Goal: Task Accomplishment & Management: Complete application form

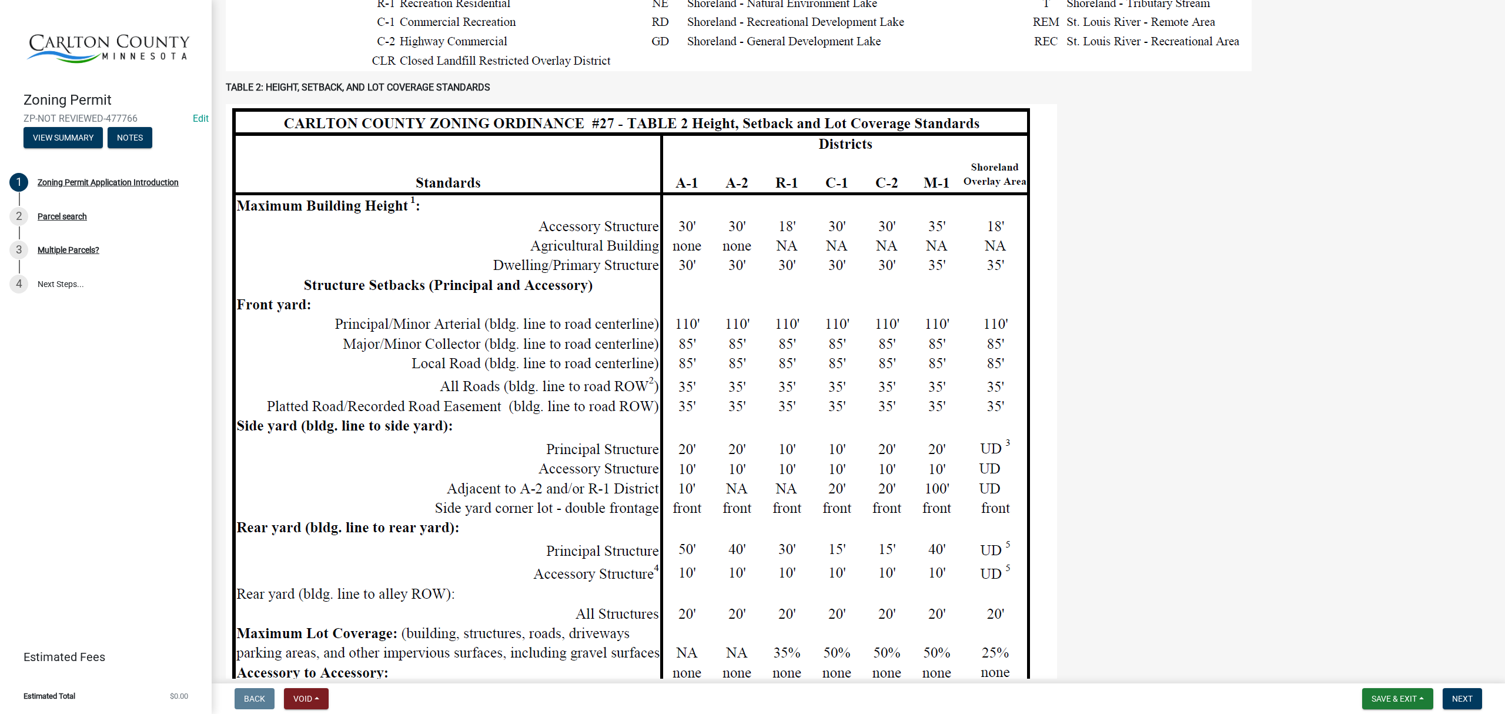
scroll to position [941, 0]
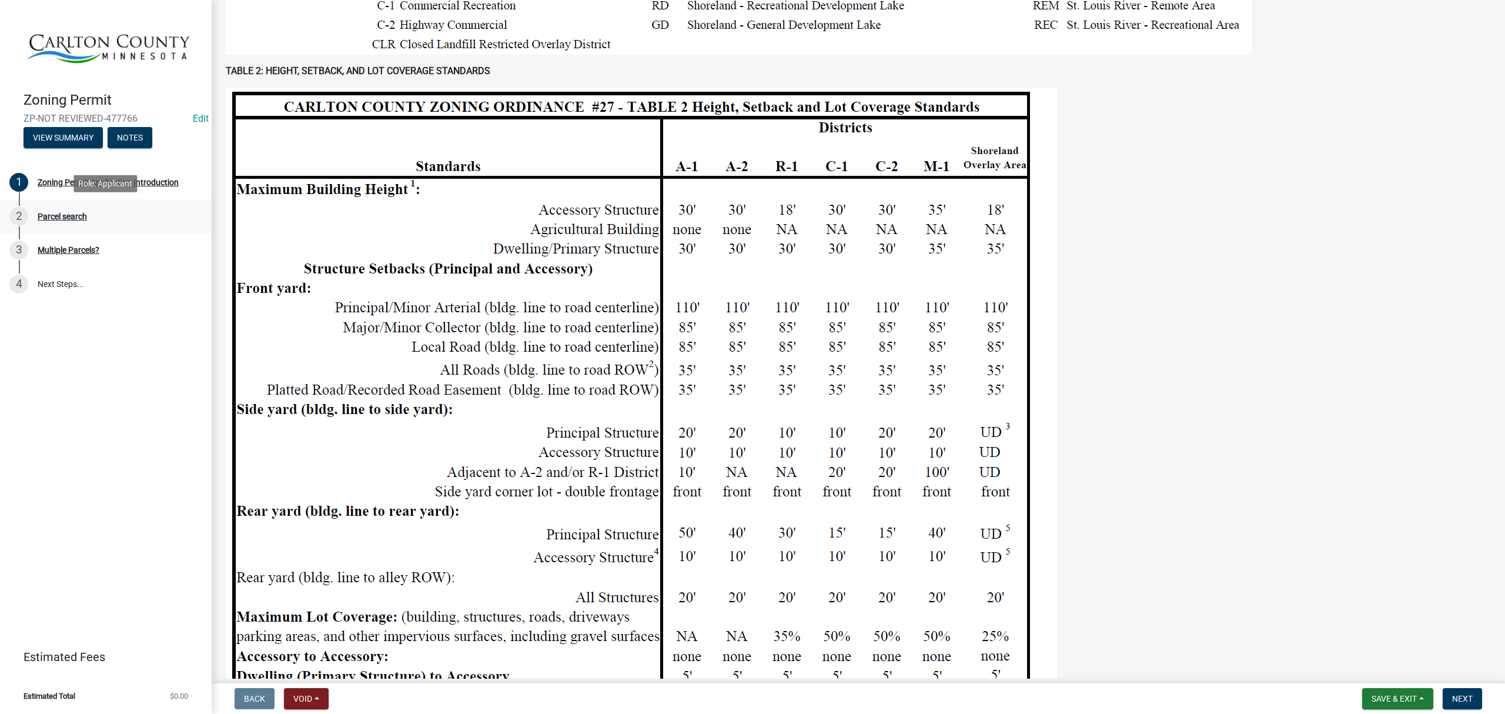
click at [76, 219] on div "Parcel search" at bounding box center [62, 216] width 49 height 8
click at [59, 219] on div "Parcel search" at bounding box center [62, 216] width 49 height 8
click at [71, 132] on button "View Summary" at bounding box center [63, 137] width 79 height 21
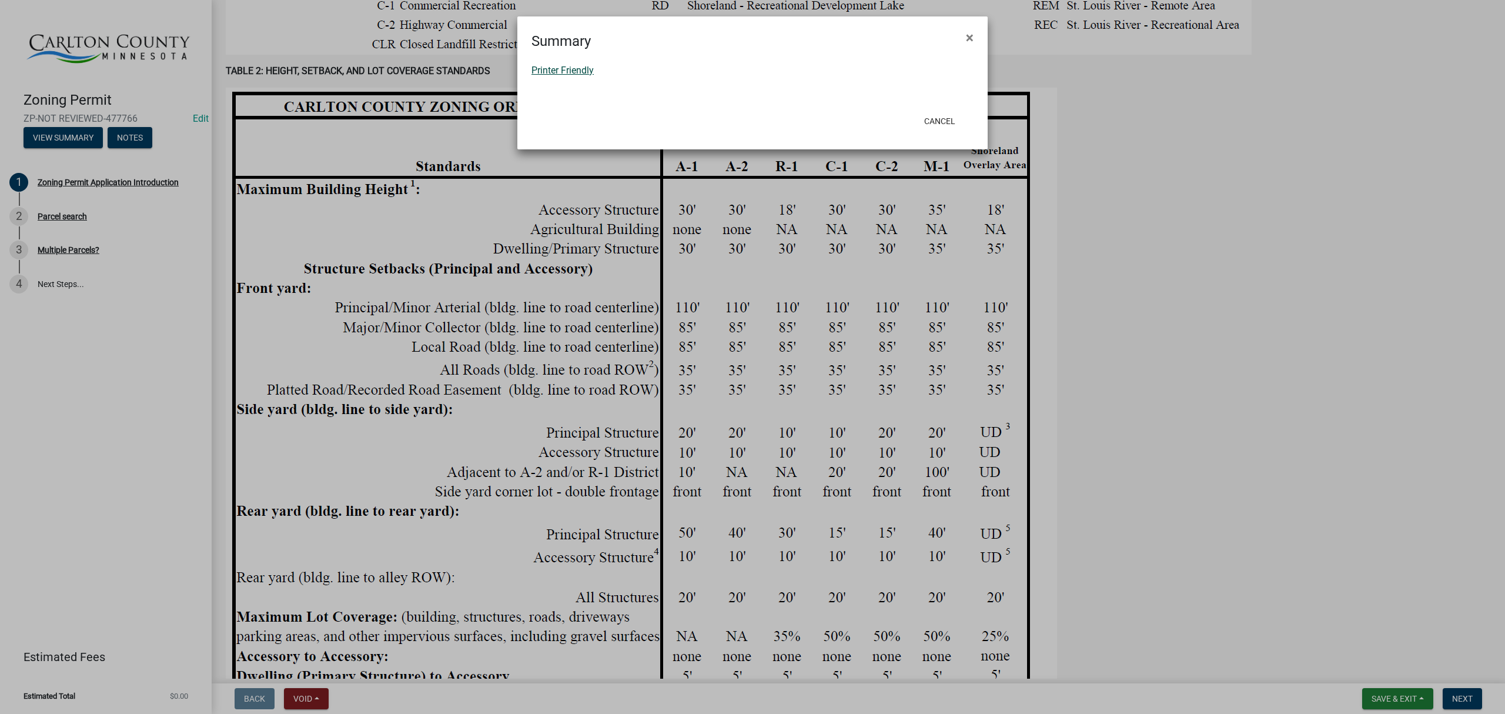
click at [556, 65] on link "Printer Friendly" at bounding box center [563, 70] width 62 height 11
click at [934, 120] on button "Cancel" at bounding box center [940, 121] width 50 height 21
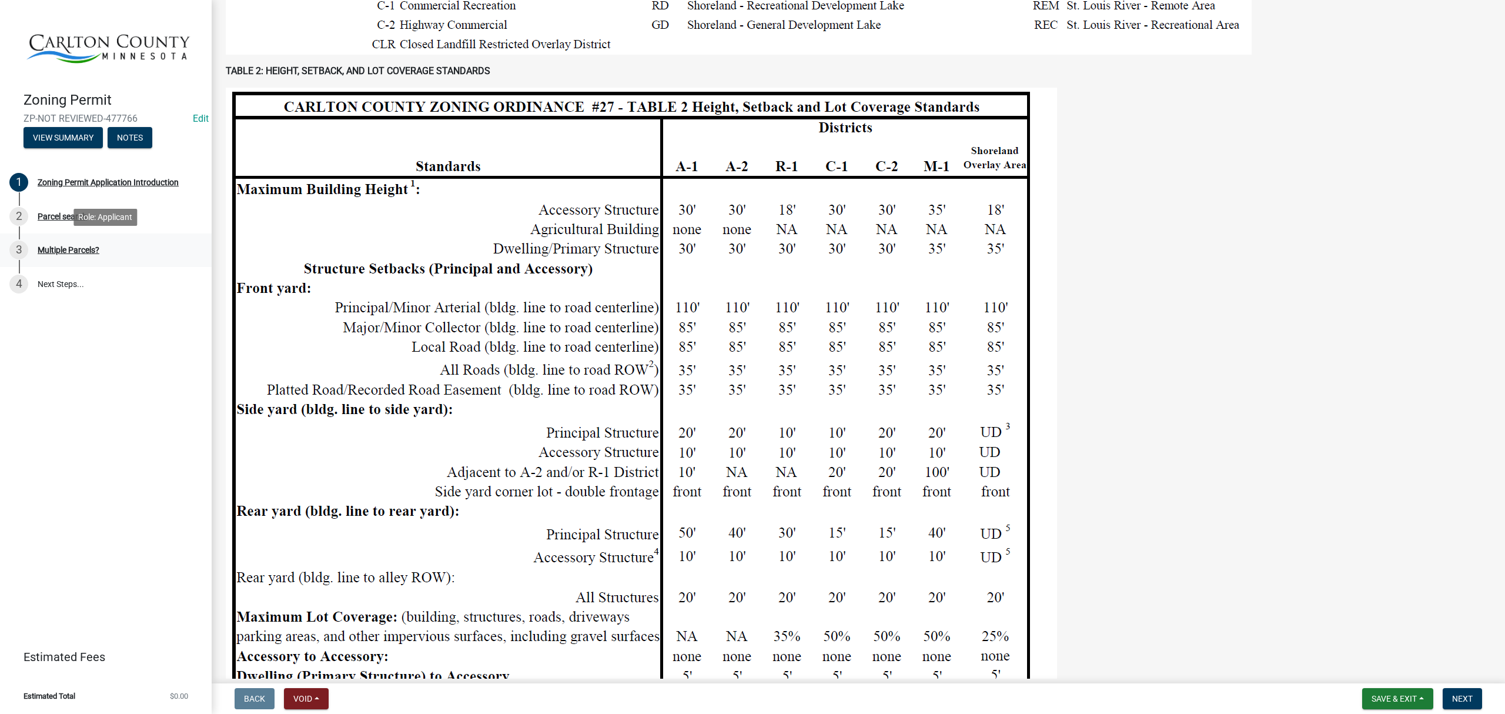
click at [61, 249] on div "Multiple Parcels?" at bounding box center [69, 250] width 62 height 8
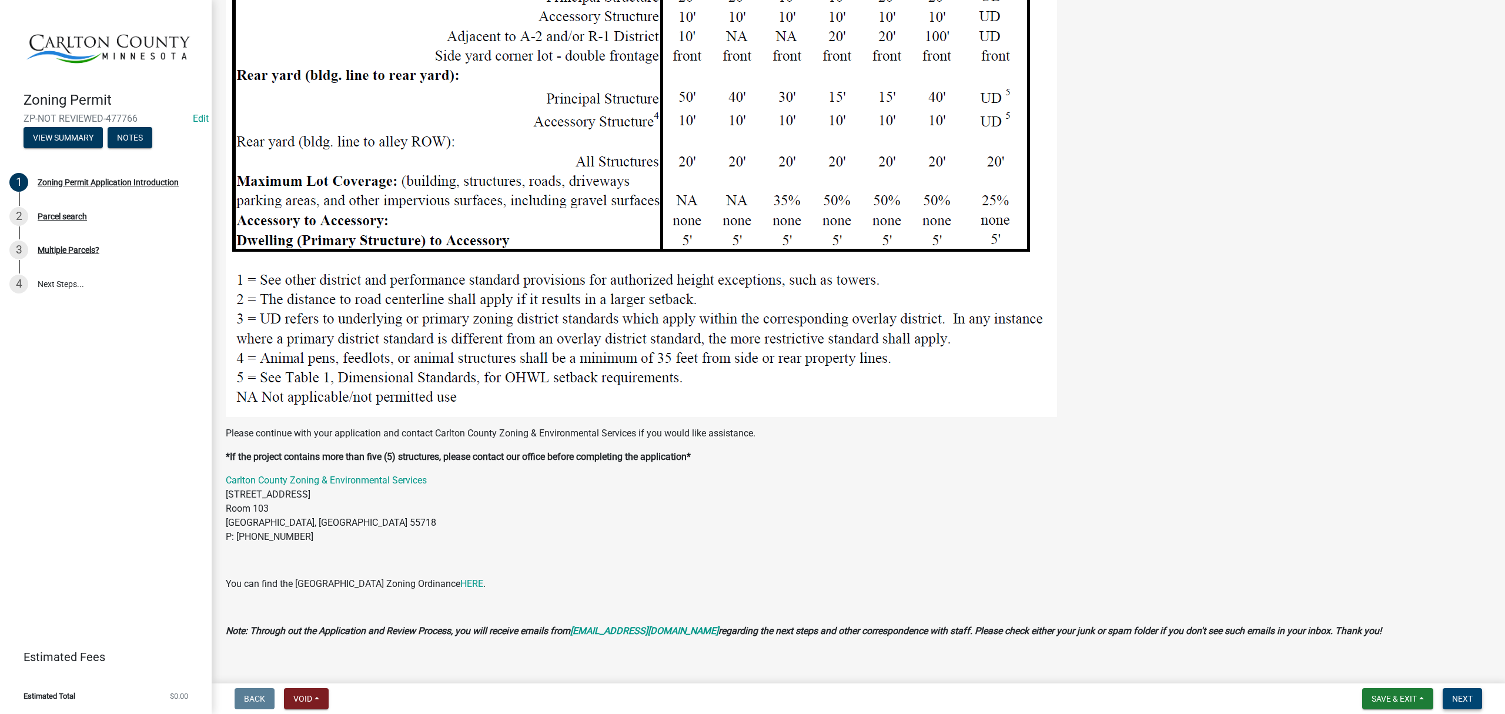
click at [1464, 691] on button "Next" at bounding box center [1462, 698] width 39 height 21
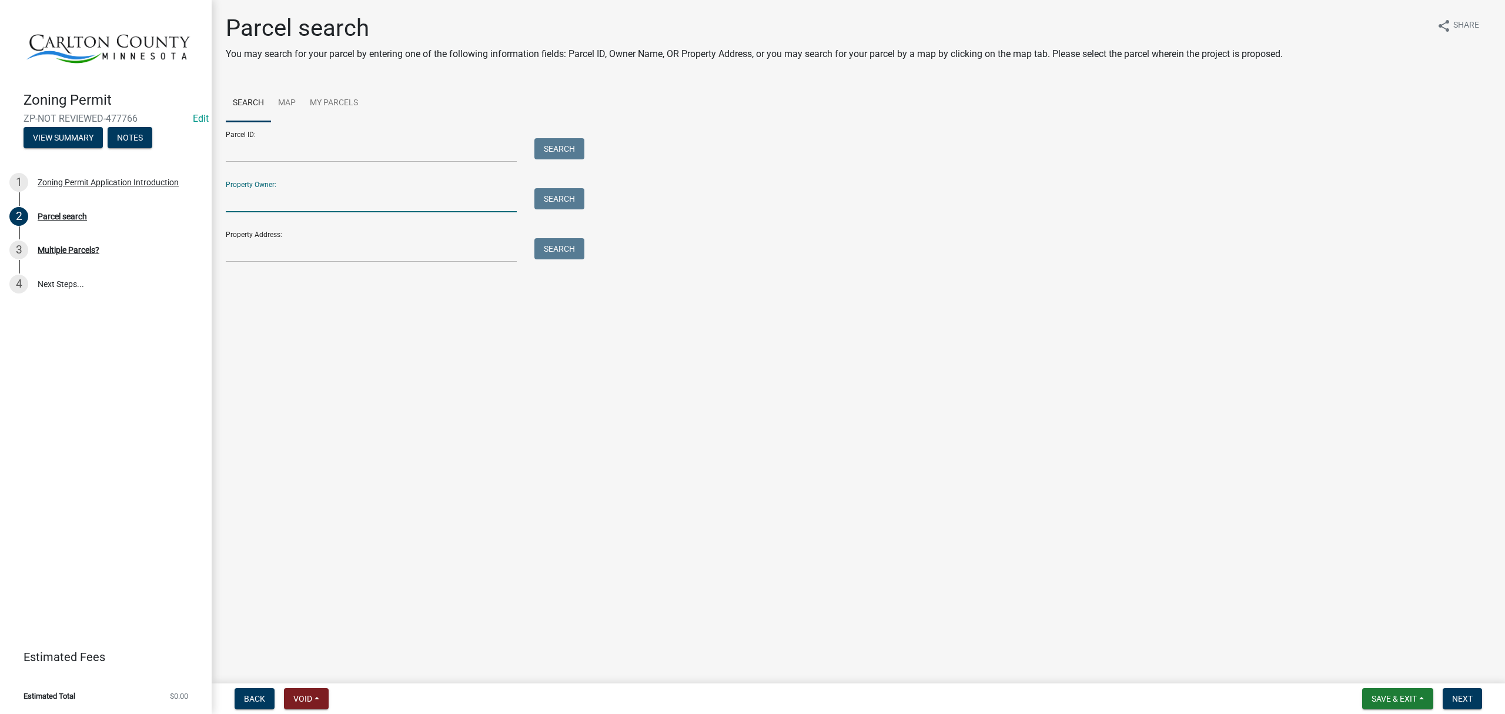
click at [290, 199] on input "Property Owner:" at bounding box center [371, 200] width 291 height 24
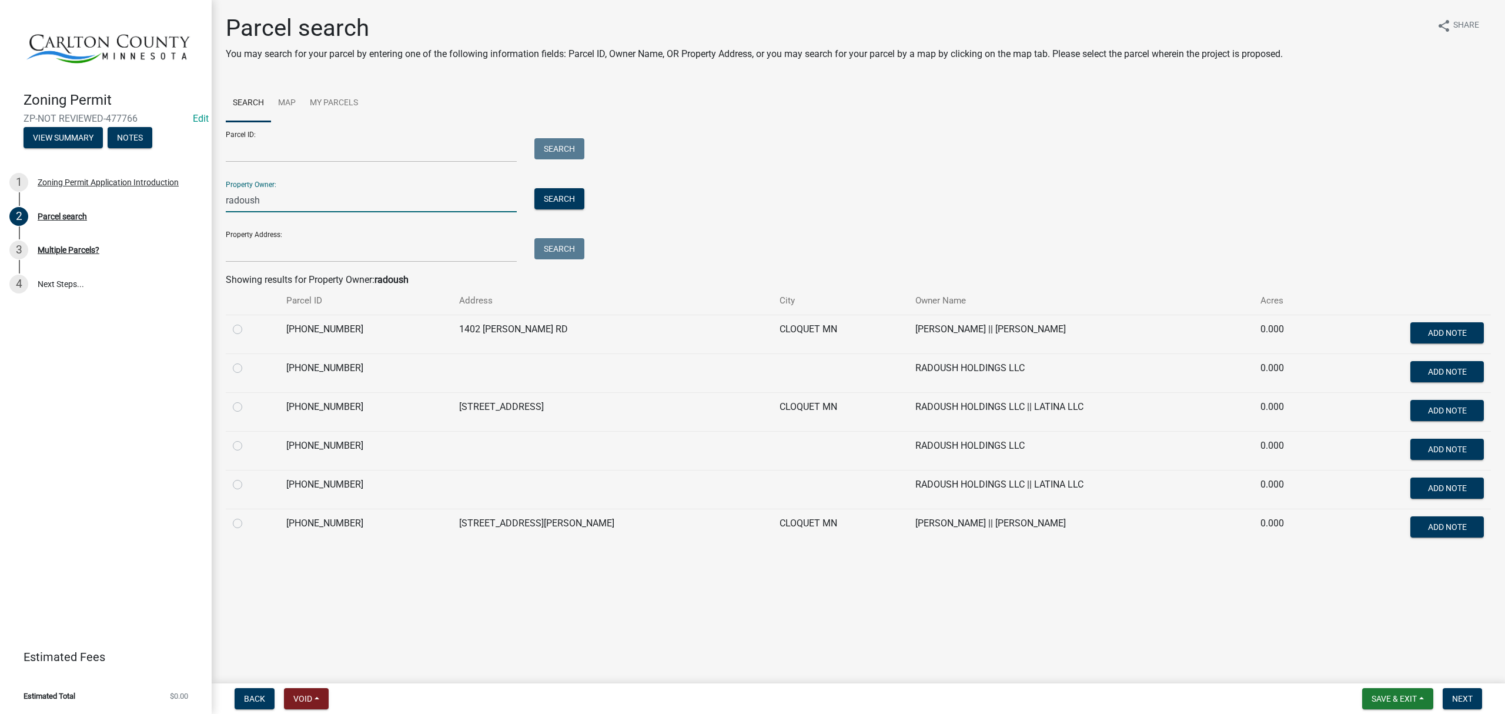
type input "radoush"
click at [247, 439] on label at bounding box center [247, 439] width 0 height 0
click at [247, 446] on input "radio" at bounding box center [251, 443] width 8 height 8
radio input "true"
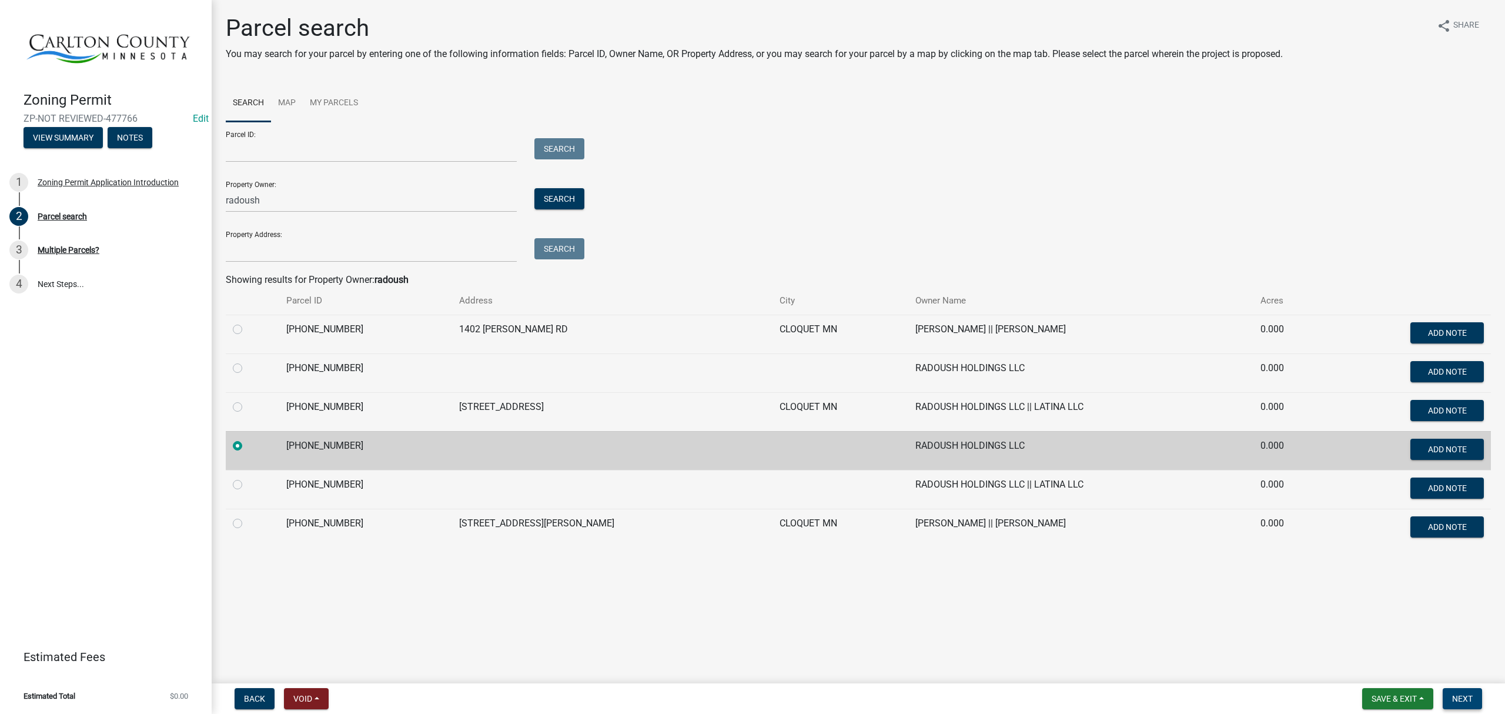
click at [1466, 704] on button "Next" at bounding box center [1462, 698] width 39 height 21
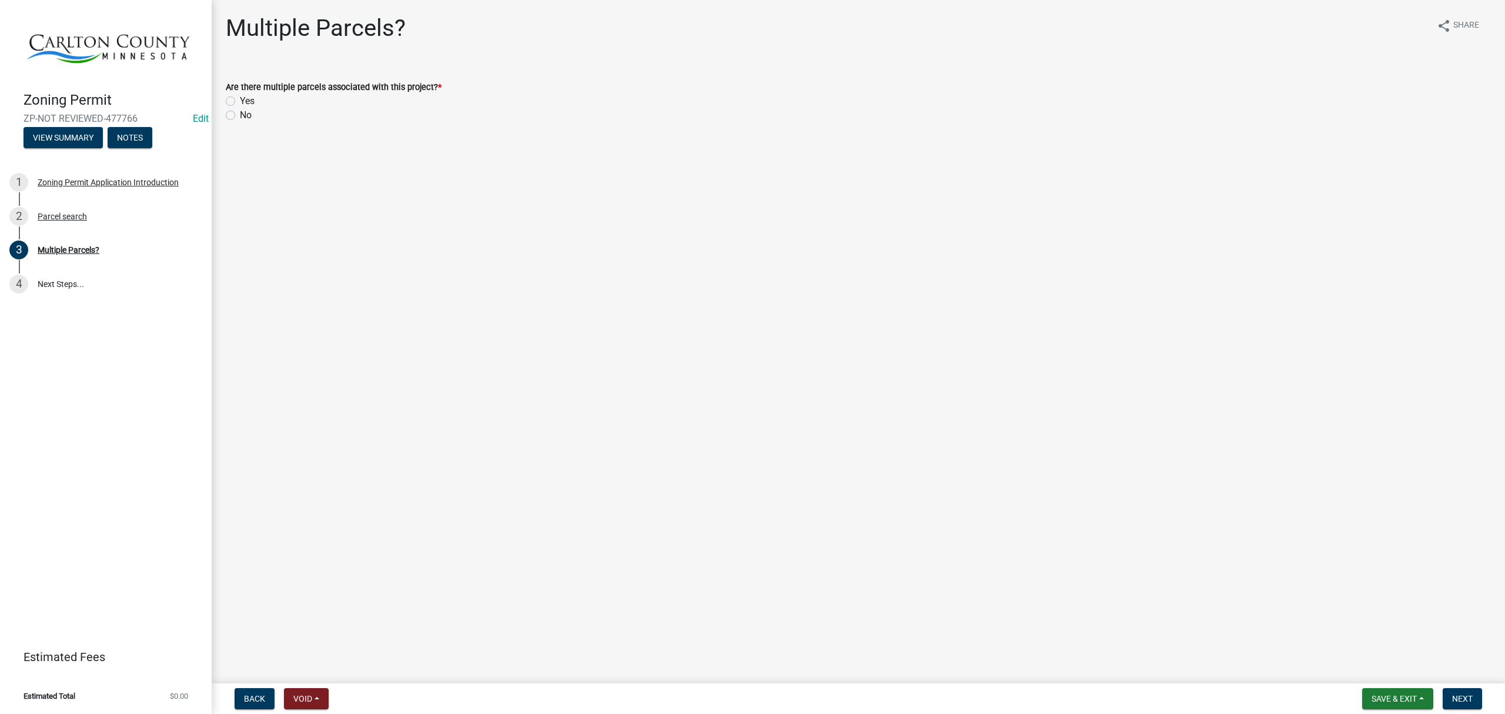
click at [240, 113] on label "No" at bounding box center [246, 115] width 12 height 14
click at [240, 113] on input "No" at bounding box center [244, 112] width 8 height 8
radio input "true"
click at [1476, 694] on button "Next" at bounding box center [1462, 698] width 39 height 21
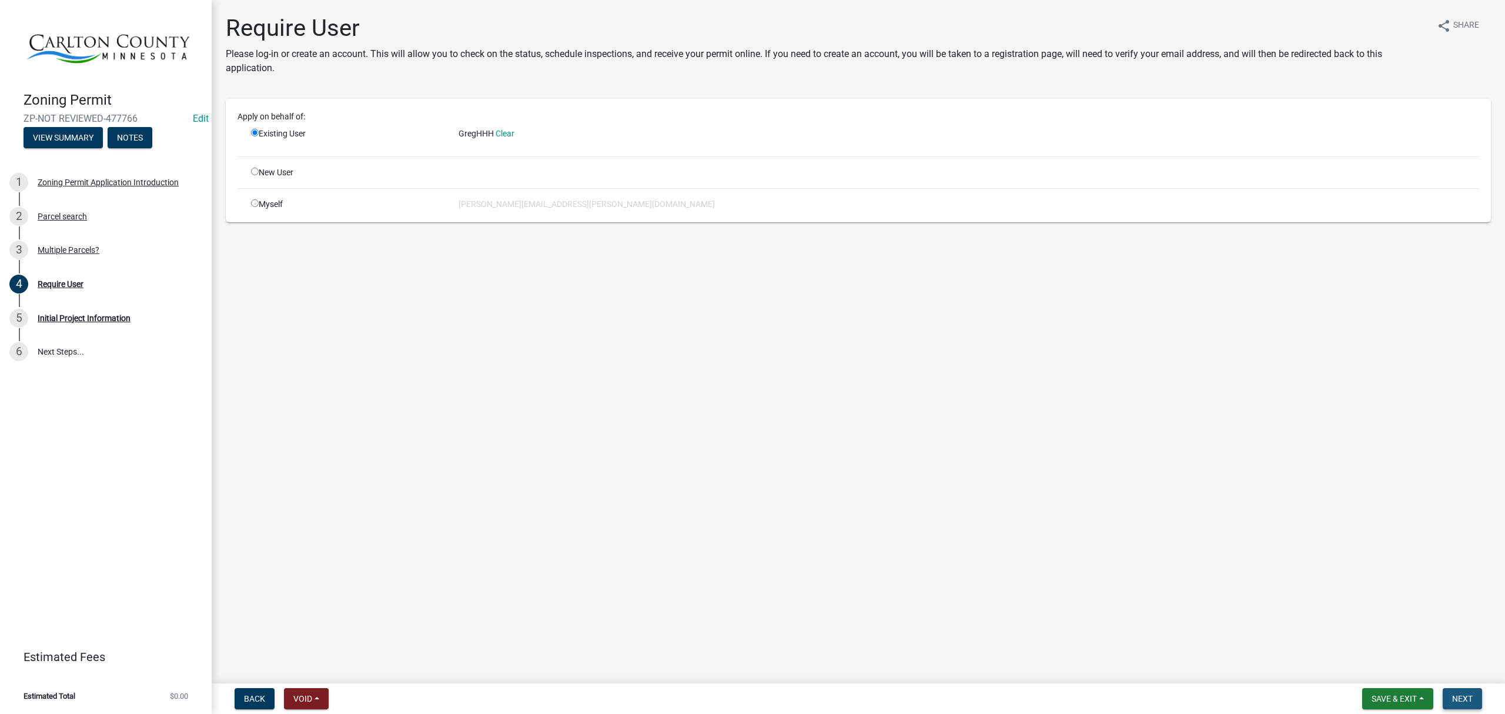
click at [1465, 694] on span "Next" at bounding box center [1462, 698] width 21 height 9
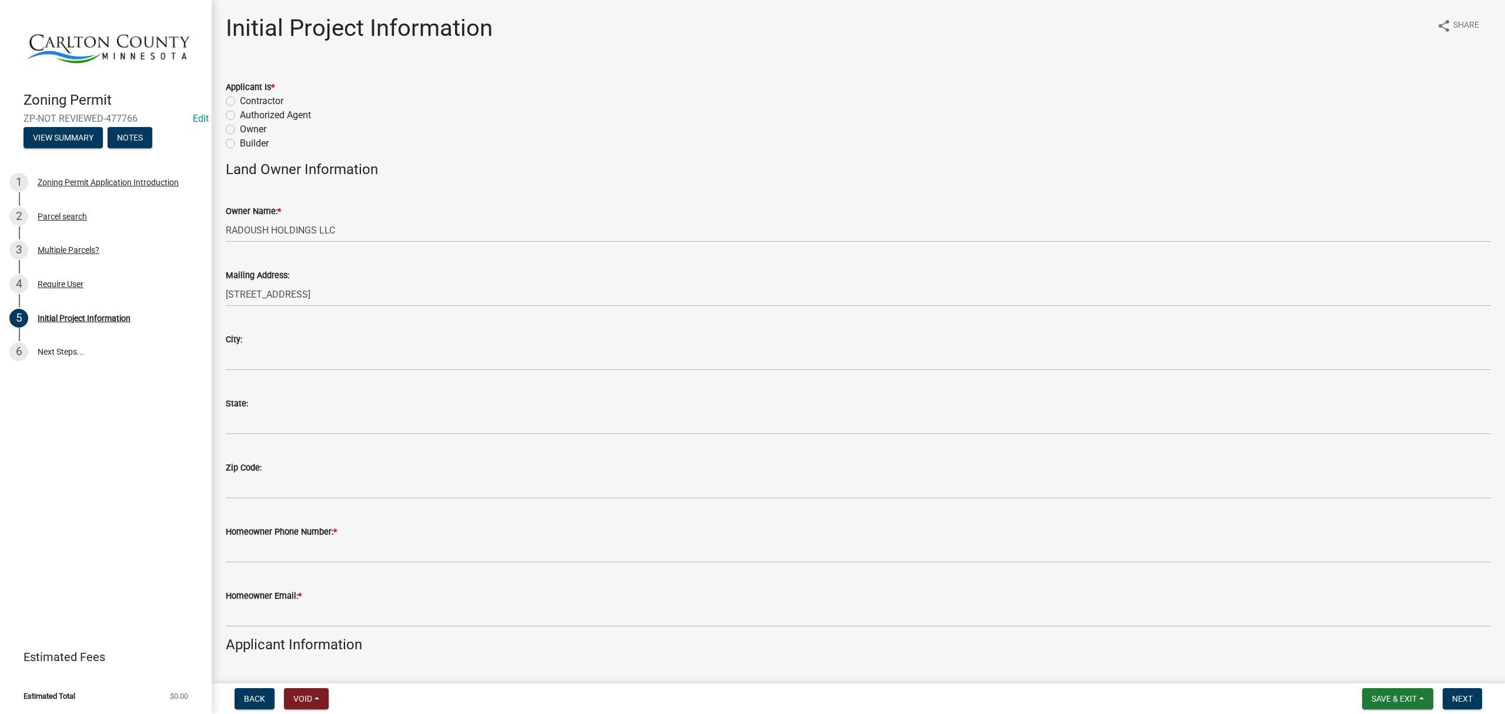
click at [240, 99] on label "Contractor" at bounding box center [262, 101] width 44 height 14
click at [240, 99] on input "Contractor" at bounding box center [244, 98] width 8 height 8
radio input "true"
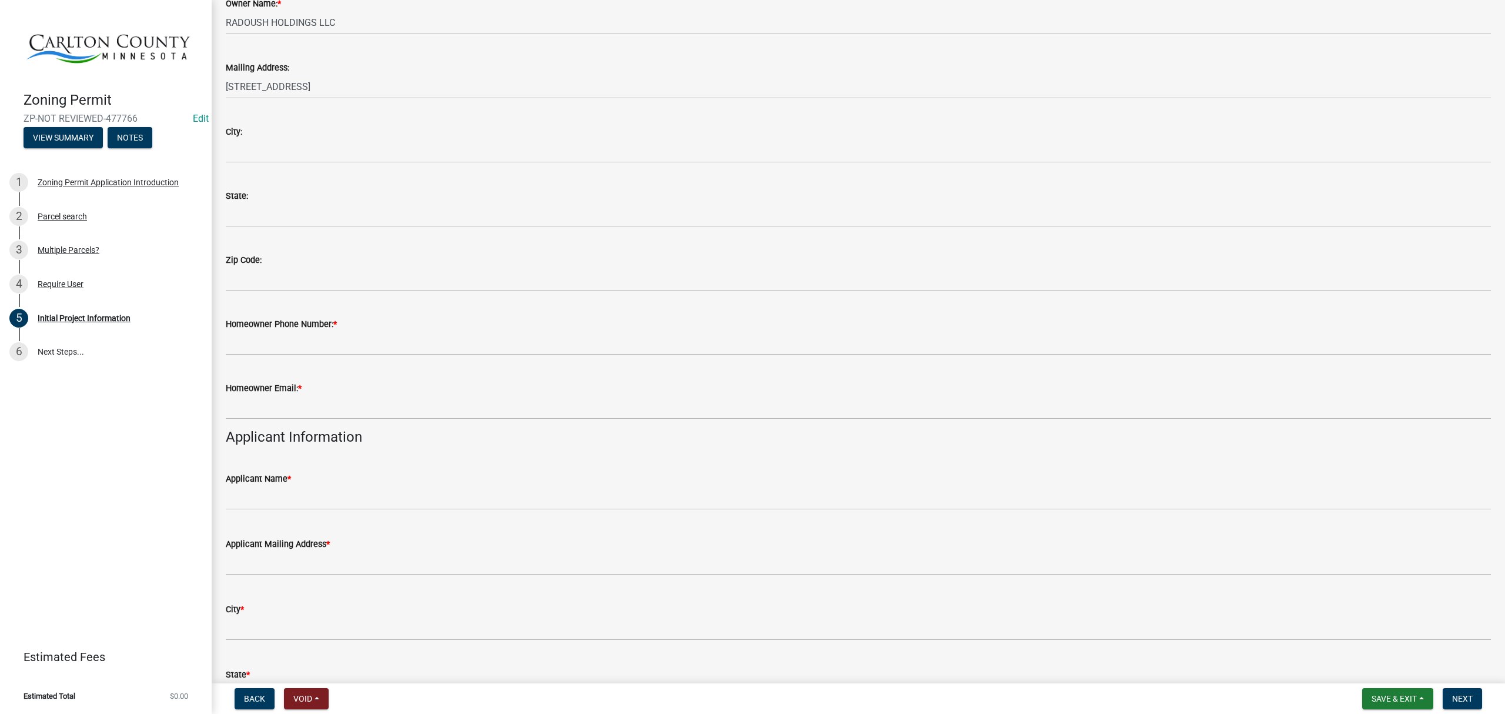
scroll to position [235, 0]
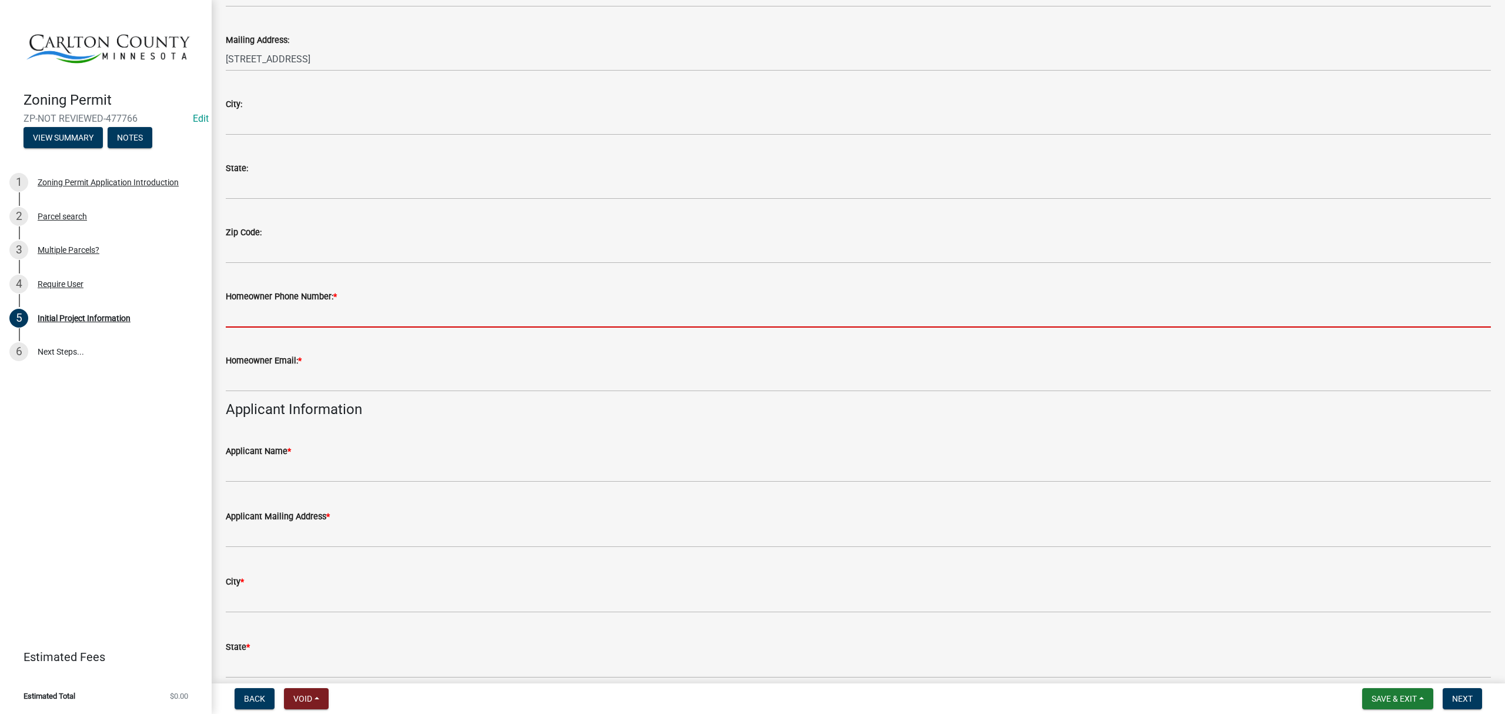
click at [299, 315] on input "Homeowner Phone Number: *" at bounding box center [858, 315] width 1265 height 24
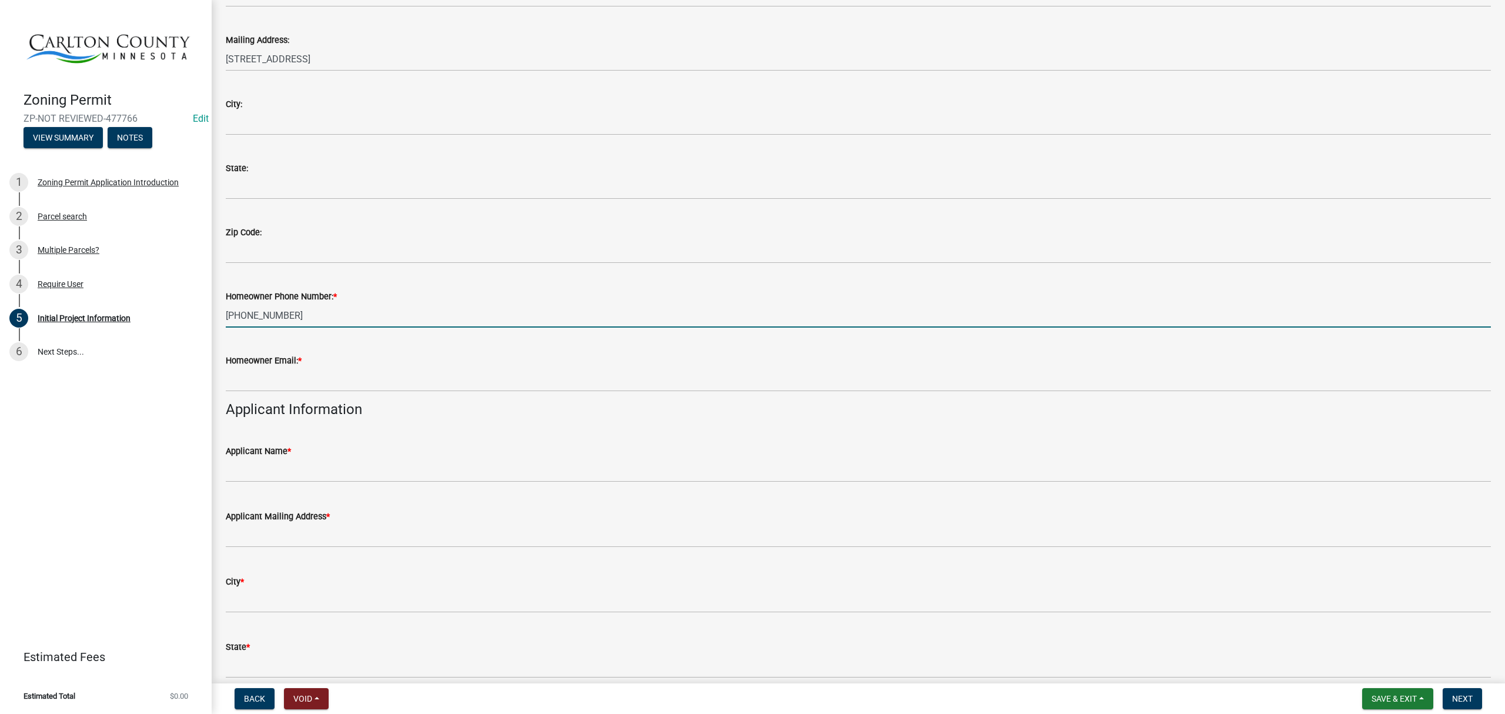
type input "218-879-6068"
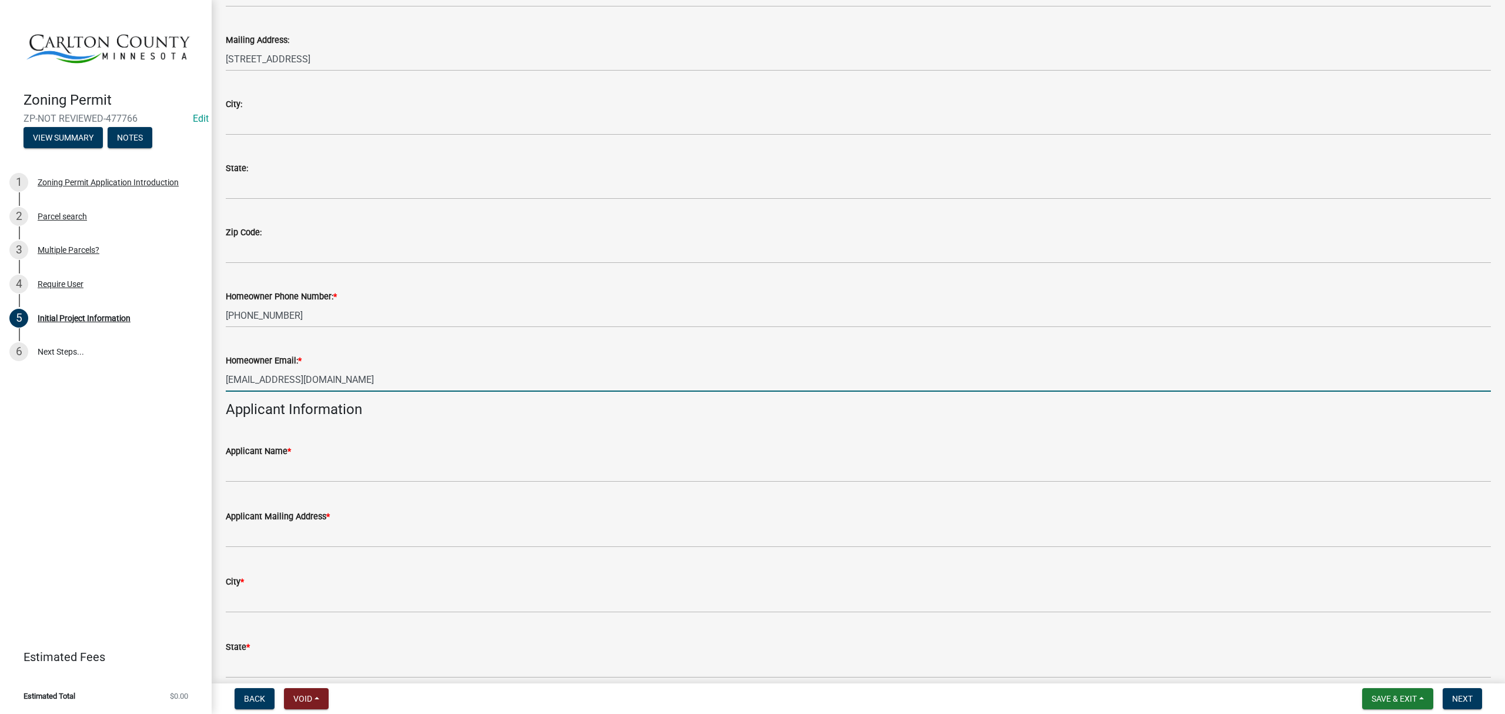
type input "[EMAIL_ADDRESS][DOMAIN_NAME]"
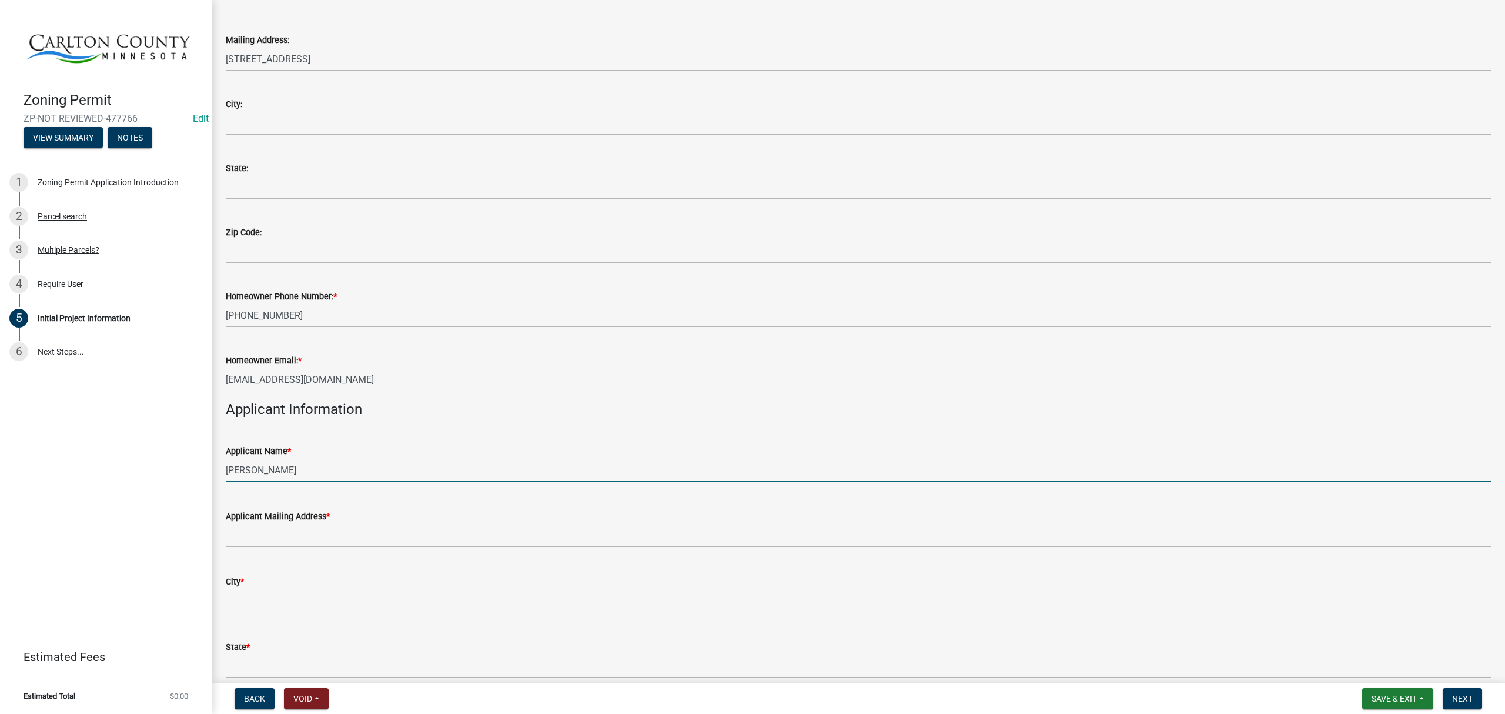
type input "[PERSON_NAME]"
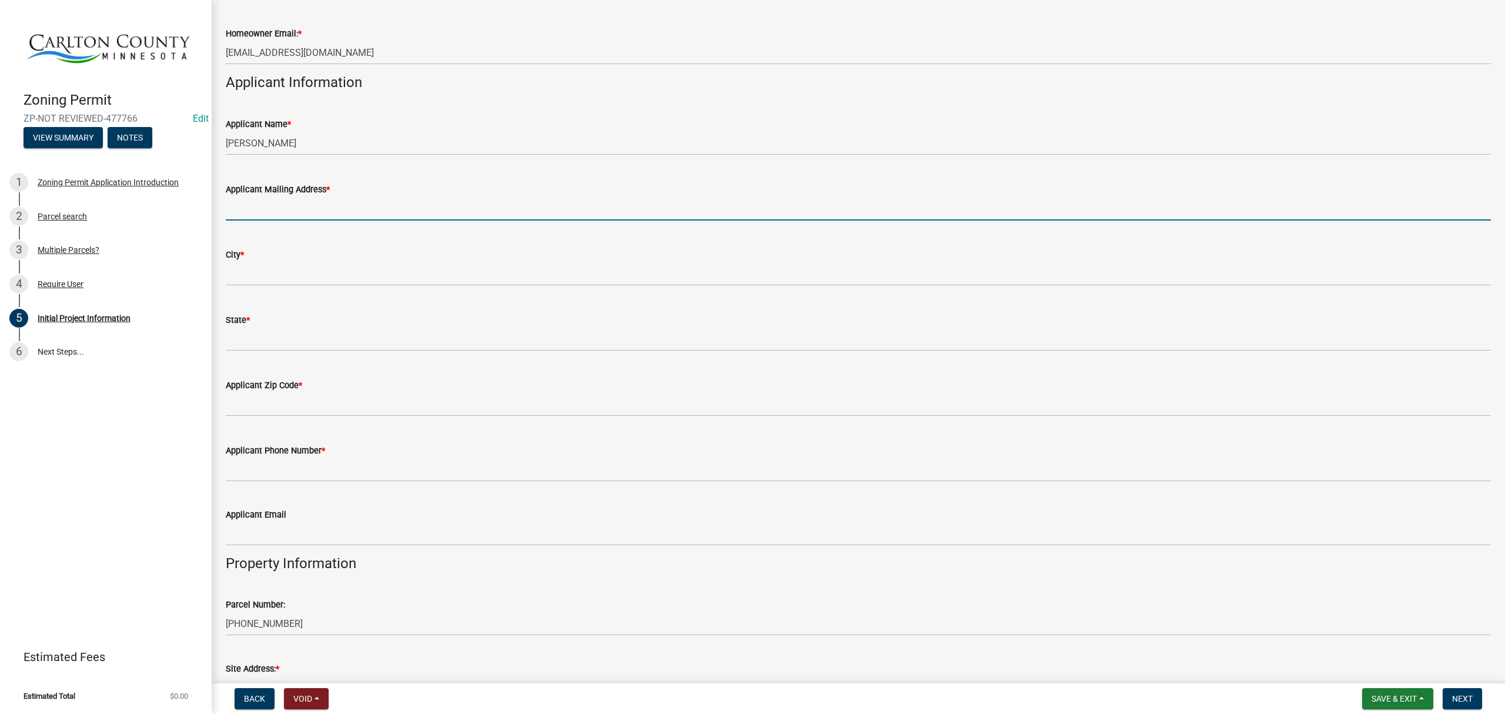
scroll to position [549, 0]
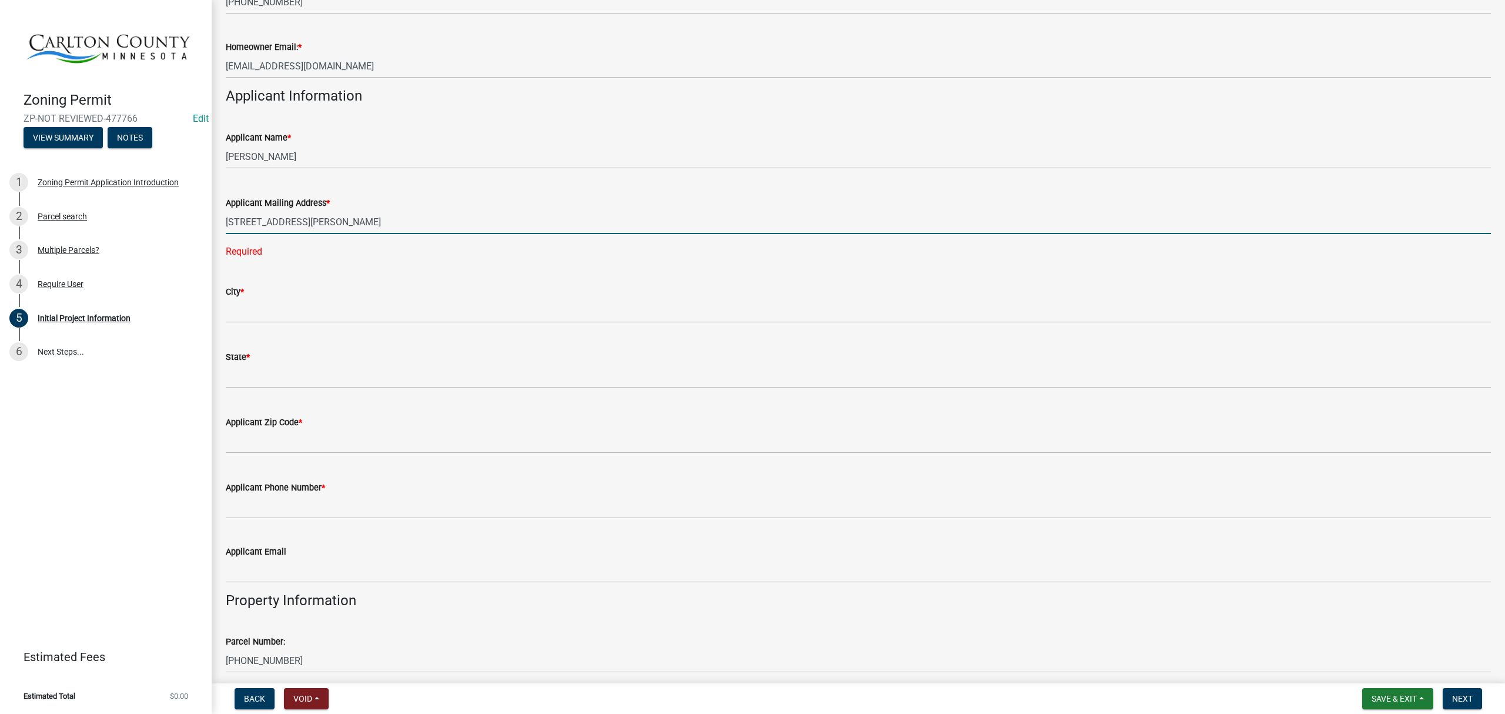
type input "380 Freeman Rd"
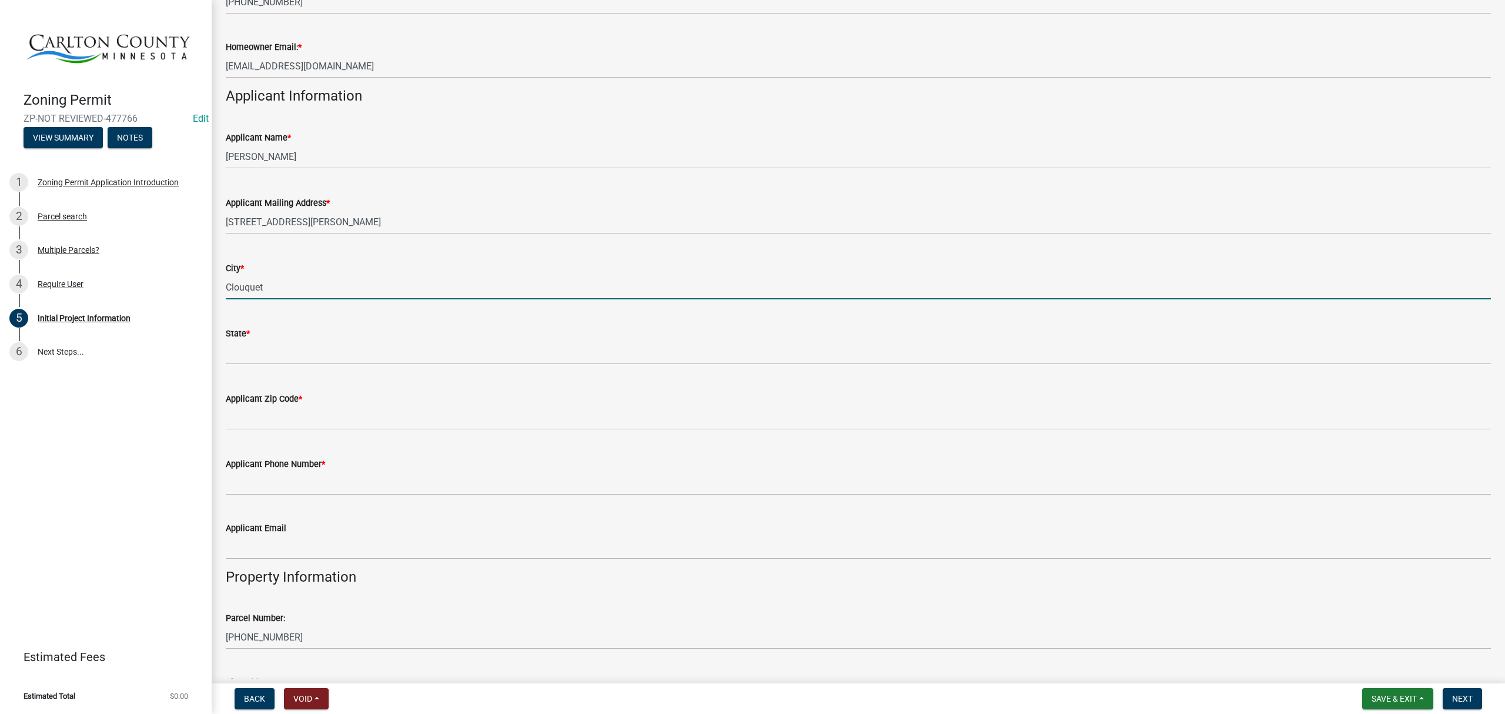
type input "Clouquet"
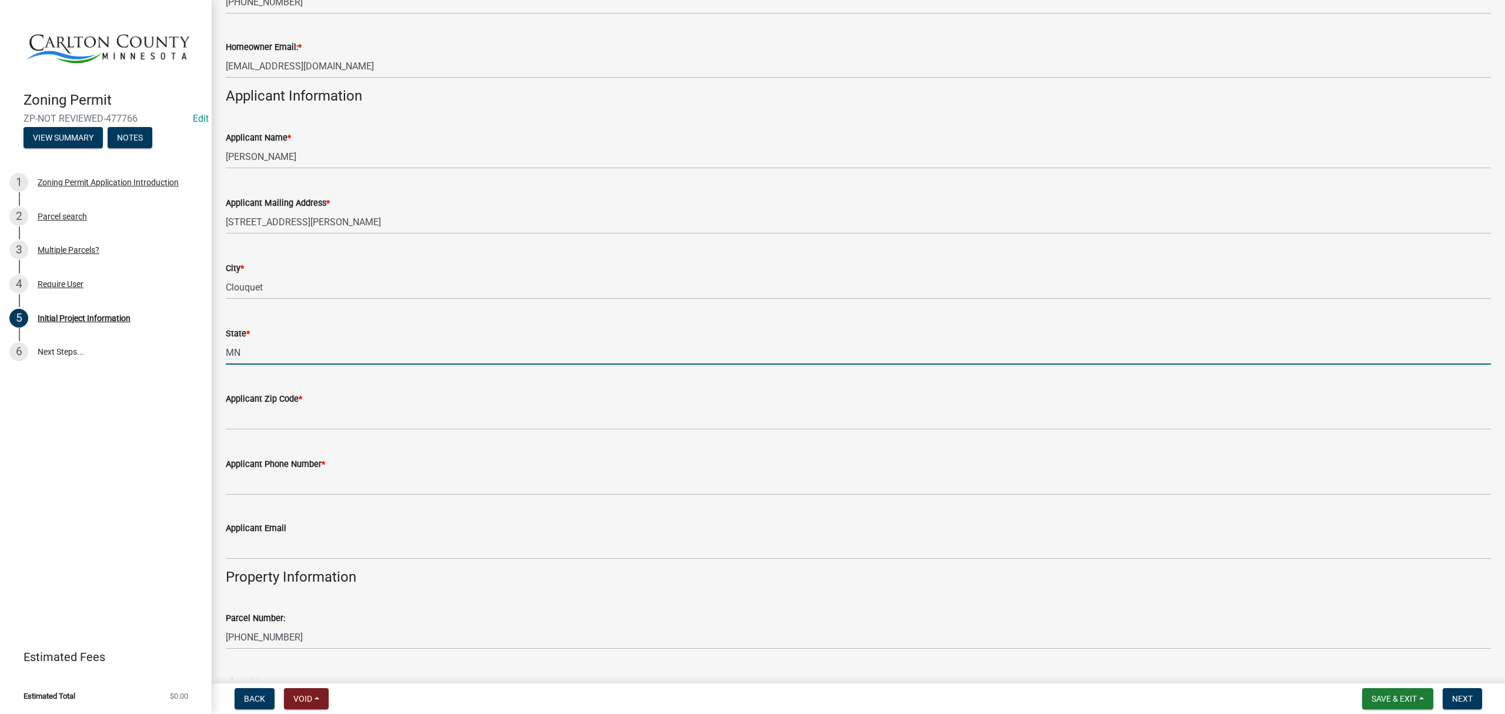
type input "MN"
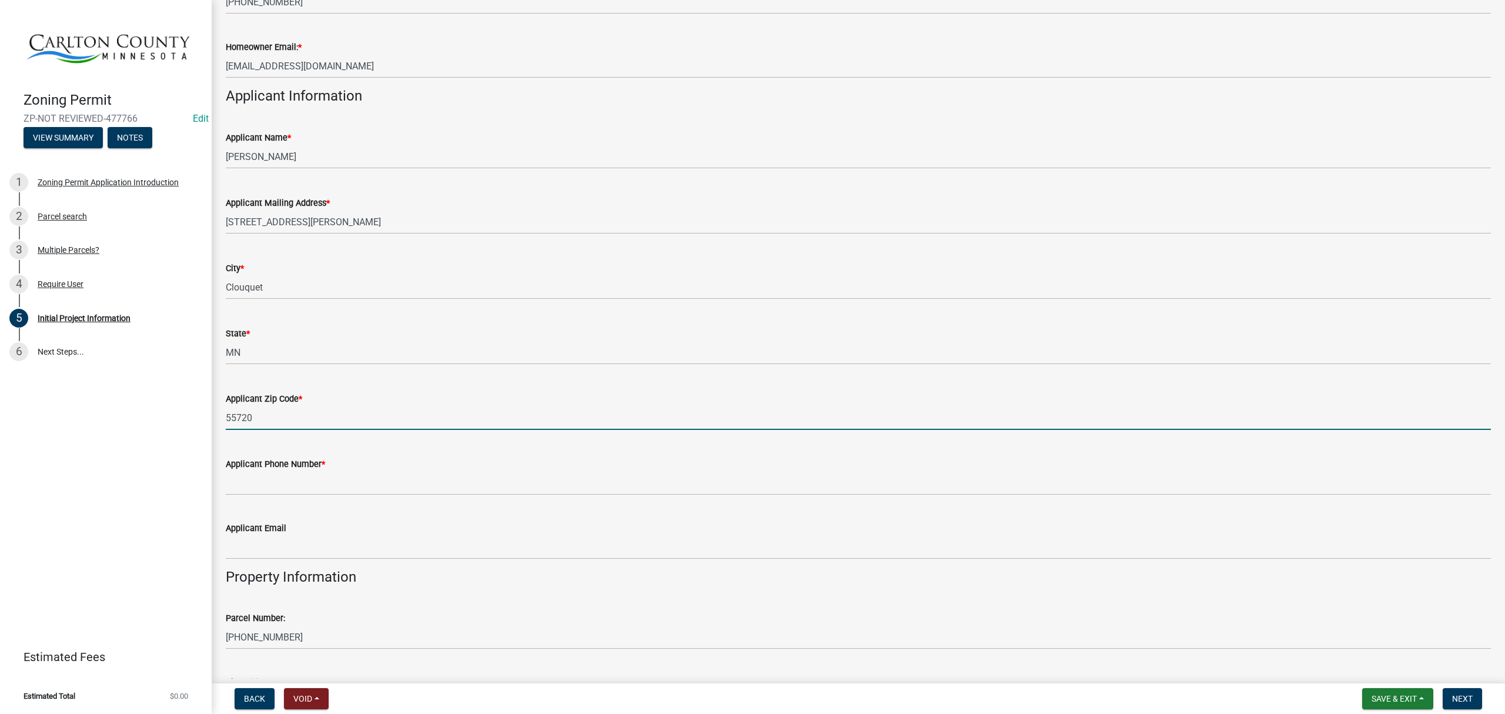
type input "55720"
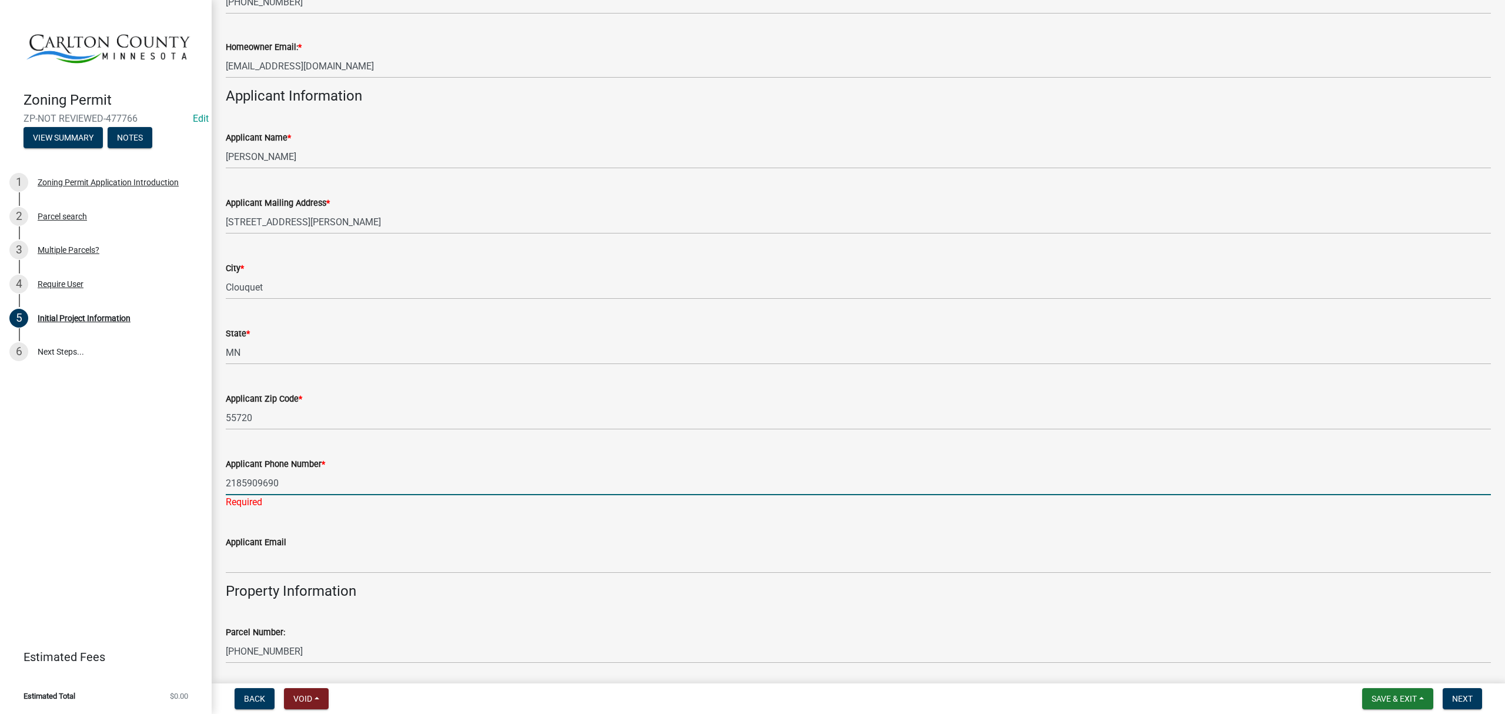
type input "2185909690"
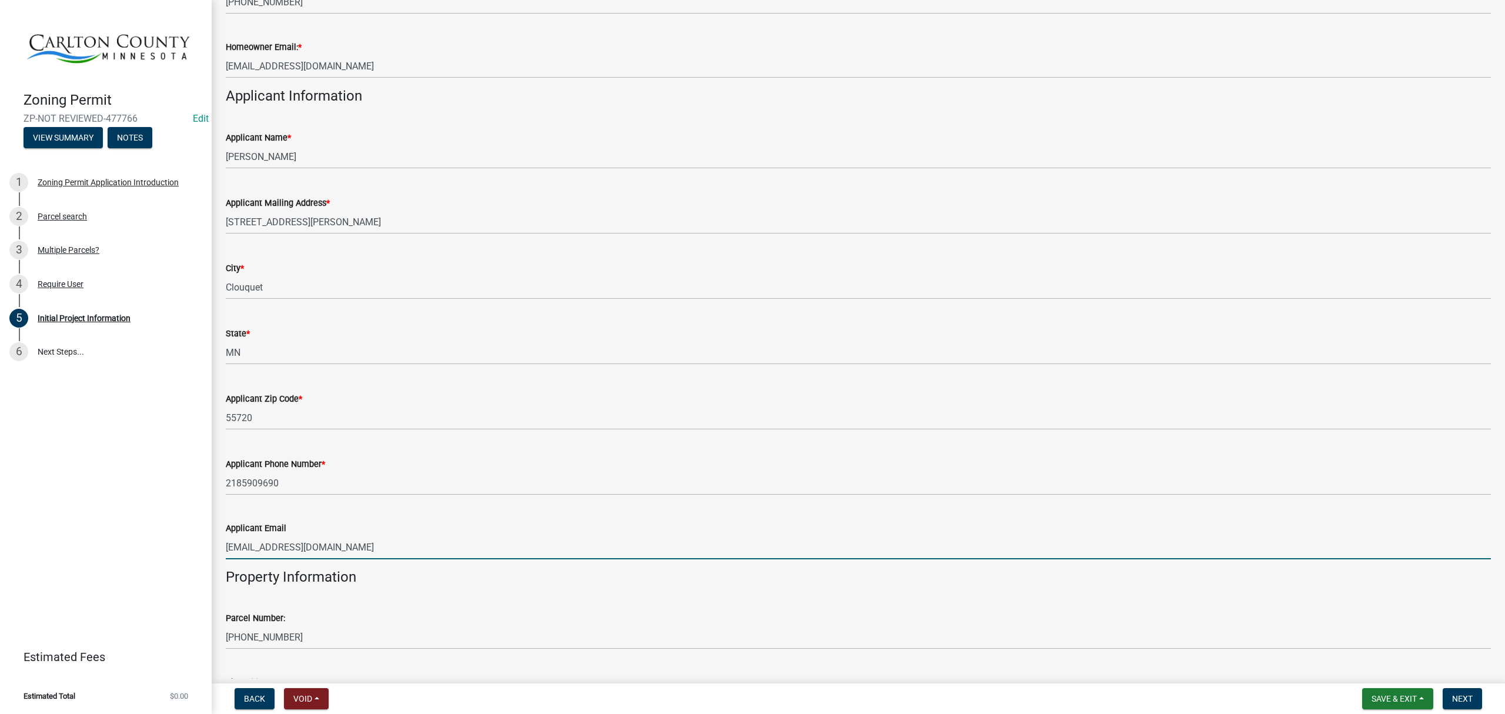
type input "persaudconstruction@gmail.com"
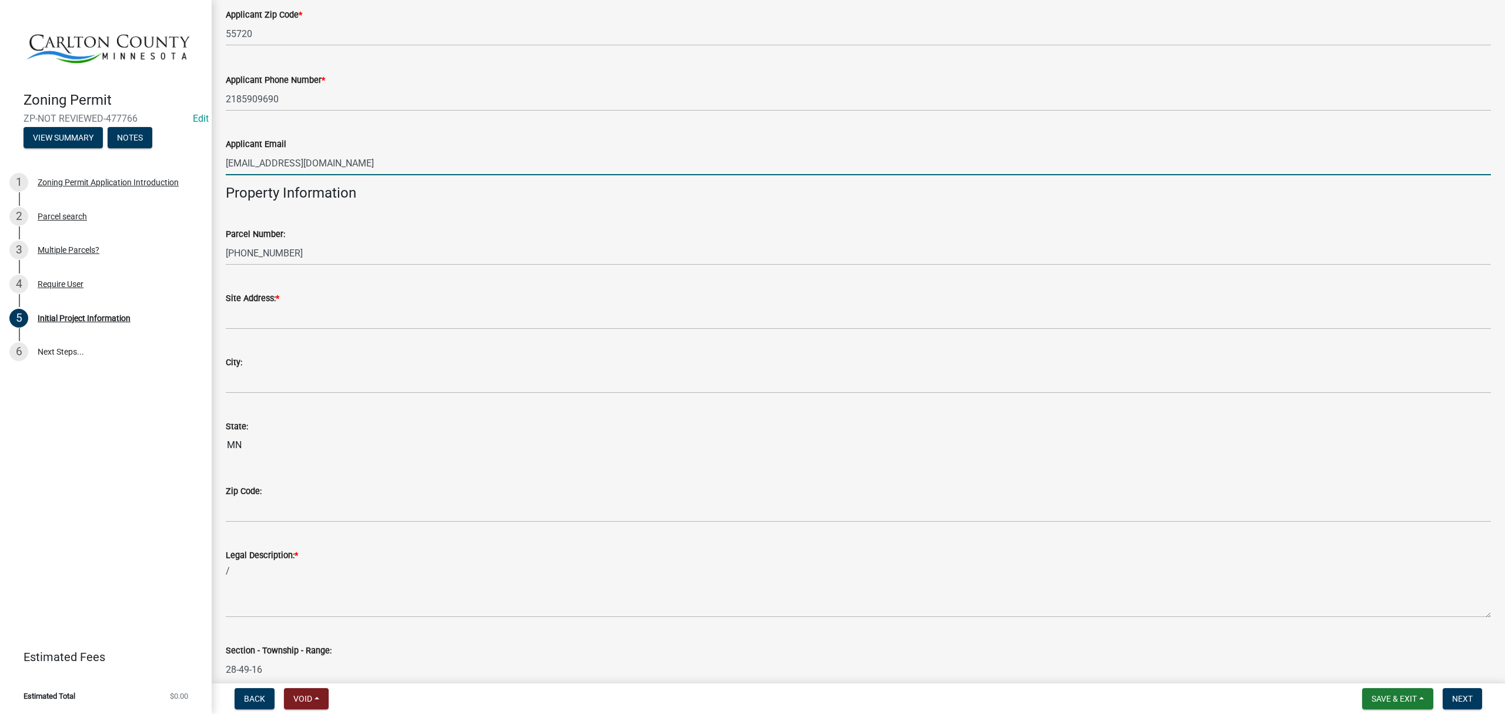
scroll to position [941, 0]
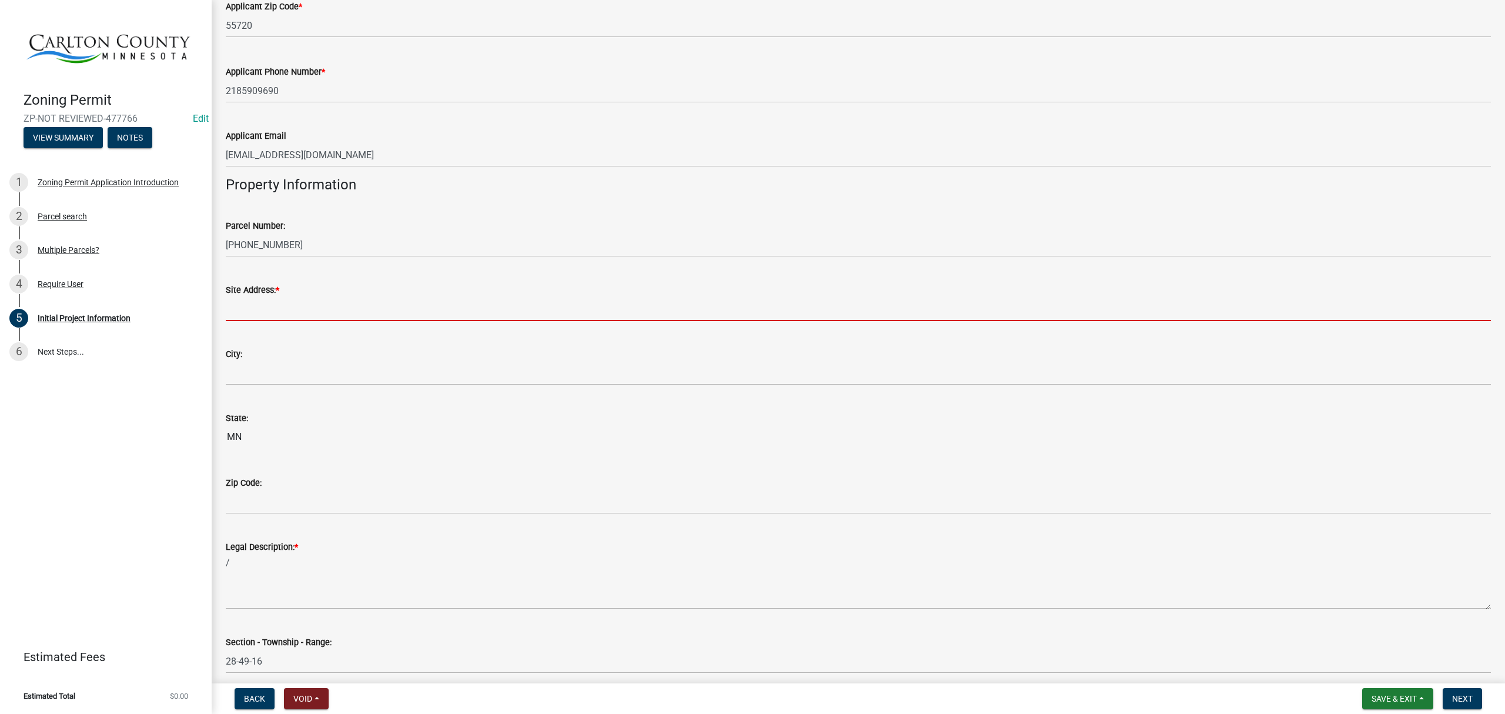
click at [380, 309] on input "Site Address: *" at bounding box center [858, 309] width 1265 height 24
click at [276, 314] on input "Site Address: *" at bounding box center [858, 309] width 1265 height 24
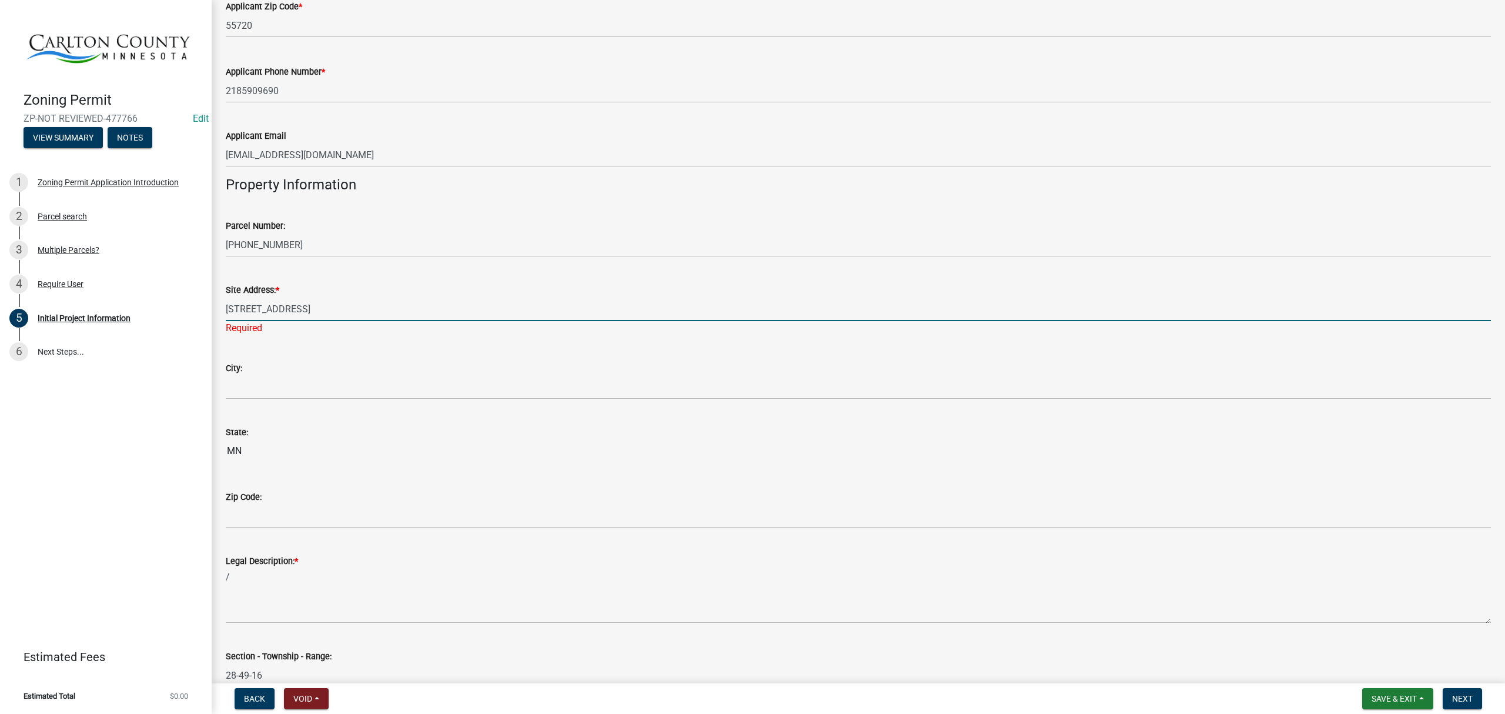
type input "27 W Riverside Rd"
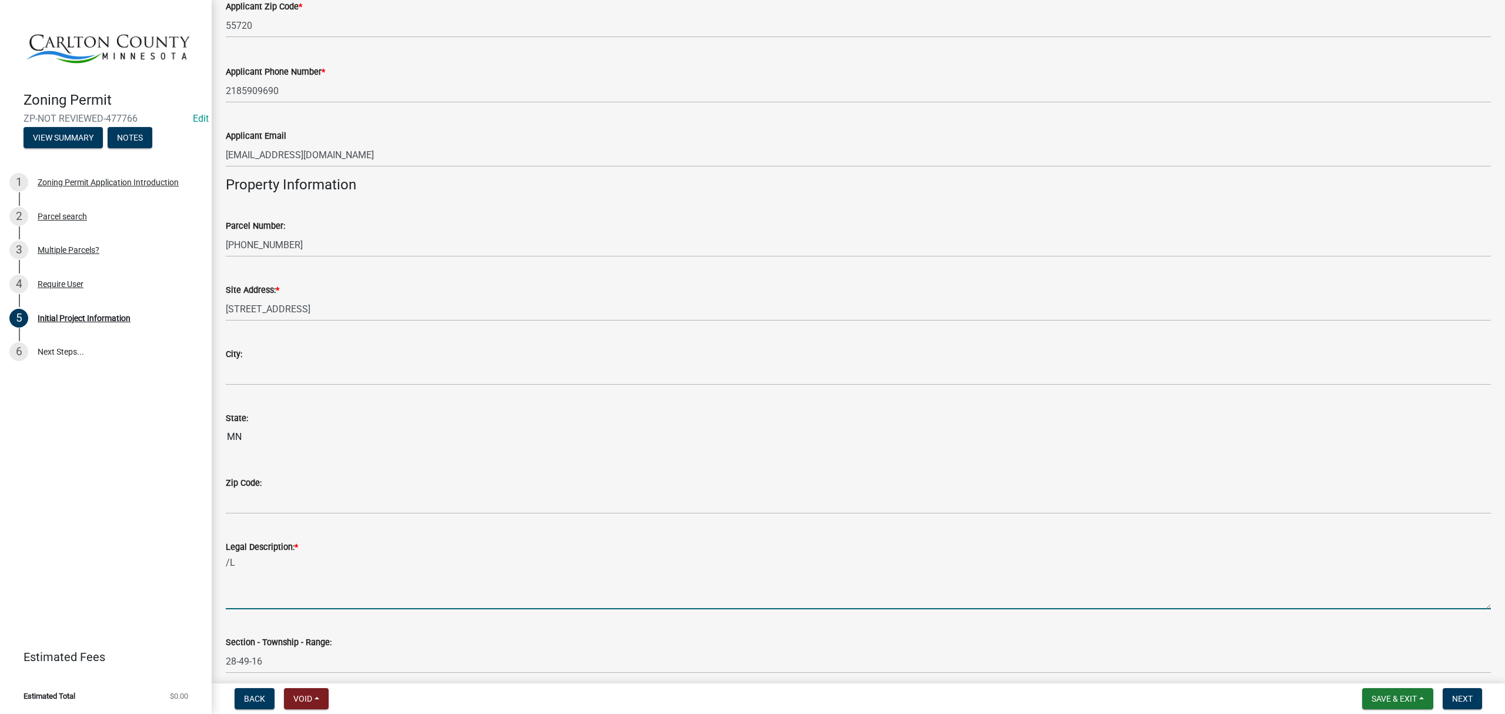
type textarea "/"
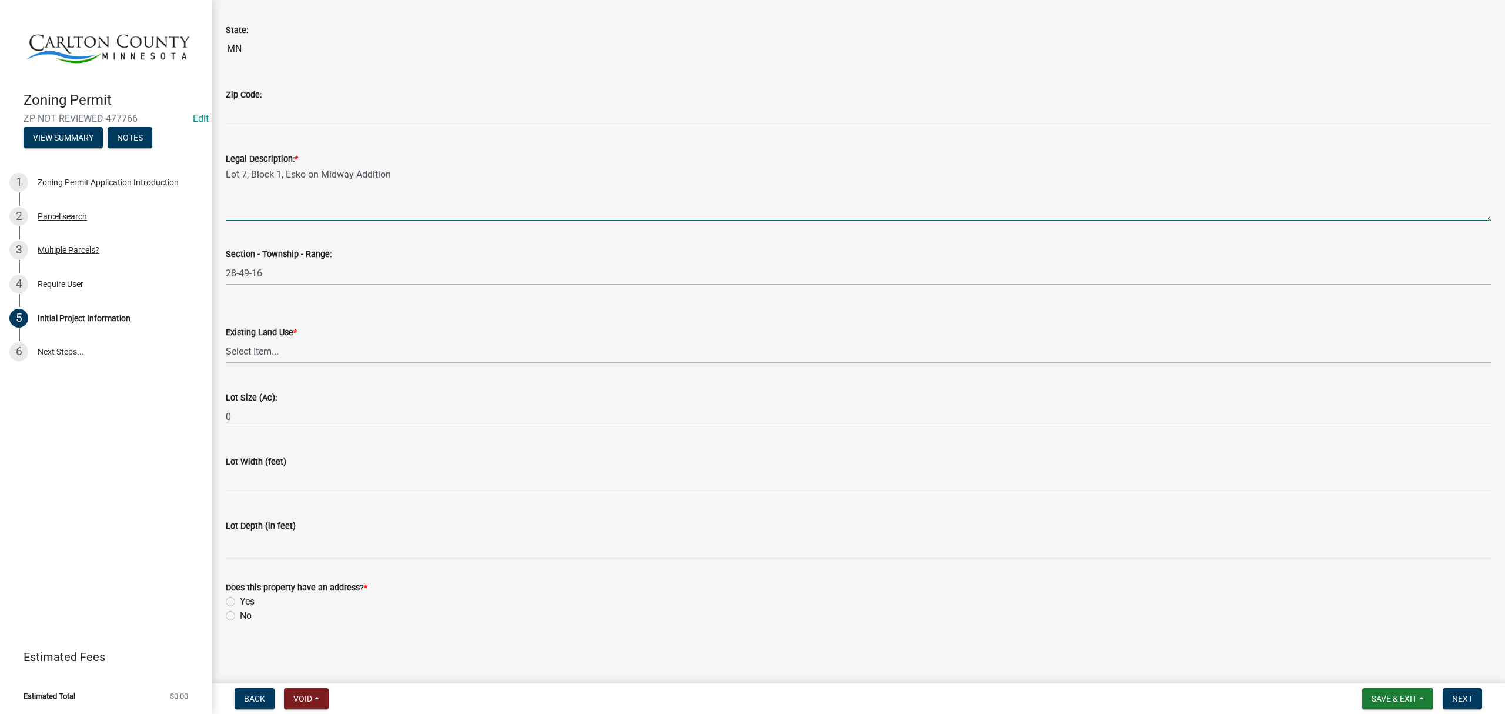
scroll to position [1329, 0]
type textarea "Lot 7, Block 1, Esko on Midway Addition"
click at [482, 360] on select "Select Item... Residential Commercial Recreational/hunting Agricultural" at bounding box center [858, 351] width 1265 height 24
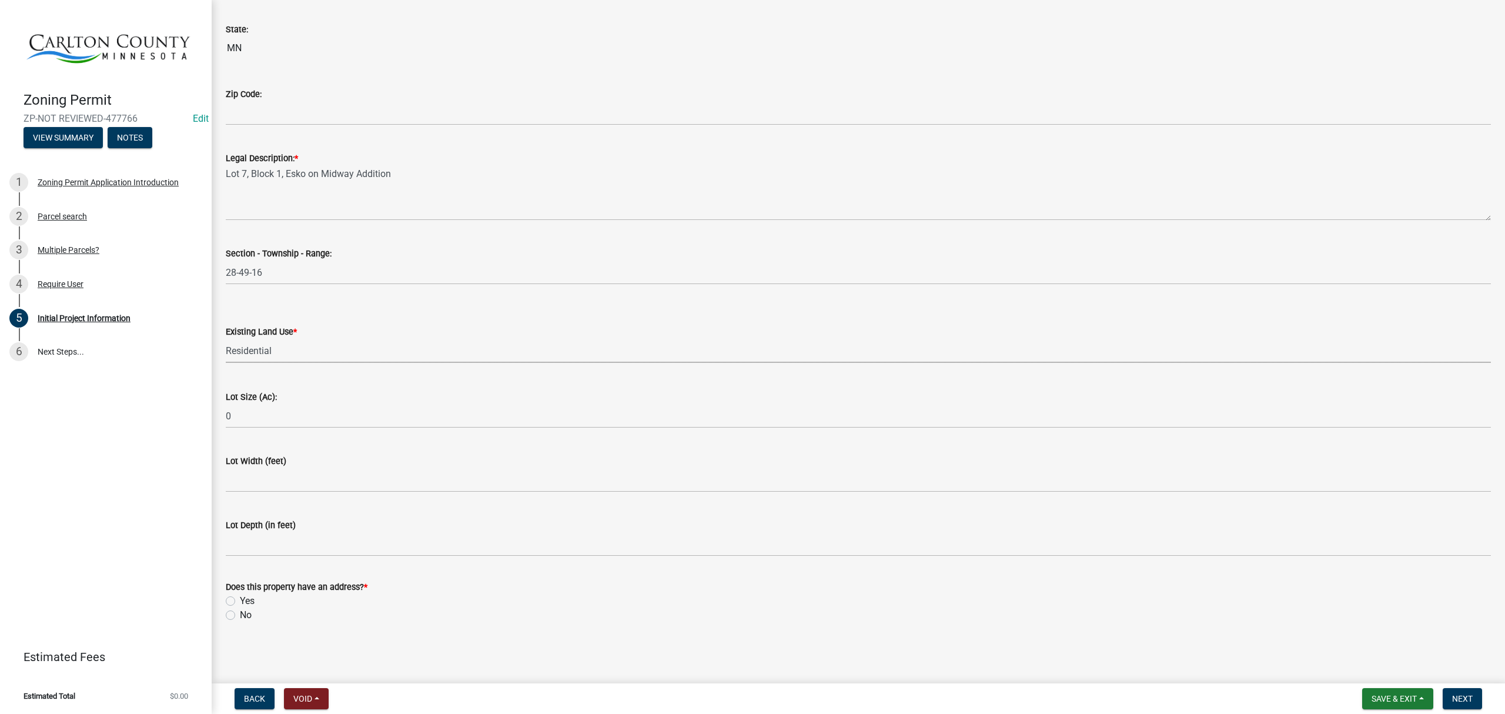
click at [226, 339] on select "Select Item... Residential Commercial Recreational/hunting Agricultural" at bounding box center [858, 351] width 1265 height 24
select select "33d21d3a-ebb3-419e-8315-ef7213d04586"
click at [240, 603] on label "Yes" at bounding box center [247, 601] width 15 height 14
click at [240, 601] on input "Yes" at bounding box center [244, 598] width 8 height 8
radio input "true"
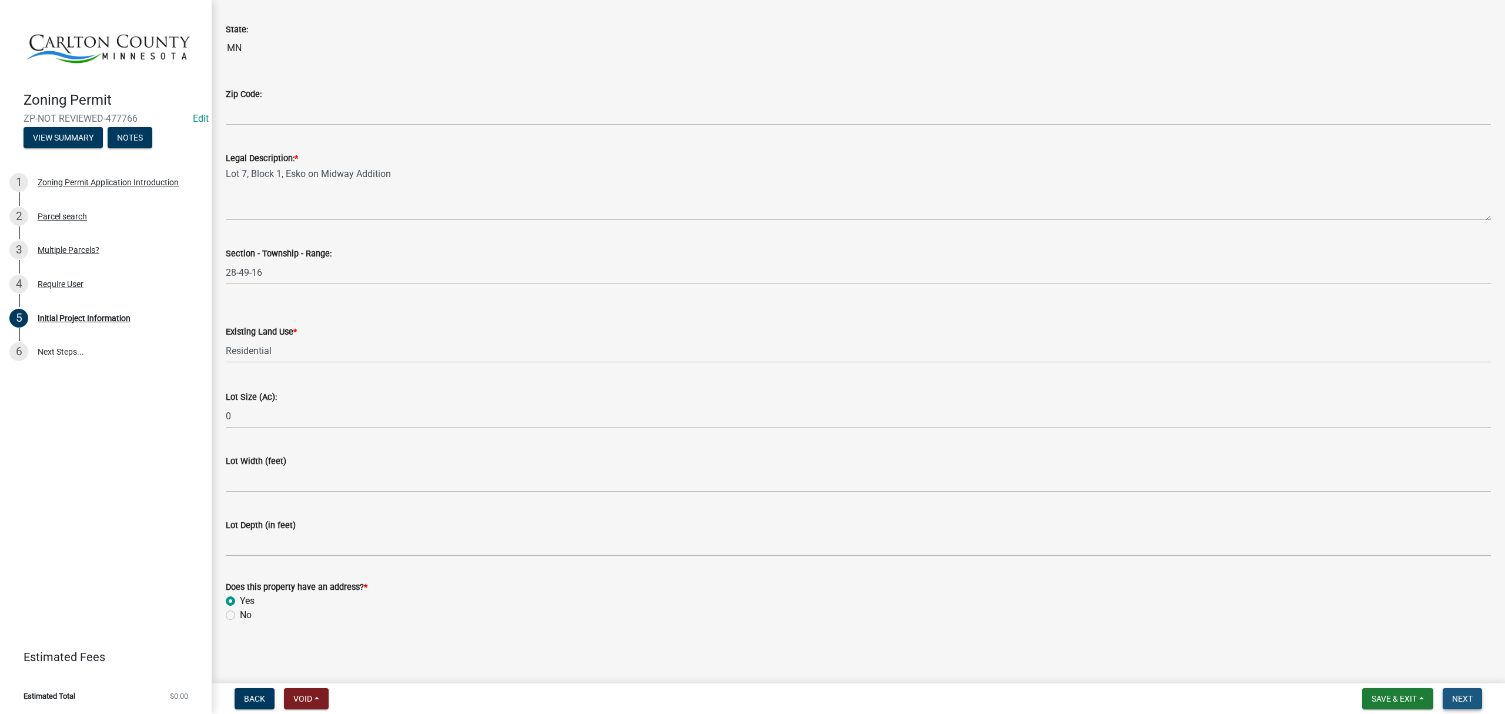
click at [1468, 695] on span "Next" at bounding box center [1462, 698] width 21 height 9
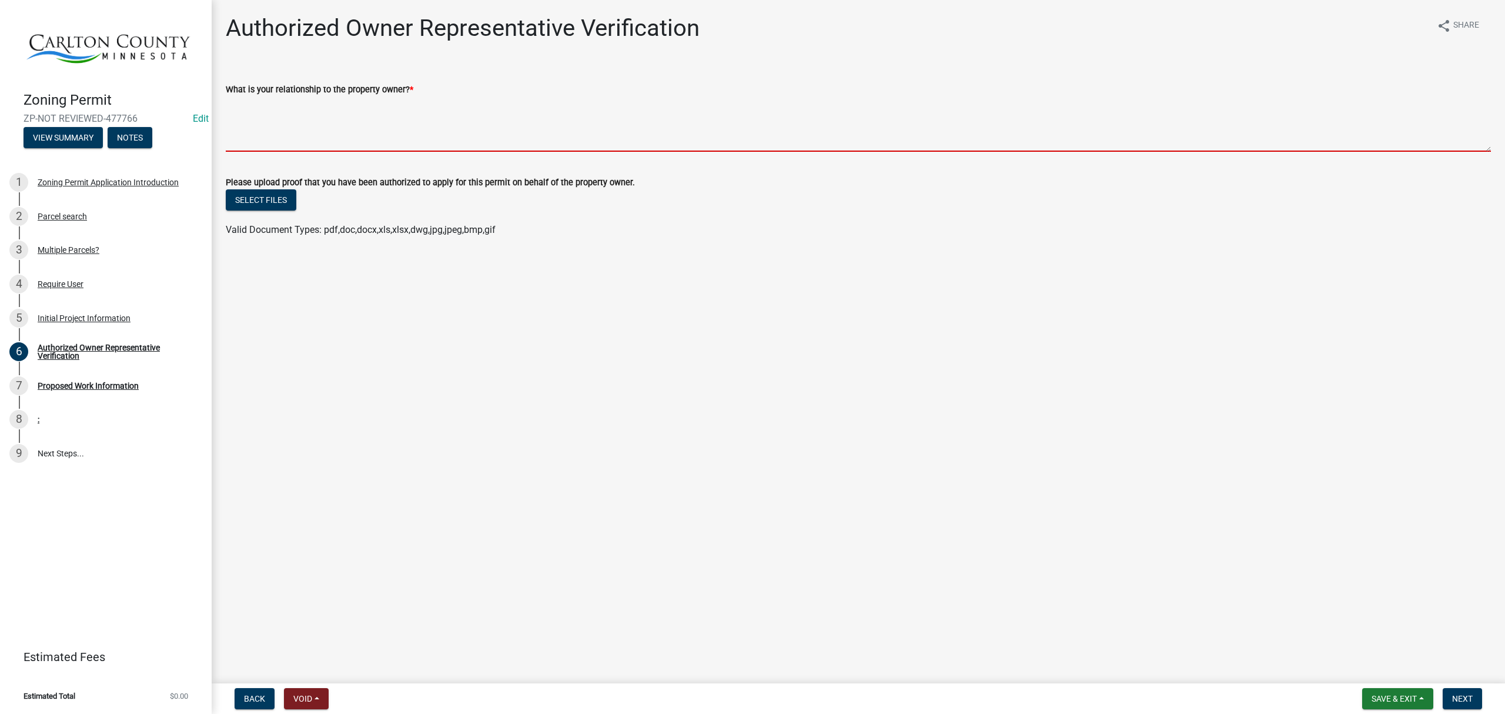
click at [476, 136] on textarea "What is your relationship to the property owner? *" at bounding box center [858, 123] width 1265 height 55
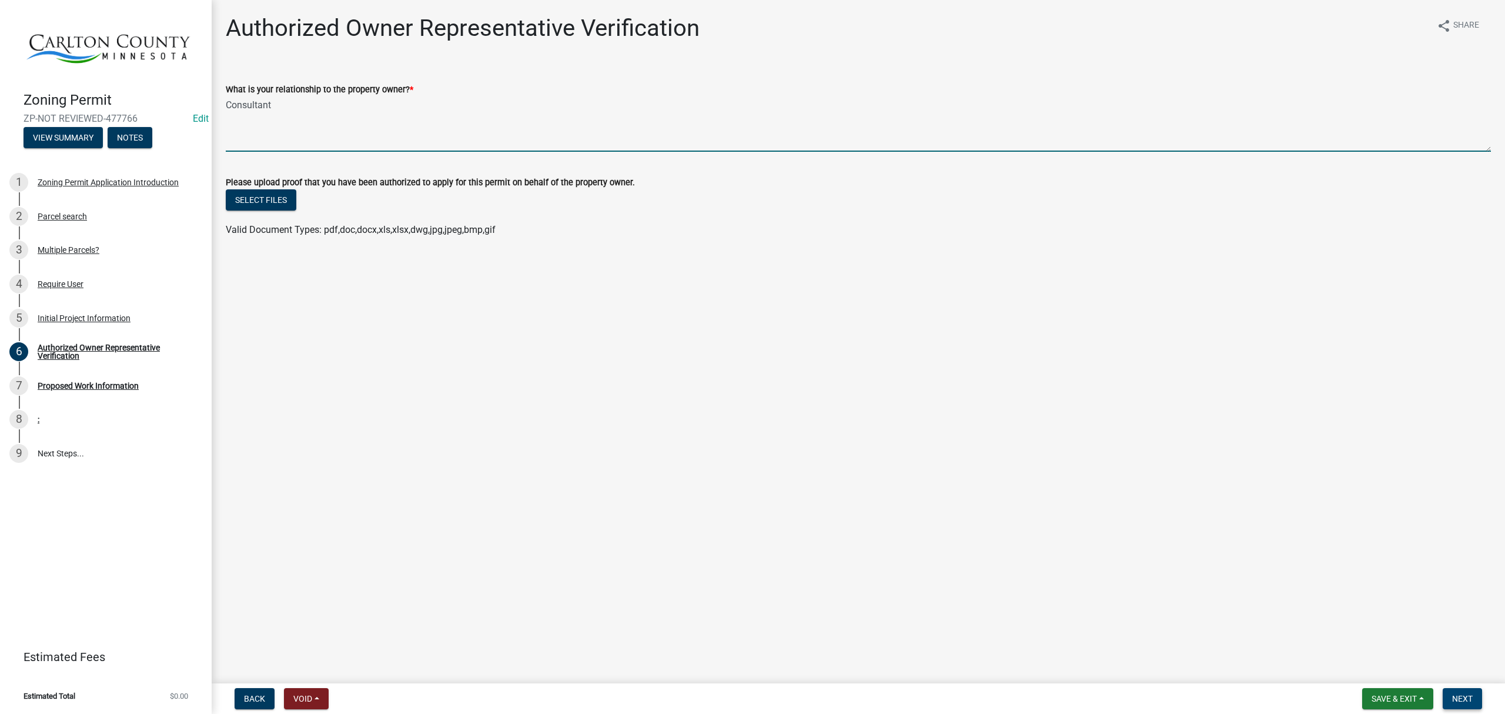
type textarea "Consultant"
click at [1450, 697] on button "Next" at bounding box center [1462, 698] width 39 height 21
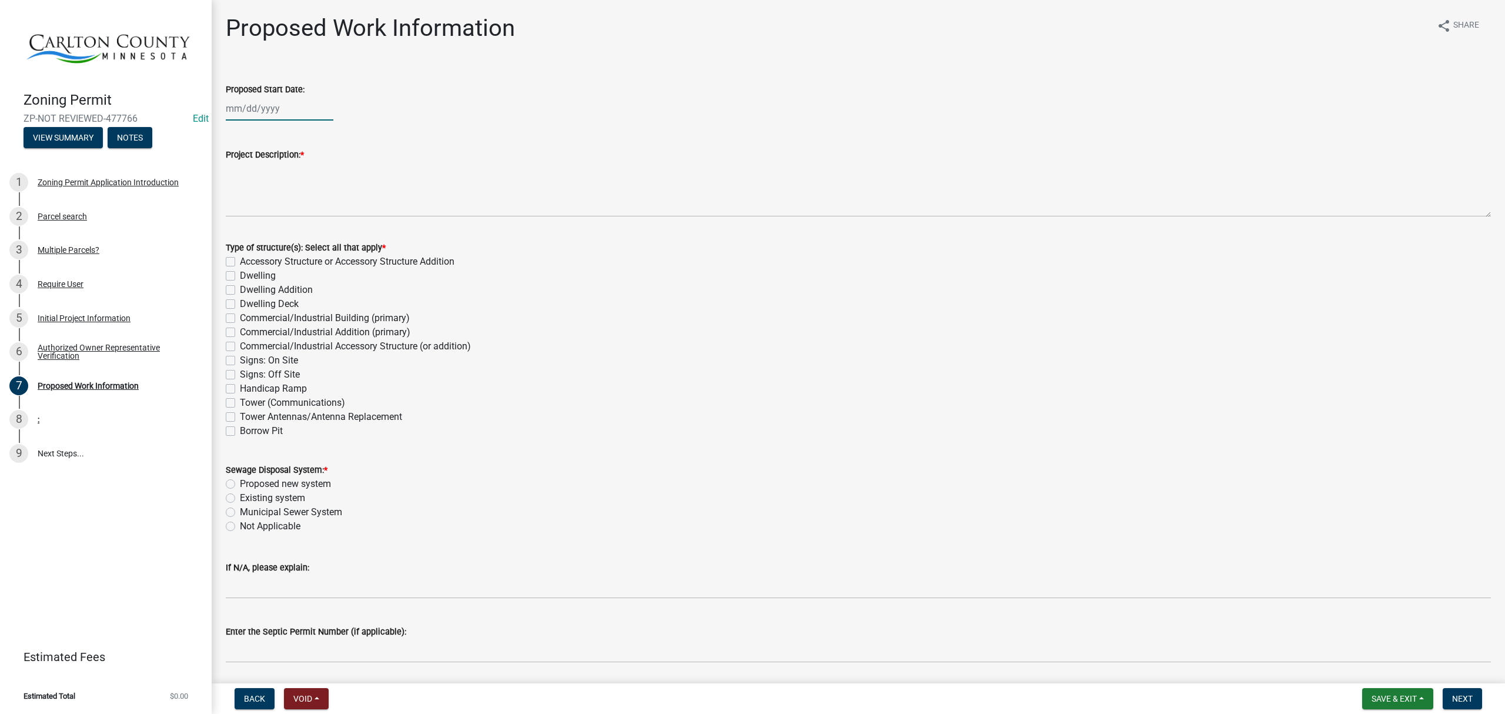
click at [267, 107] on div at bounding box center [280, 108] width 108 height 24
select select "9"
select select "2025"
click at [332, 226] on div "27" at bounding box center [331, 227] width 19 height 19
type input "09/27/2025"
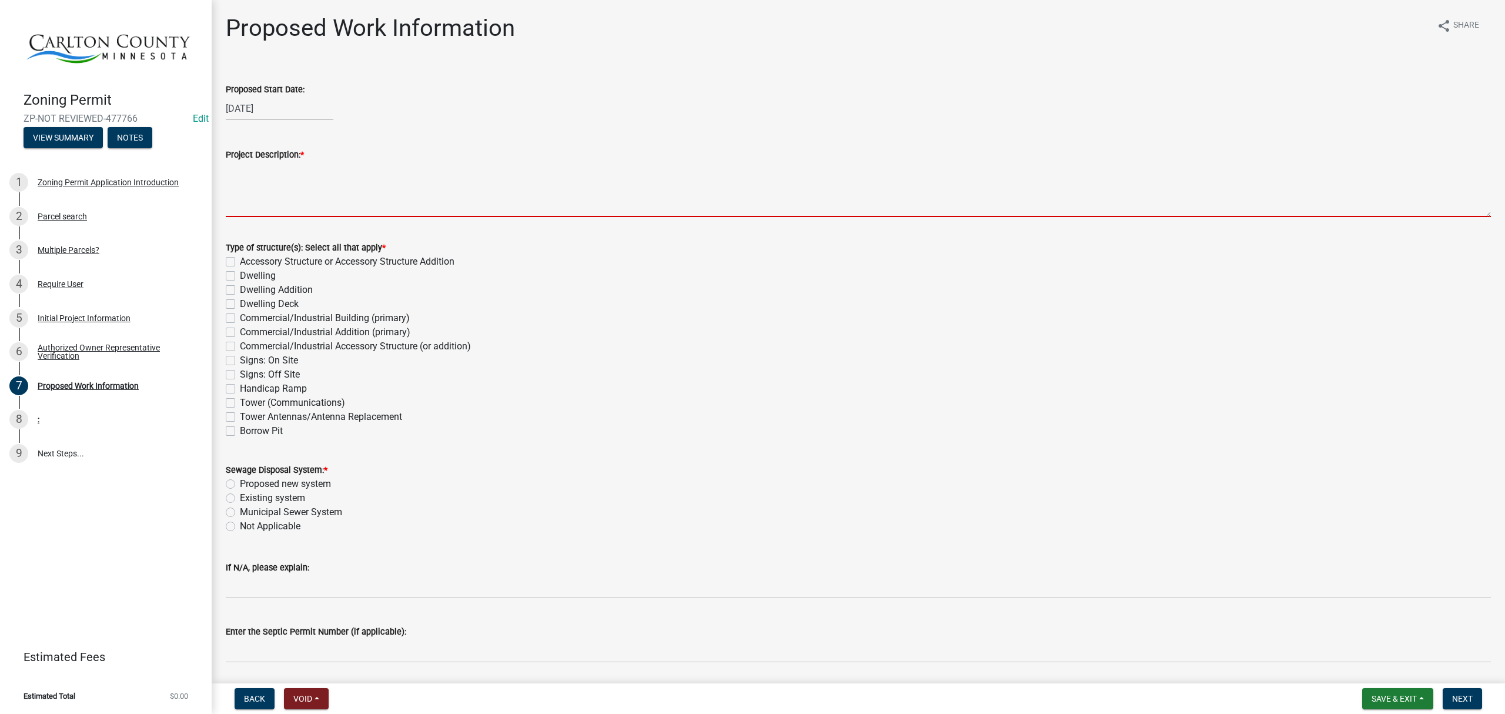
click at [365, 184] on textarea "Project Description: *" at bounding box center [858, 189] width 1265 height 55
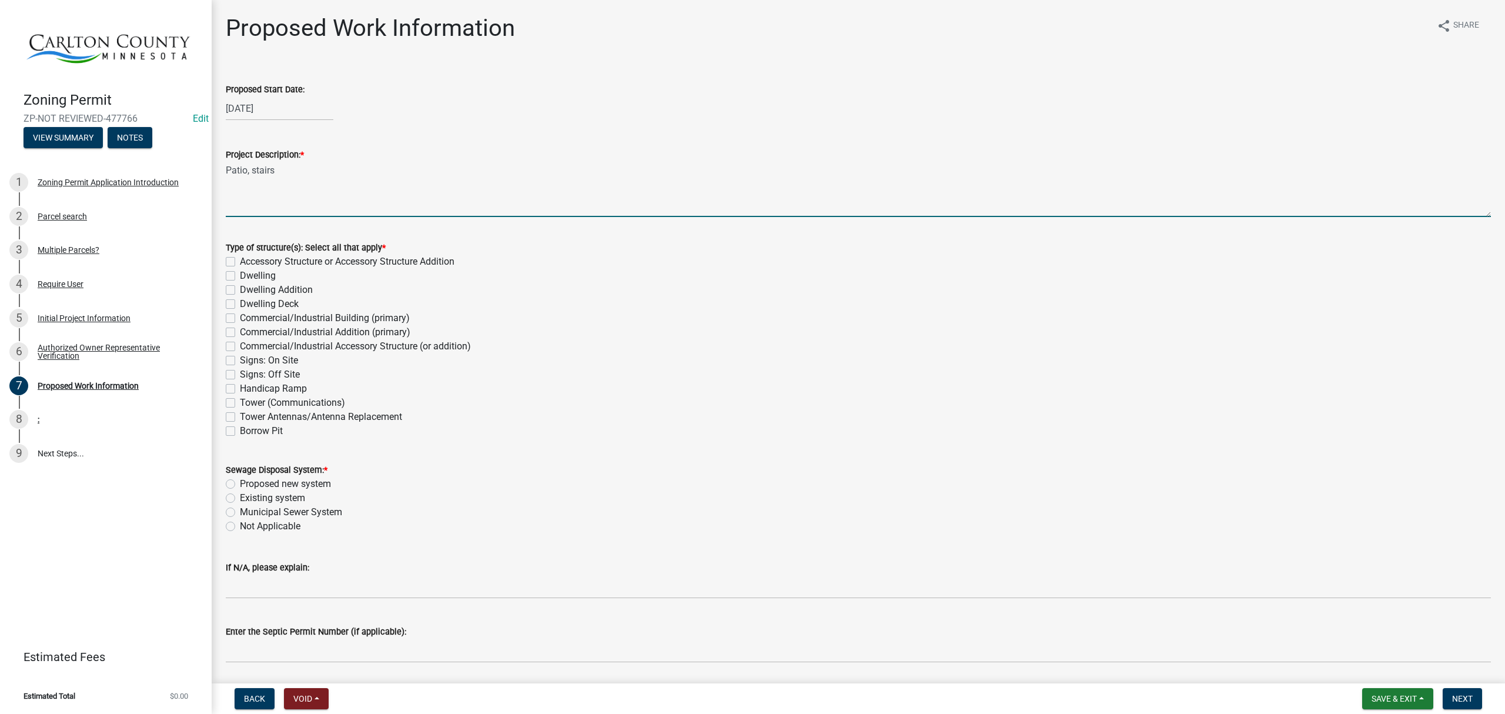
type textarea "Patio, stairs"
click at [240, 265] on label "Accessory Structure or Accessory Structure Addition" at bounding box center [347, 262] width 215 height 14
click at [240, 262] on input "Accessory Structure or Accessory Structure Addition" at bounding box center [244, 259] width 8 height 8
checkbox input "true"
checkbox input "false"
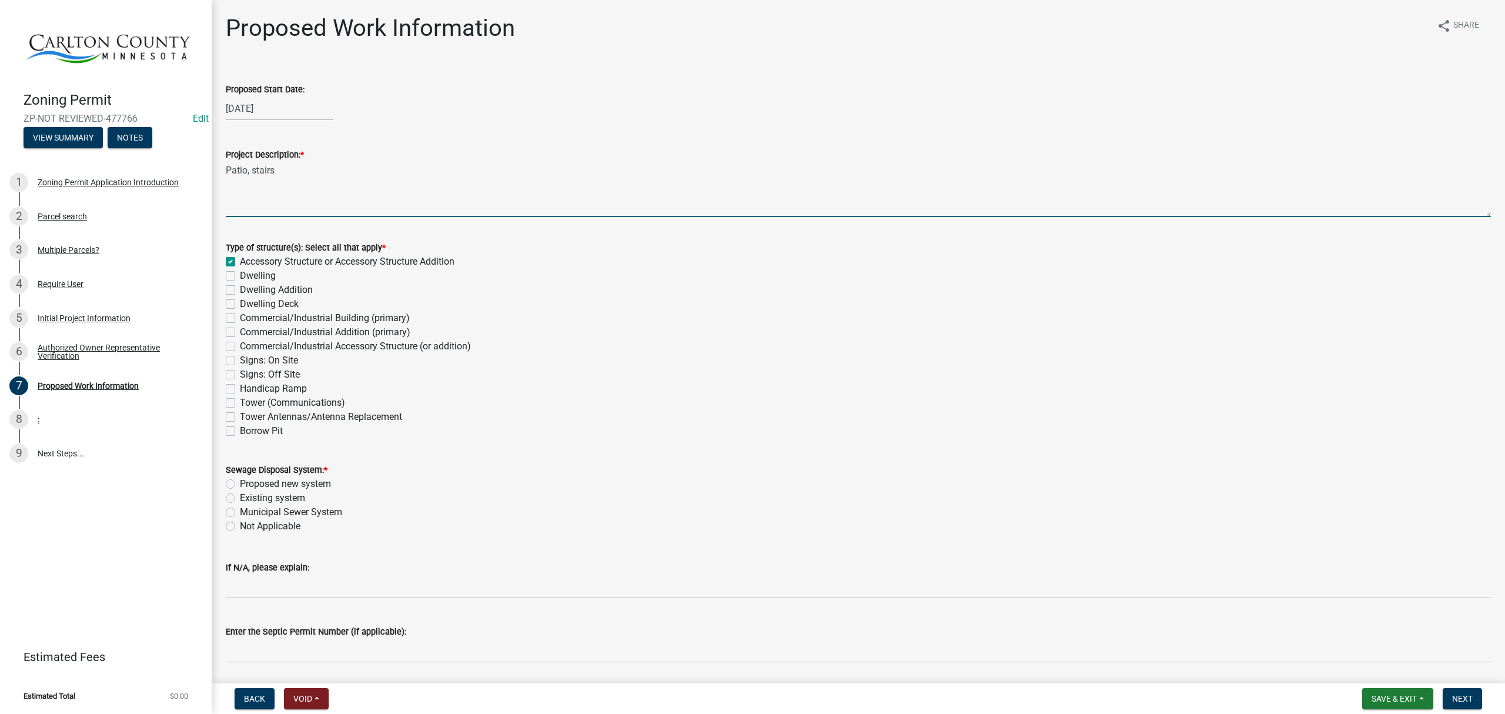
checkbox input "false"
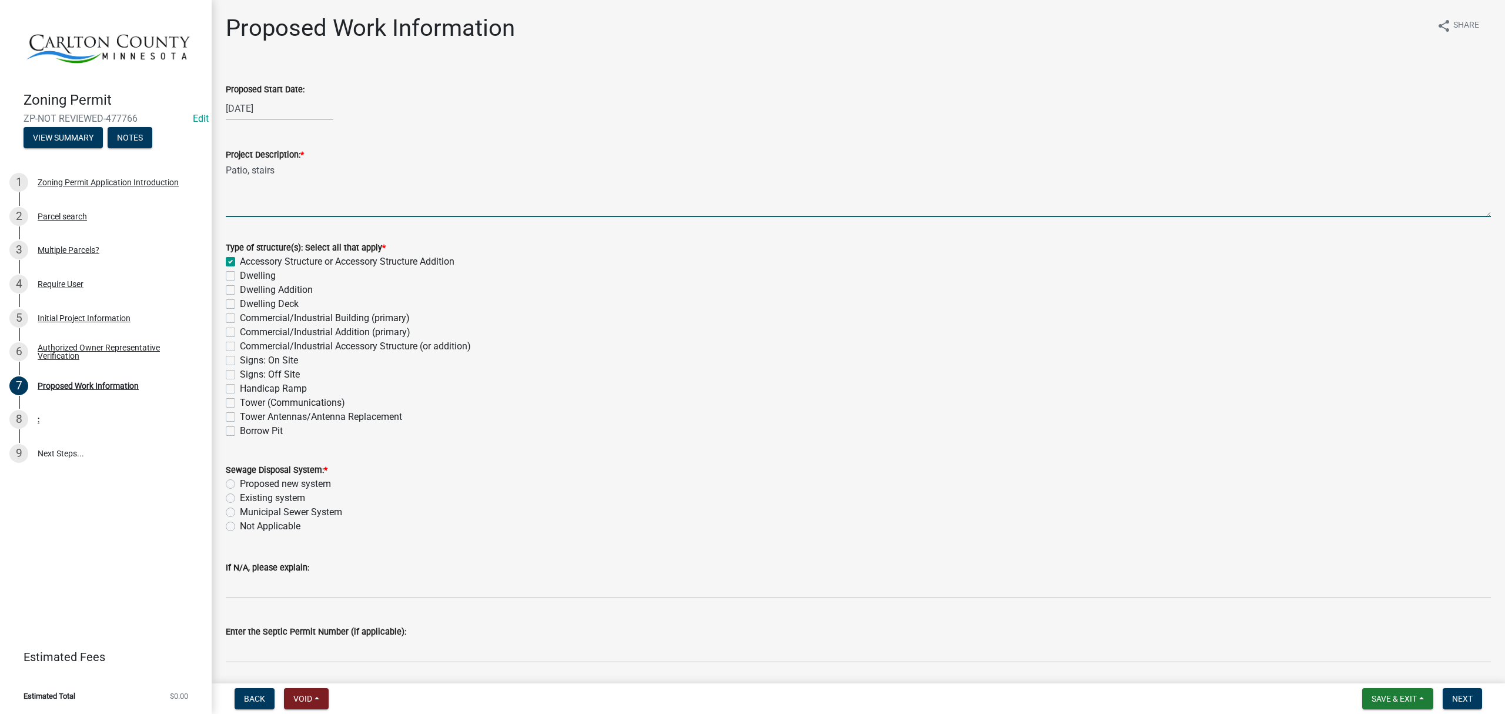
checkbox input "false"
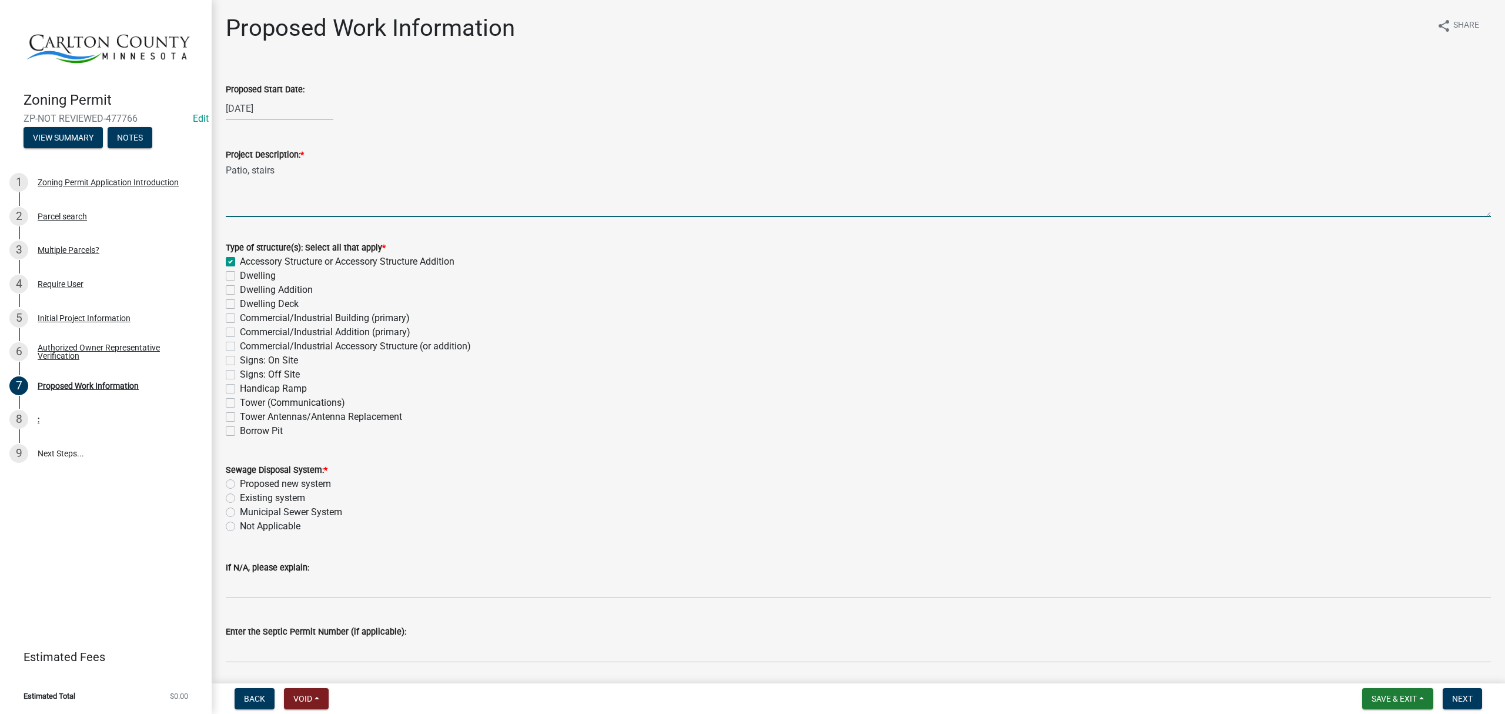
checkbox input "false"
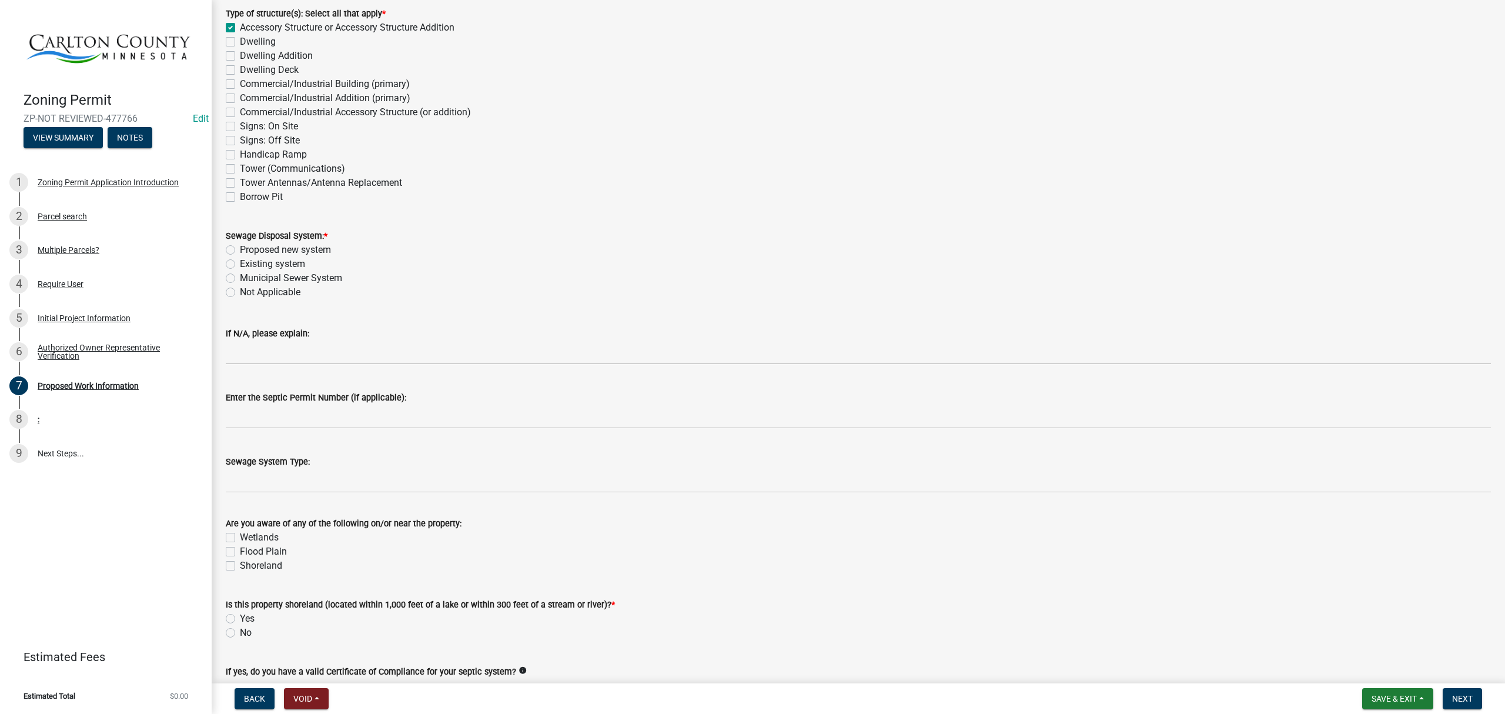
scroll to position [235, 0]
click at [230, 285] on div "Not Applicable" at bounding box center [858, 291] width 1265 height 14
click at [240, 274] on label "Municipal Sewer System" at bounding box center [291, 277] width 102 height 14
click at [240, 274] on input "Municipal Sewer System" at bounding box center [244, 274] width 8 height 8
radio input "true"
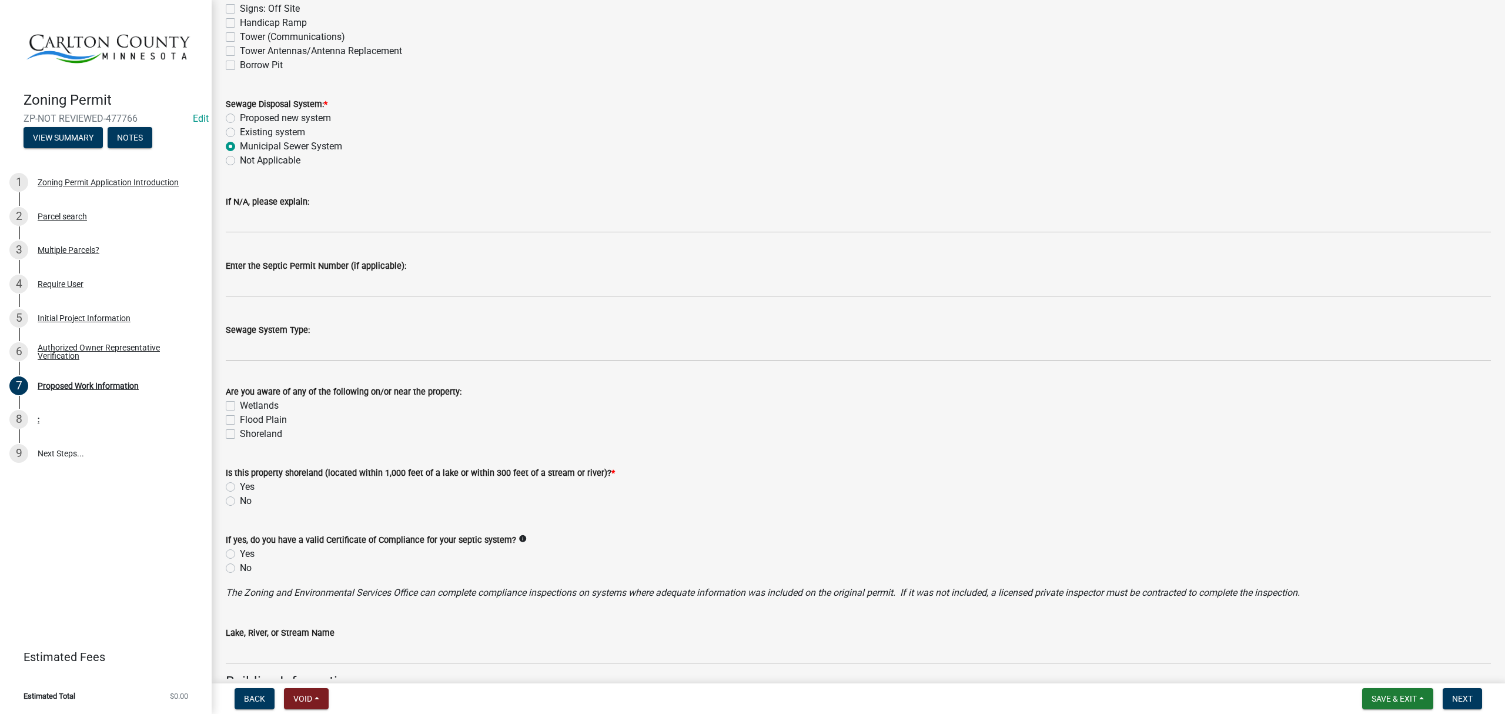
scroll to position [392, 0]
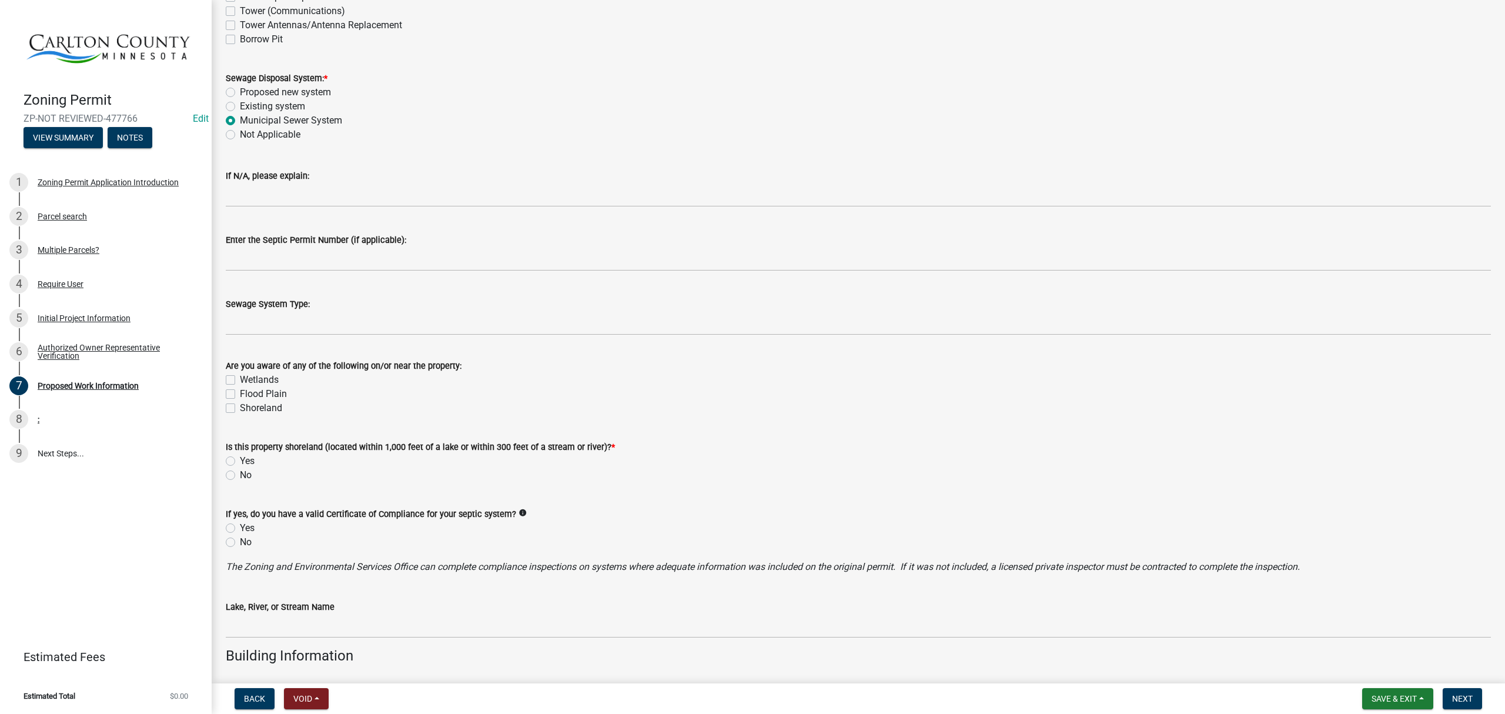
click at [240, 396] on label "Flood Plain" at bounding box center [263, 394] width 47 height 14
click at [240, 395] on input "Flood Plain" at bounding box center [244, 391] width 8 height 8
checkbox input "true"
checkbox input "false"
checkbox input "true"
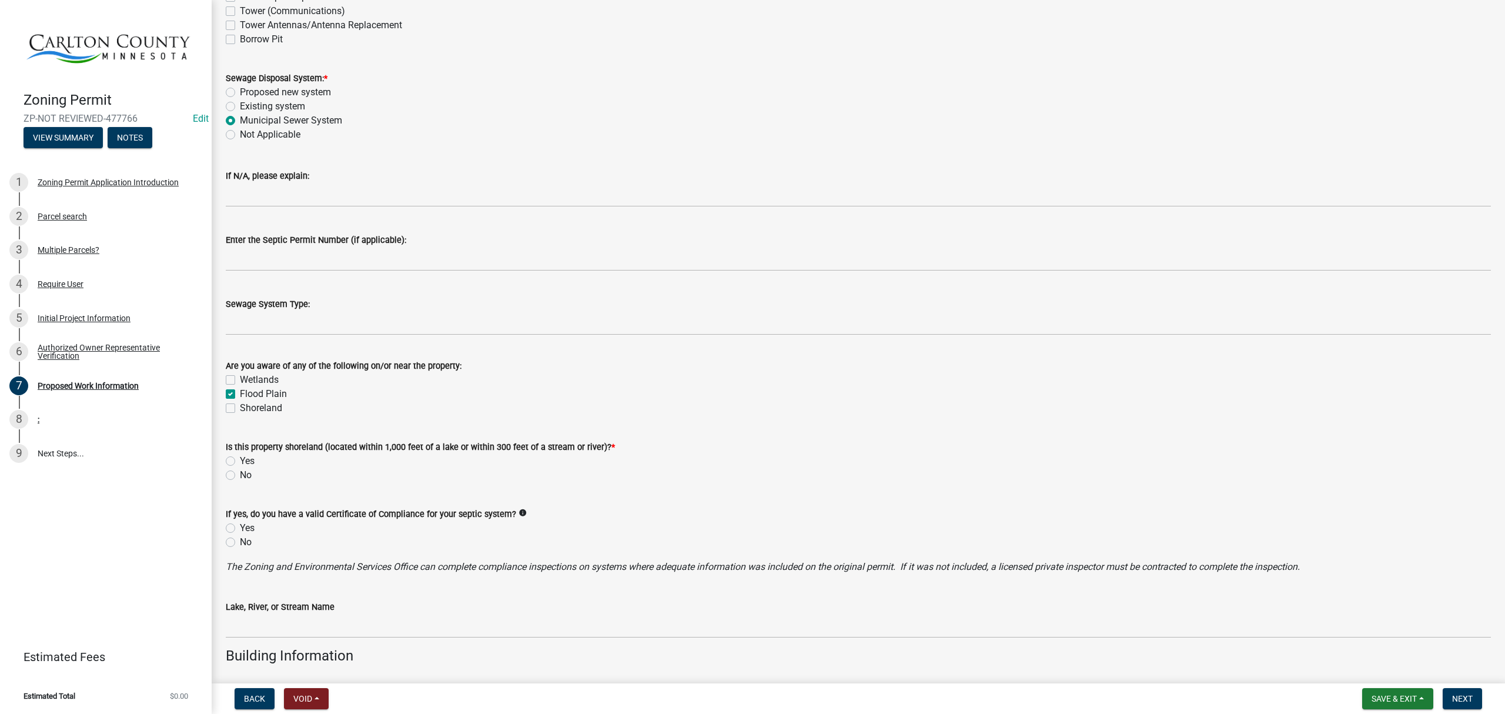
click at [240, 403] on label "Shoreland" at bounding box center [261, 408] width 42 height 14
click at [240, 403] on input "Shoreland" at bounding box center [244, 405] width 8 height 8
checkbox input "true"
checkbox input "false"
checkbox input "true"
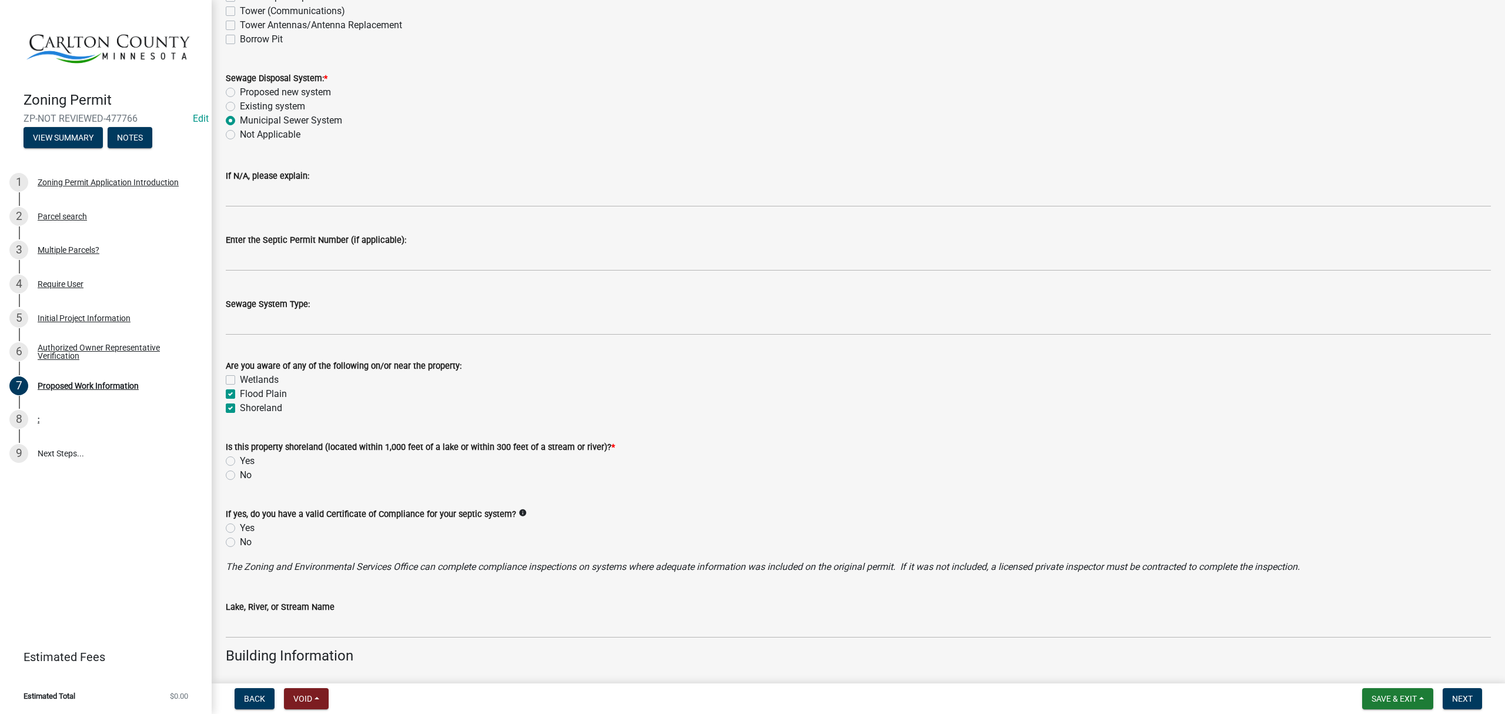
checkbox input "true"
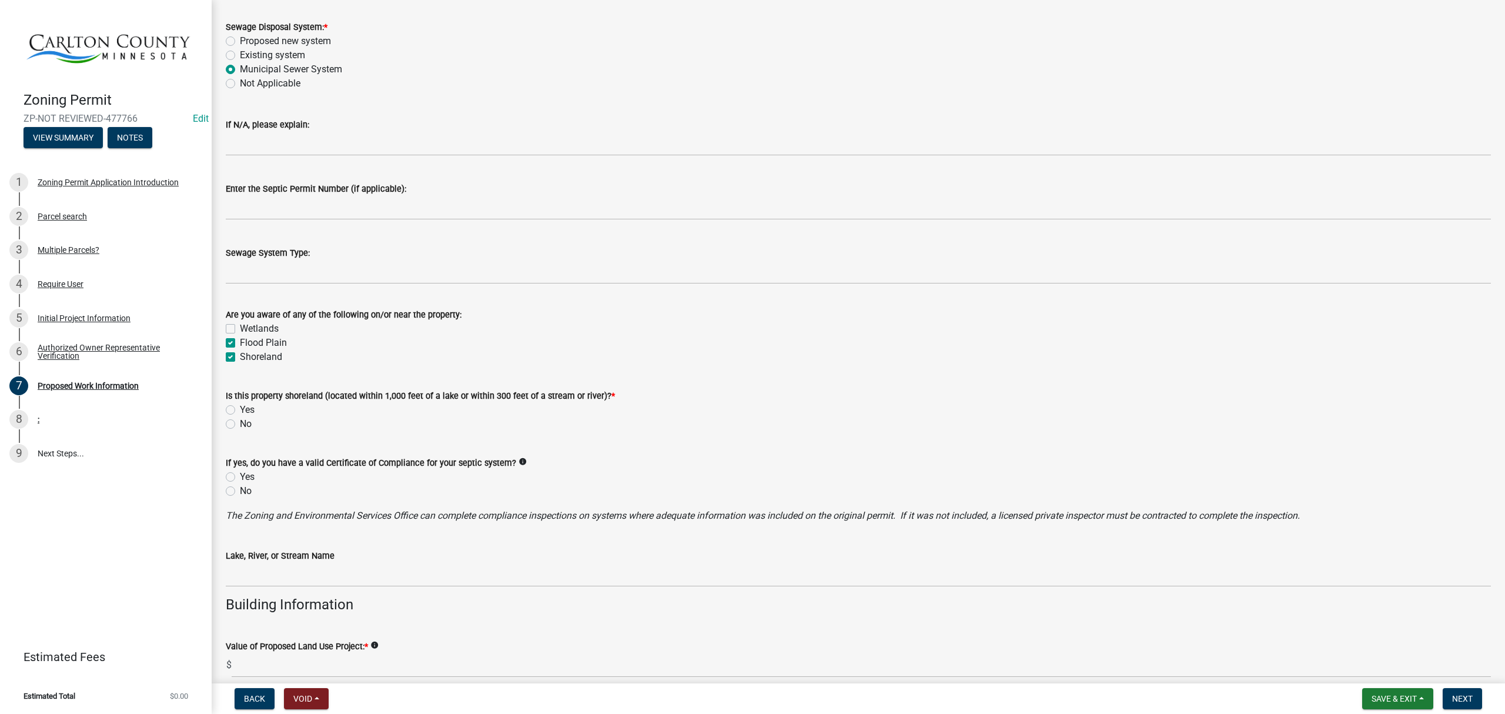
scroll to position [470, 0]
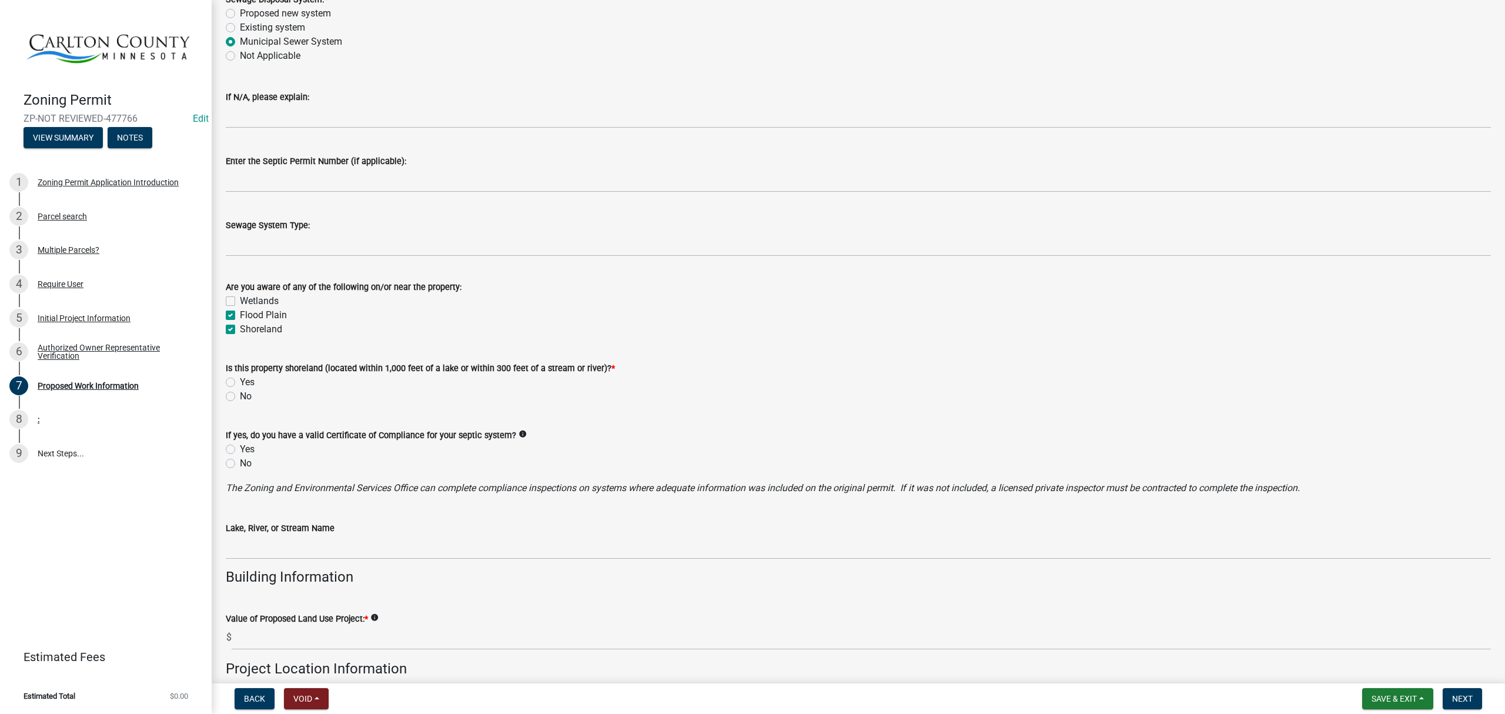
click at [240, 382] on label "Yes" at bounding box center [247, 382] width 15 height 14
click at [240, 382] on input "Yes" at bounding box center [244, 379] width 8 height 8
radio input "true"
click at [240, 462] on label "No" at bounding box center [246, 463] width 12 height 14
click at [240, 462] on input "No" at bounding box center [244, 460] width 8 height 8
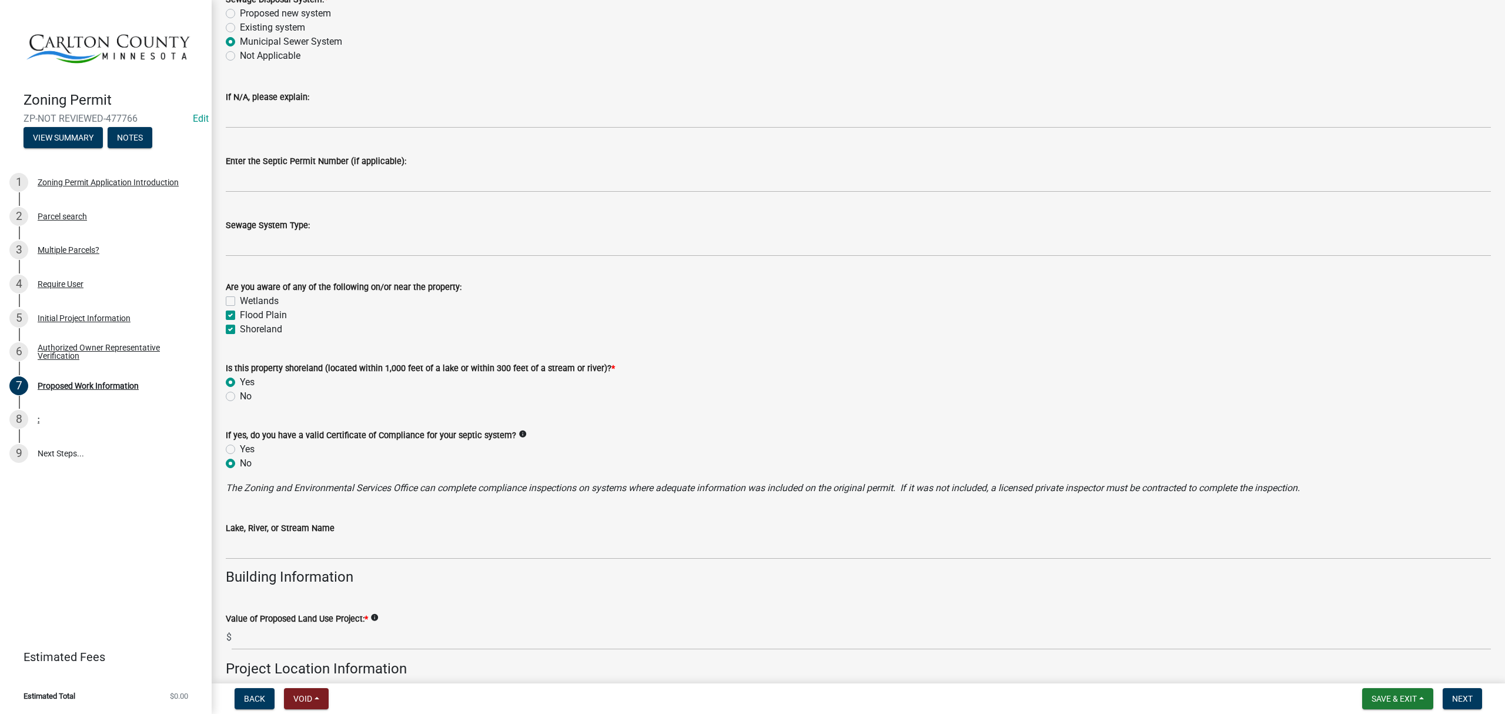
radio input "true"
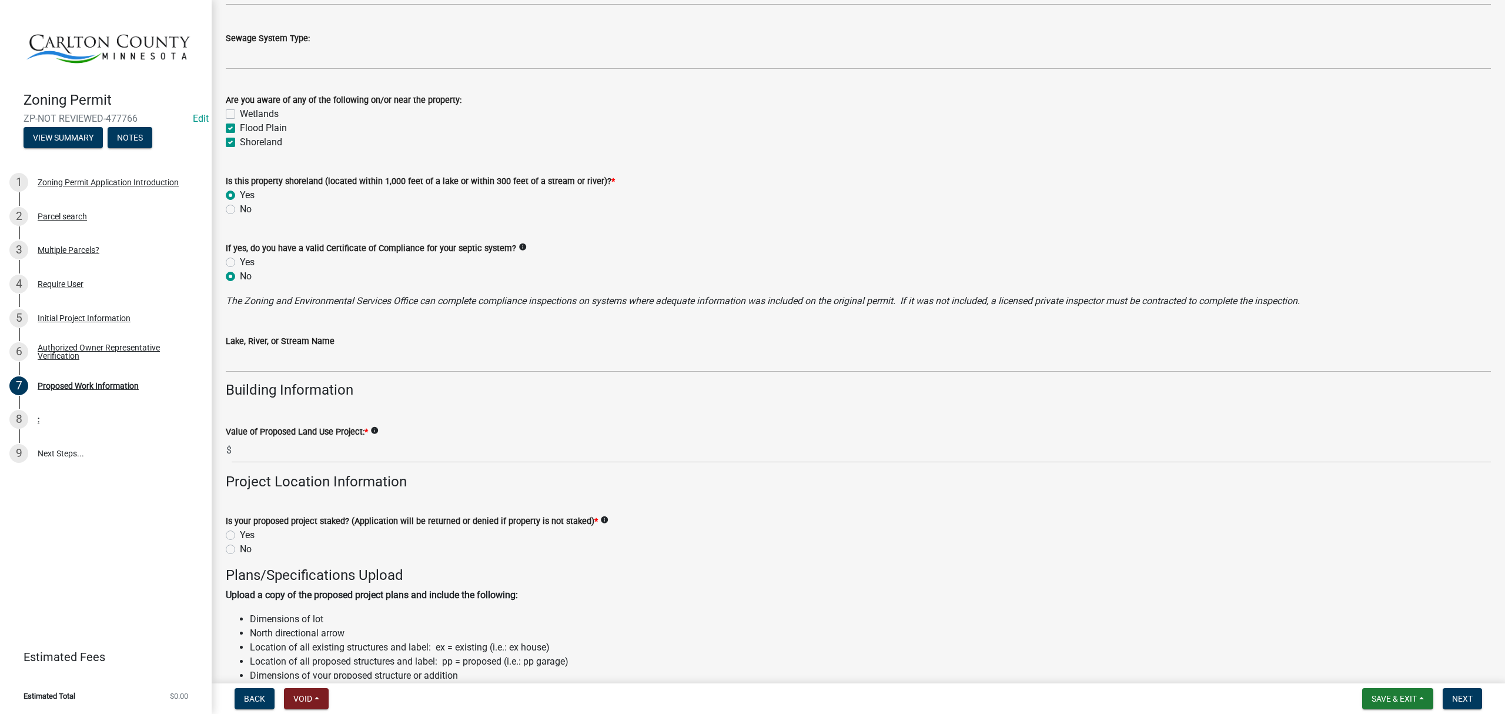
scroll to position [706, 0]
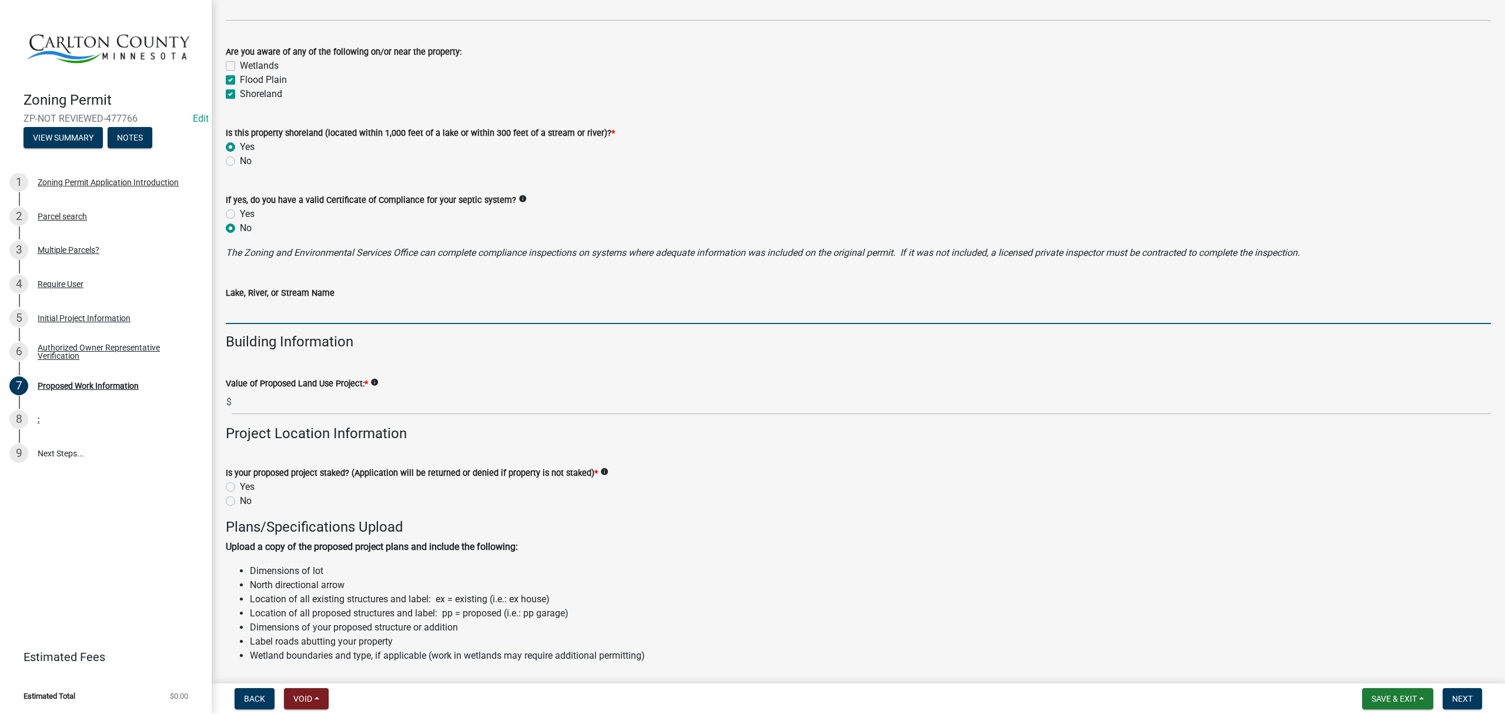
click at [306, 317] on input "Lake, River, or Stream Name" at bounding box center [858, 312] width 1265 height 24
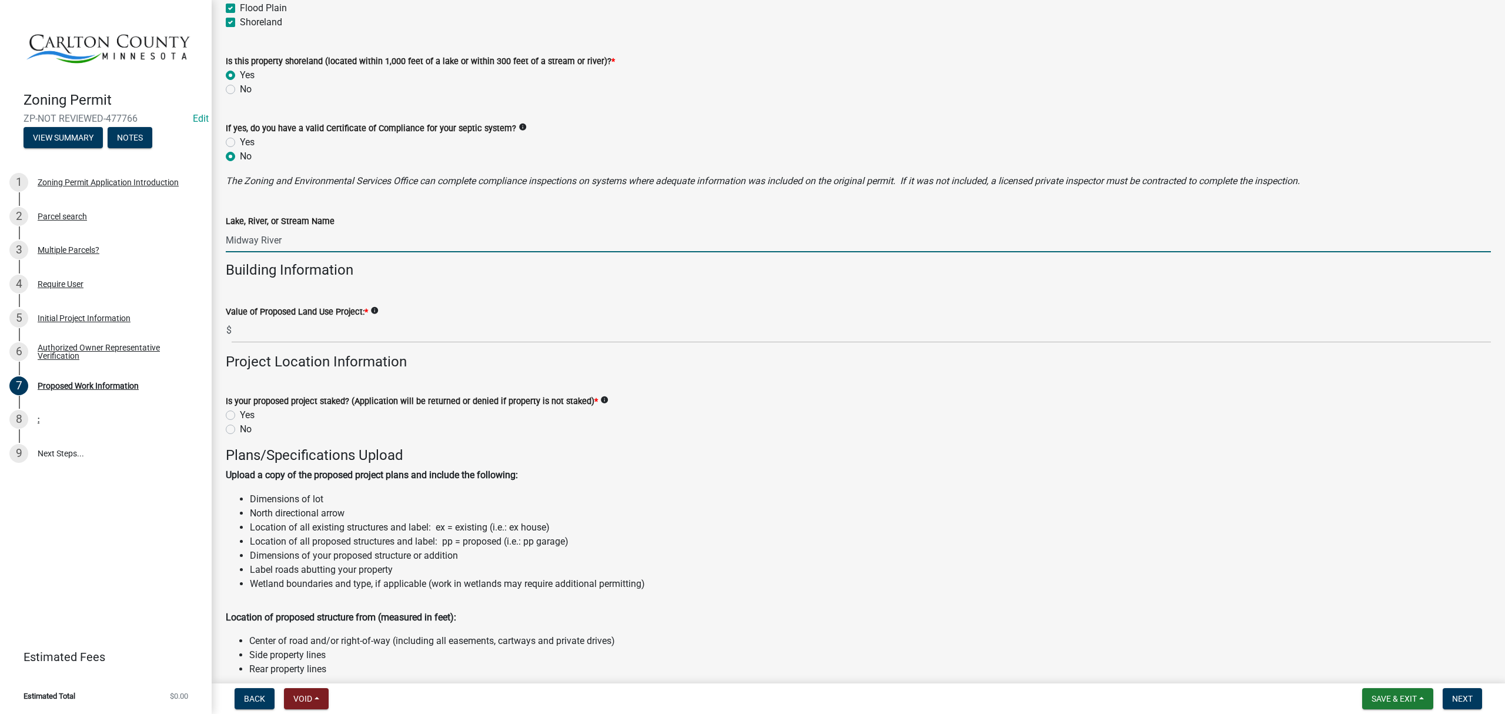
scroll to position [941, 0]
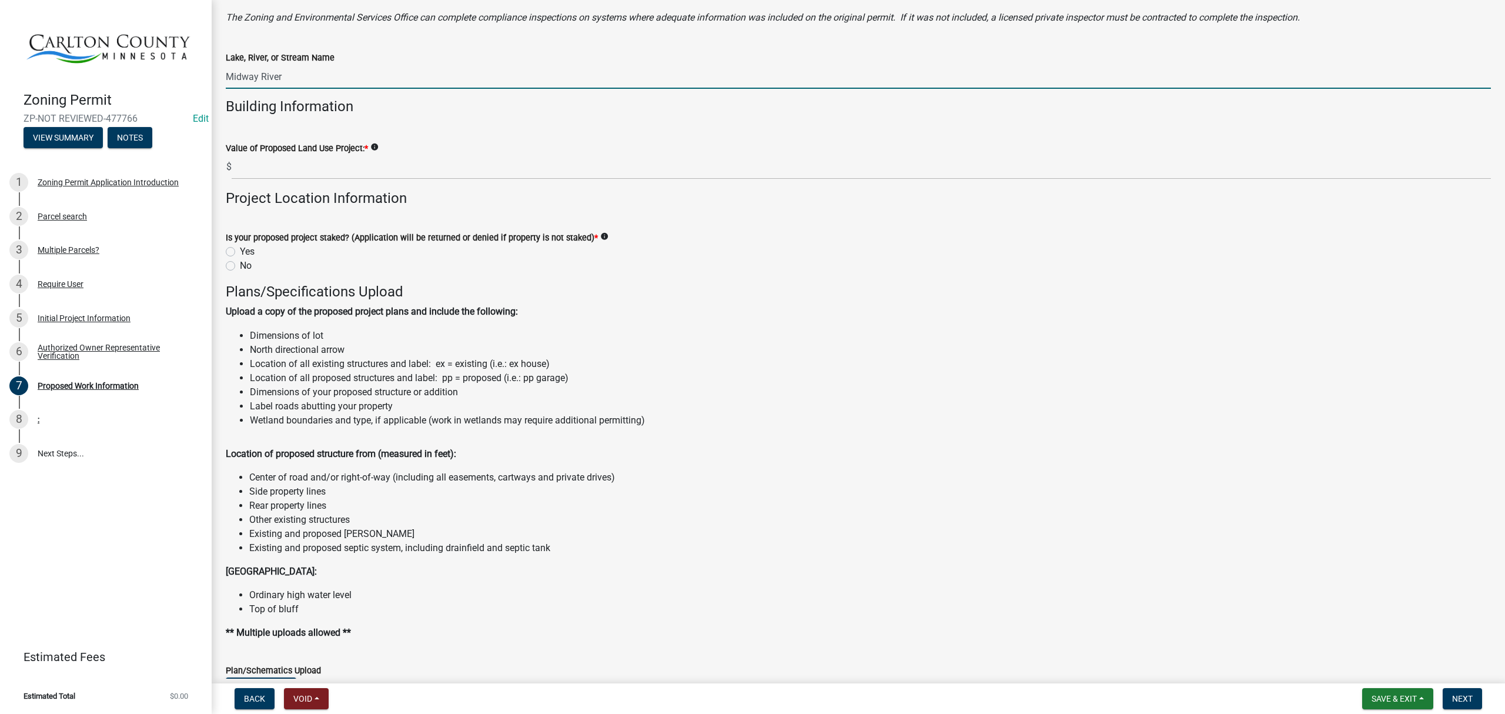
type input "Midway River"
click at [231, 259] on div "No" at bounding box center [858, 266] width 1265 height 14
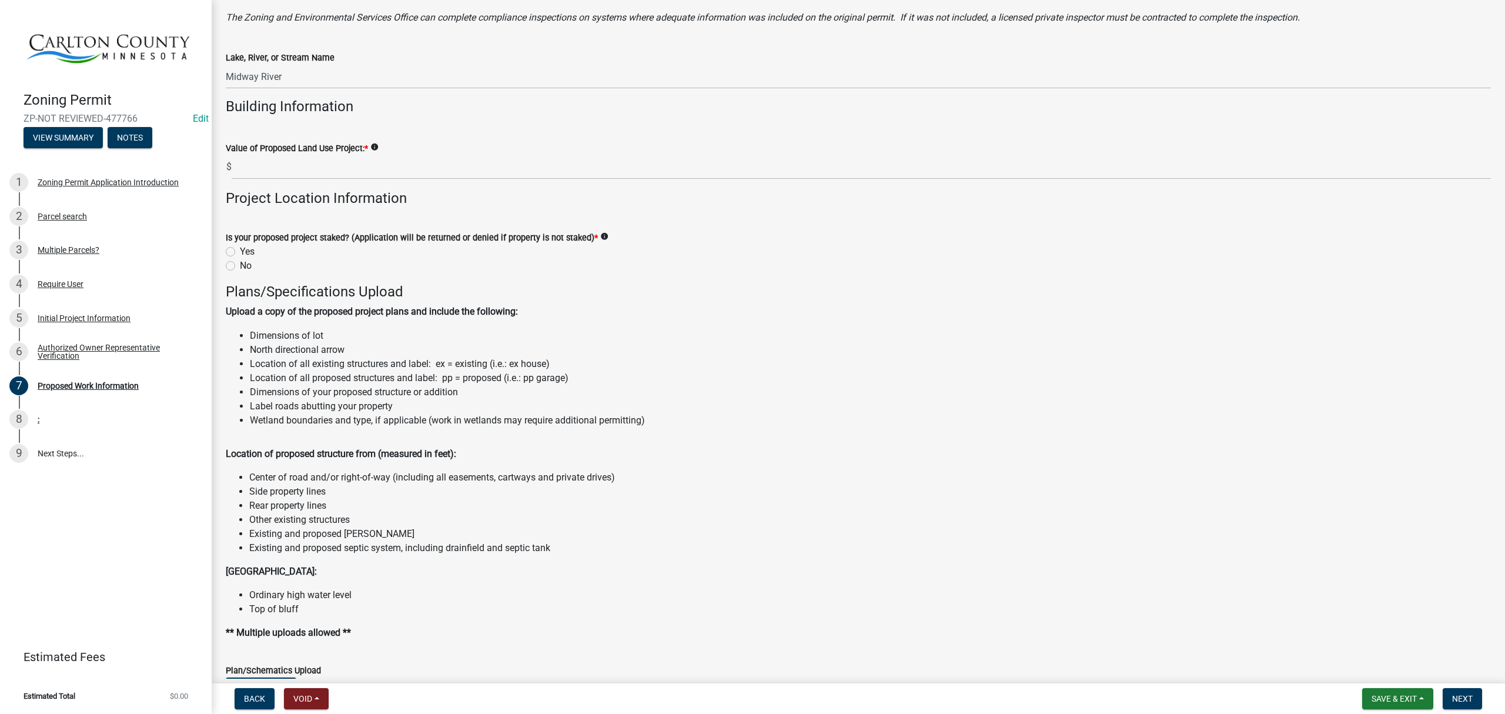
click at [240, 247] on label "Yes" at bounding box center [247, 252] width 15 height 14
click at [240, 247] on input "Yes" at bounding box center [244, 249] width 8 height 8
radio input "true"
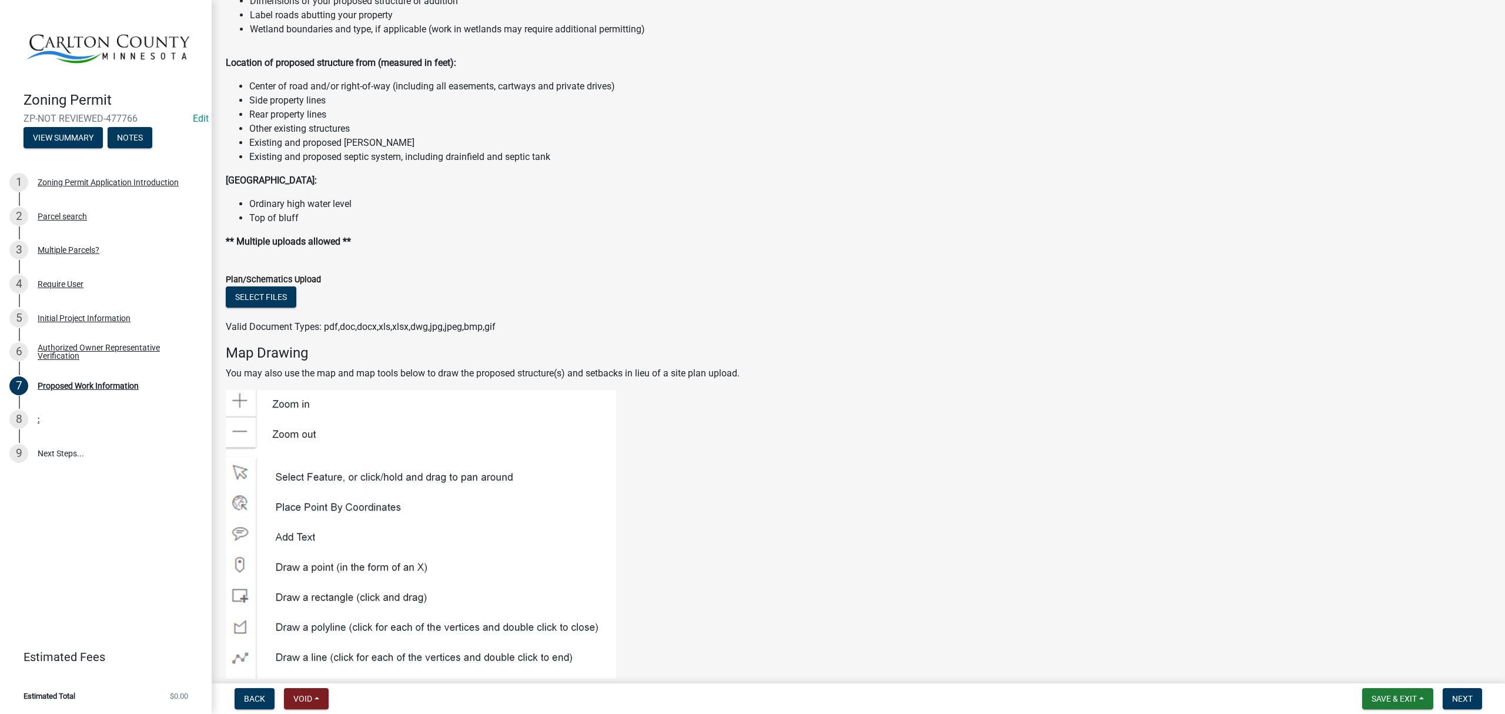
scroll to position [1332, 0]
click at [255, 297] on button "Select files" at bounding box center [261, 296] width 71 height 21
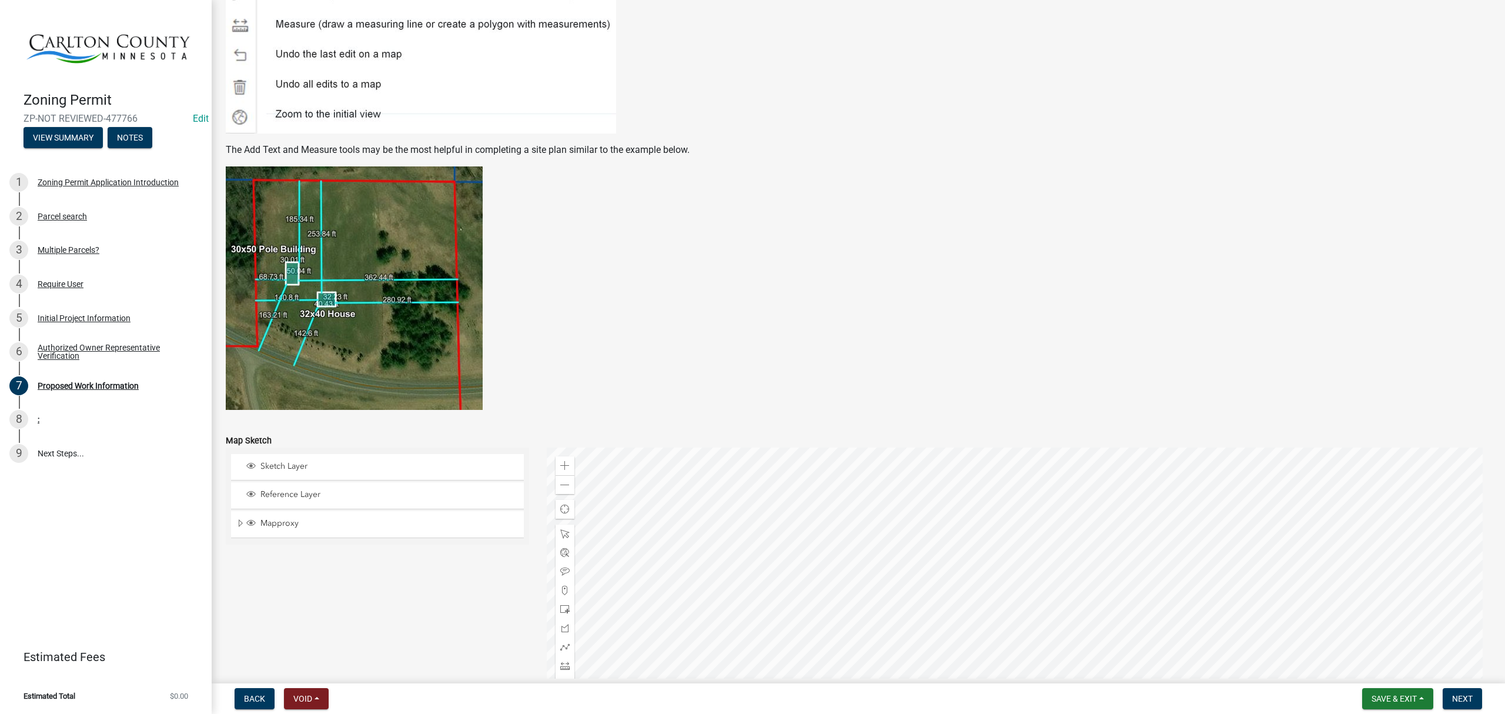
scroll to position [2157, 0]
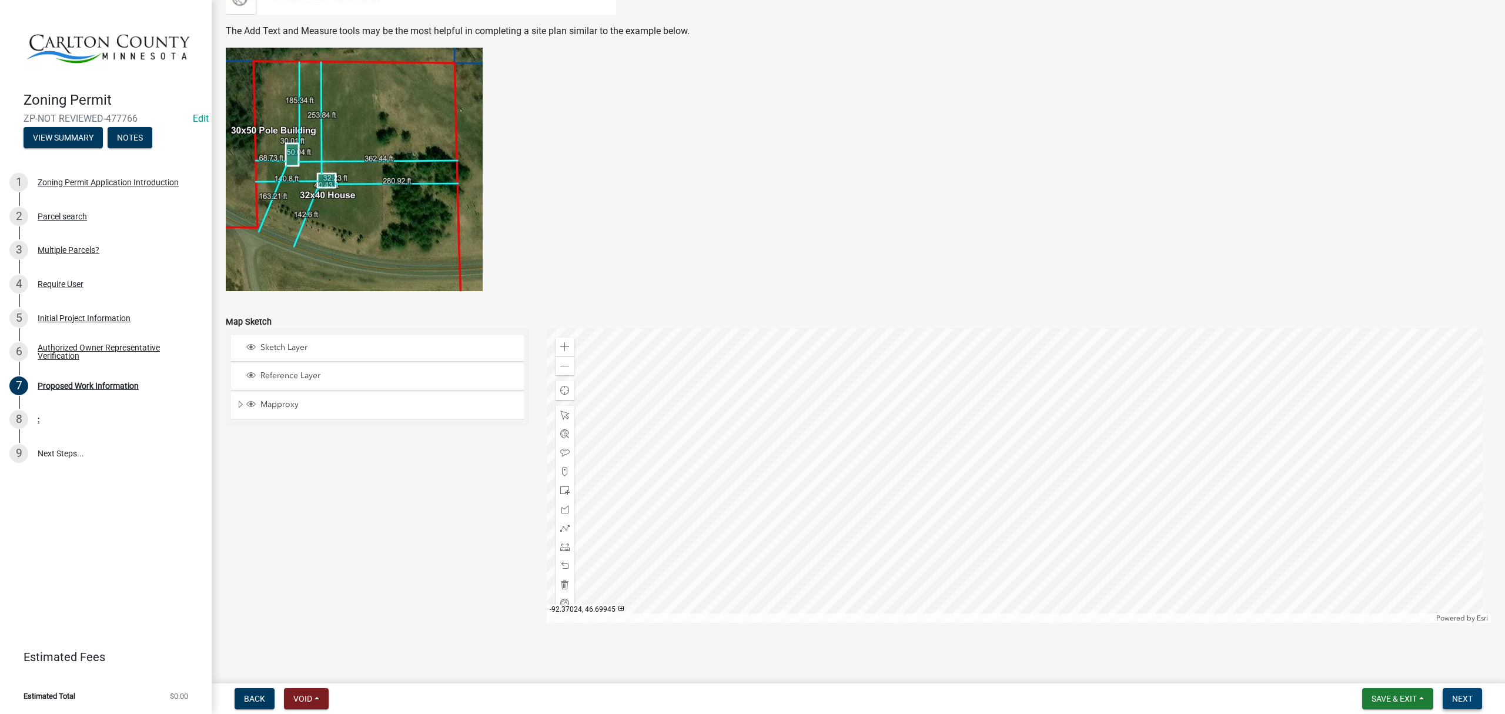
click at [1452, 694] on button "Next" at bounding box center [1462, 698] width 39 height 21
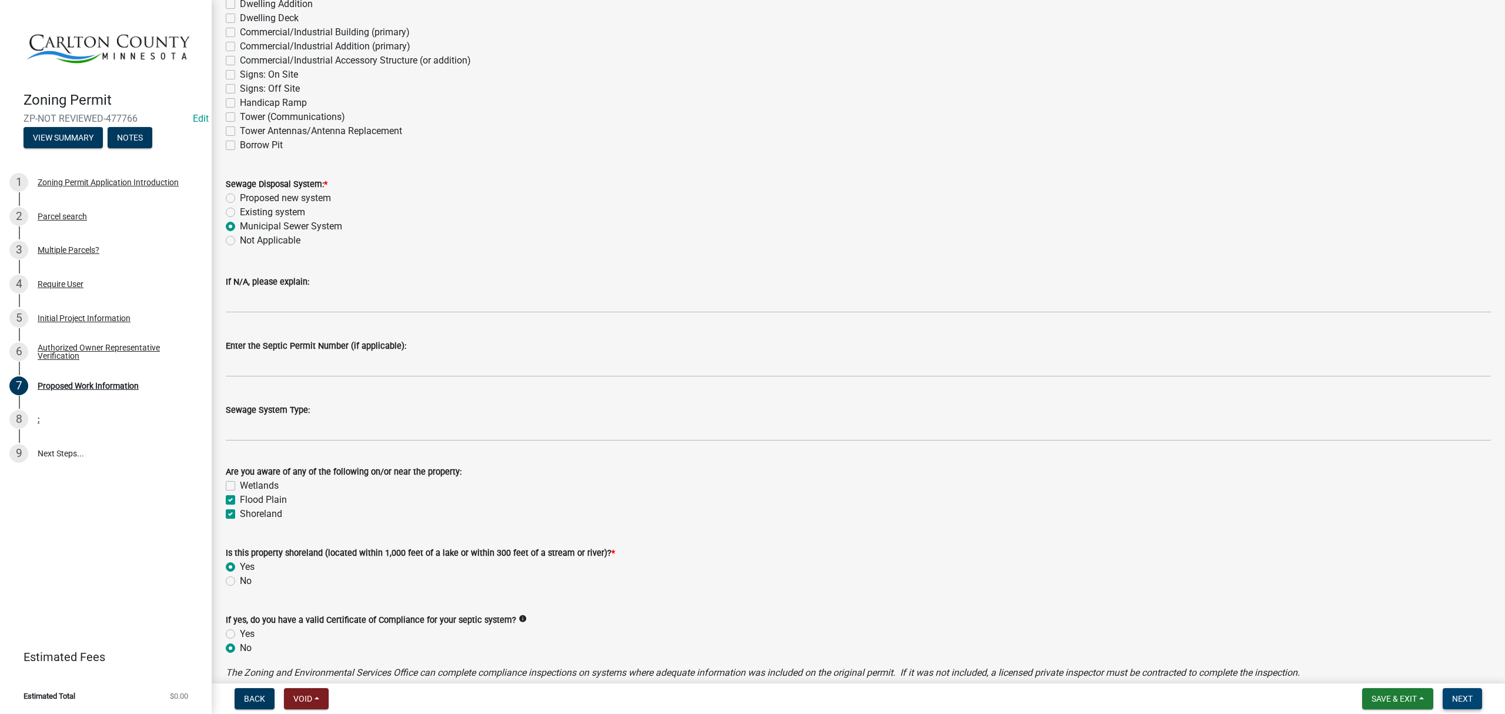
scroll to position [0, 0]
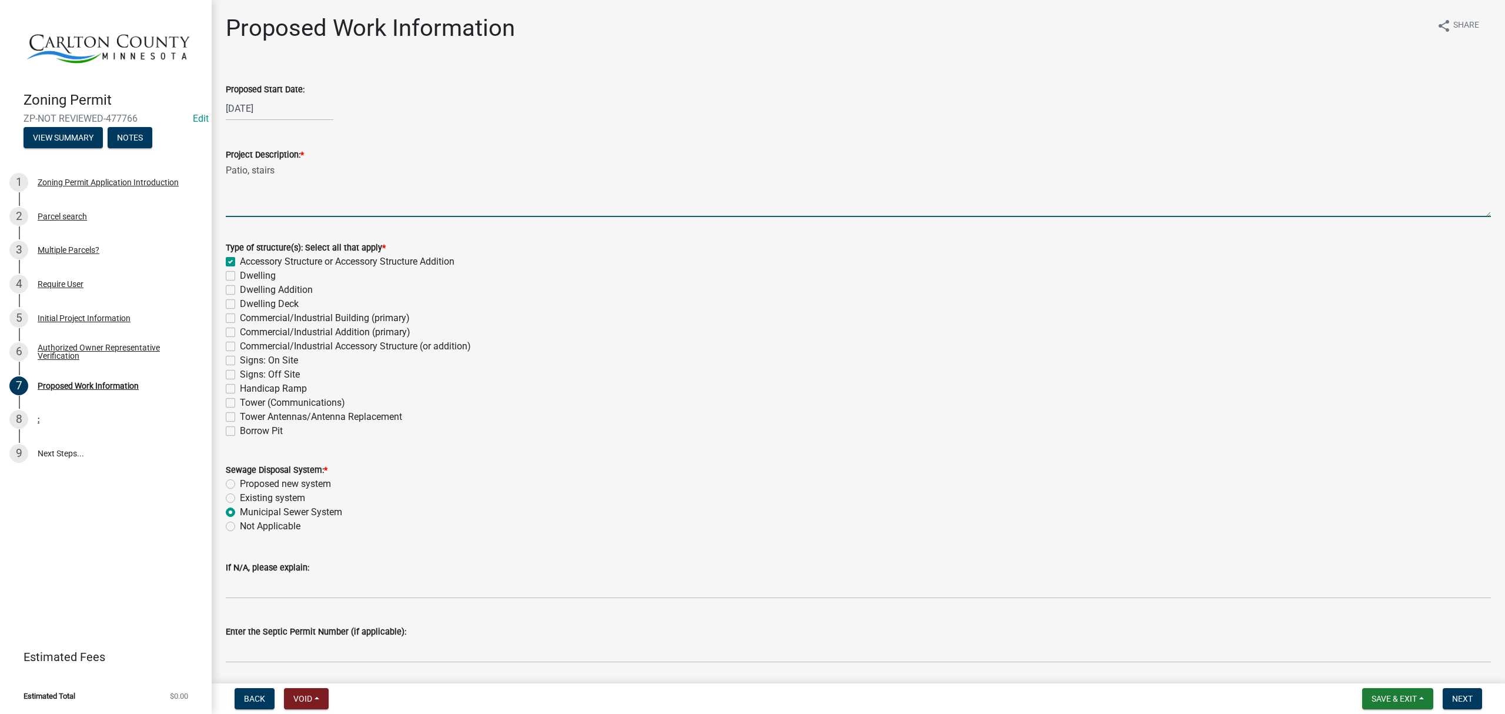
click at [520, 184] on textarea "Patio, stairs" at bounding box center [858, 189] width 1265 height 55
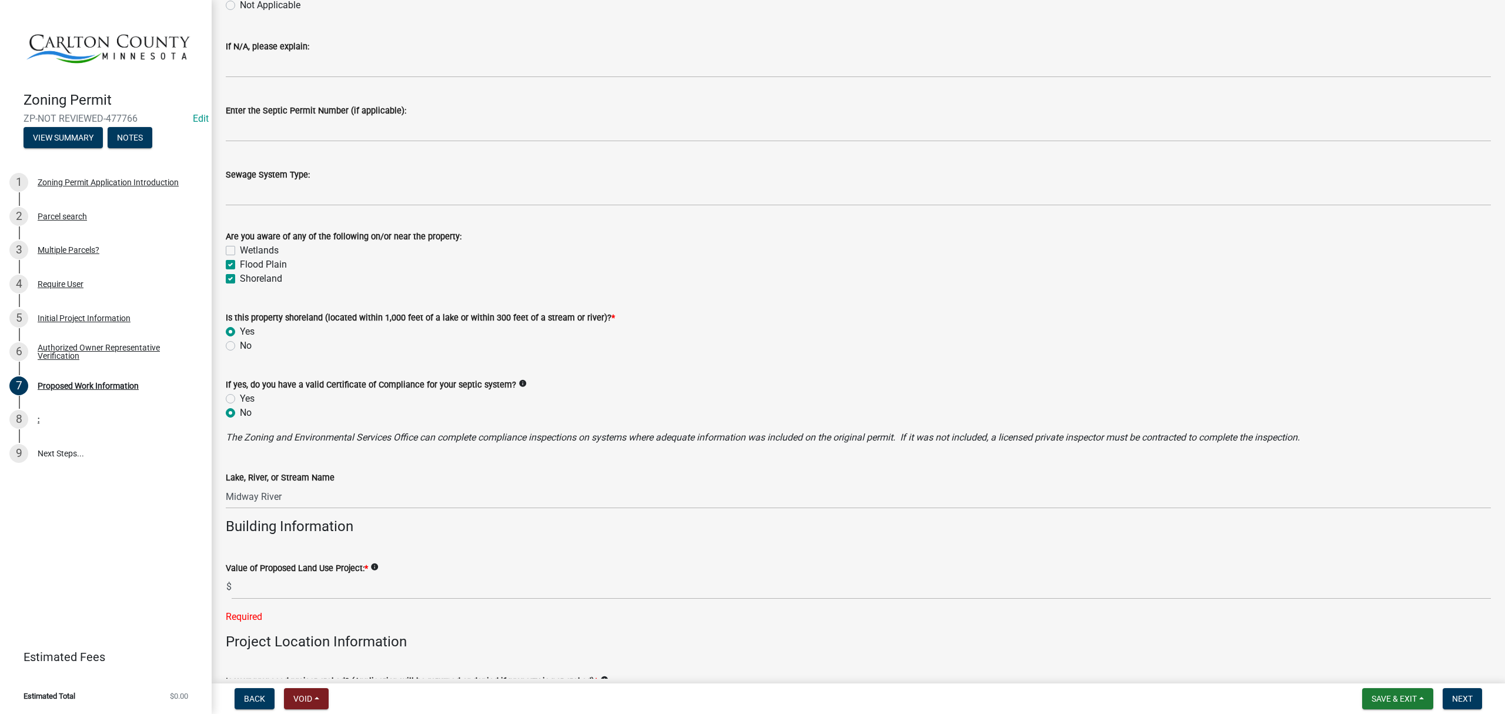
scroll to position [627, 0]
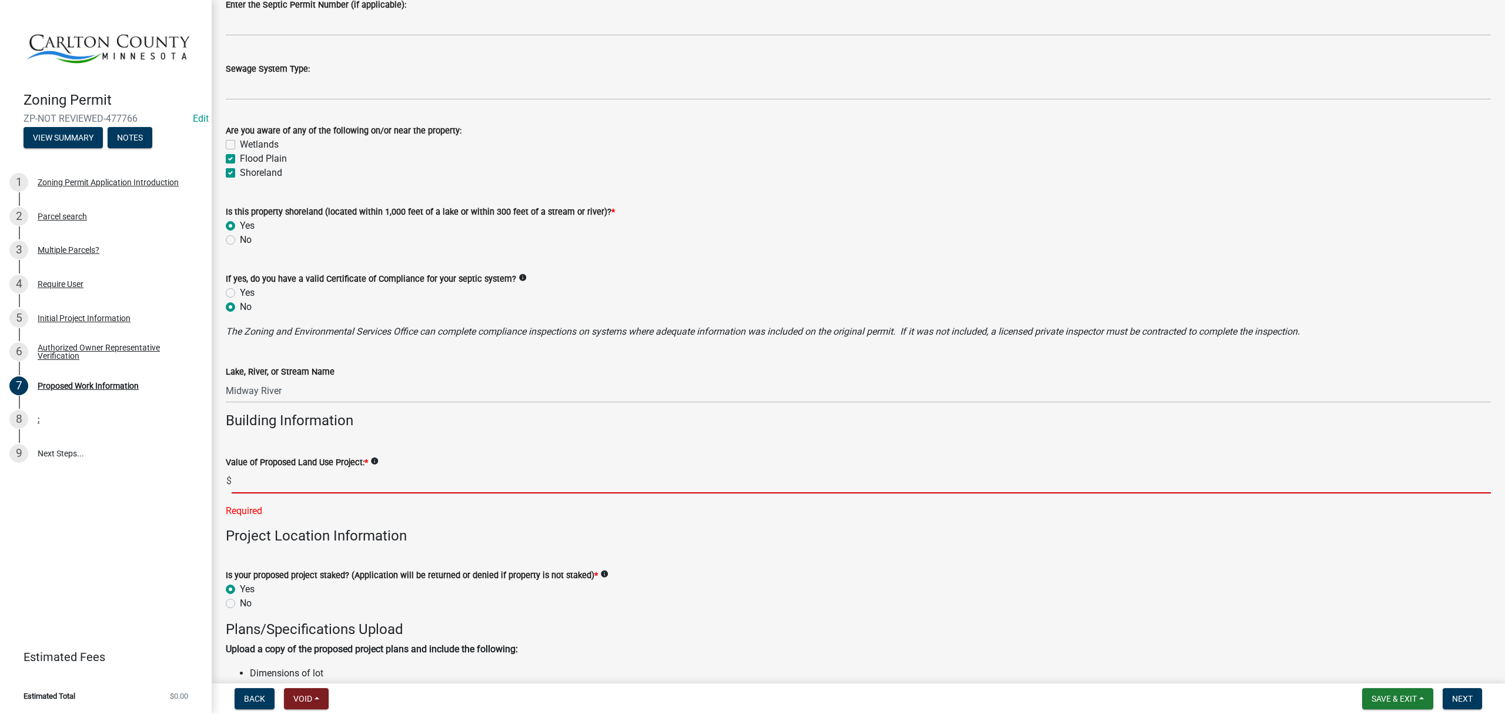
click at [419, 485] on input "text" at bounding box center [861, 481] width 1259 height 24
type input "1500"
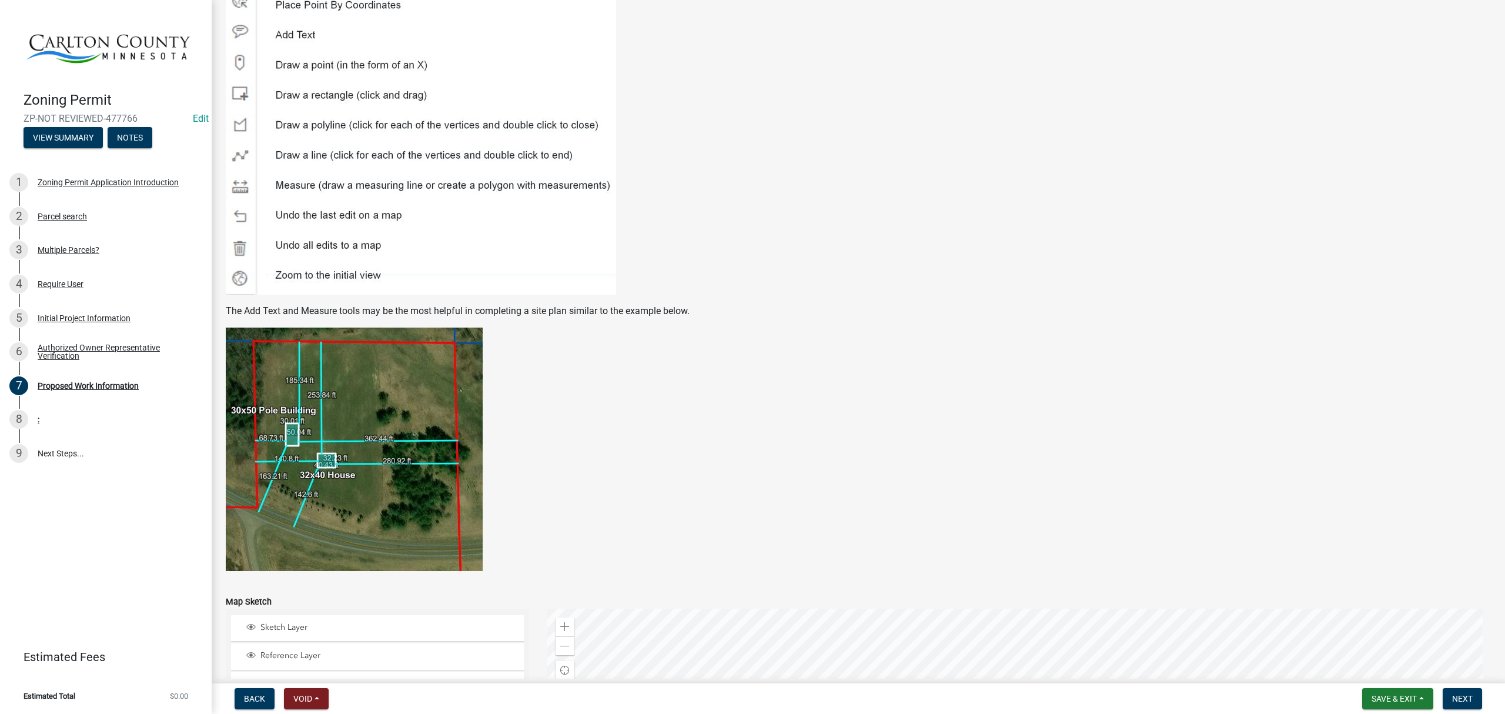
scroll to position [1960, 0]
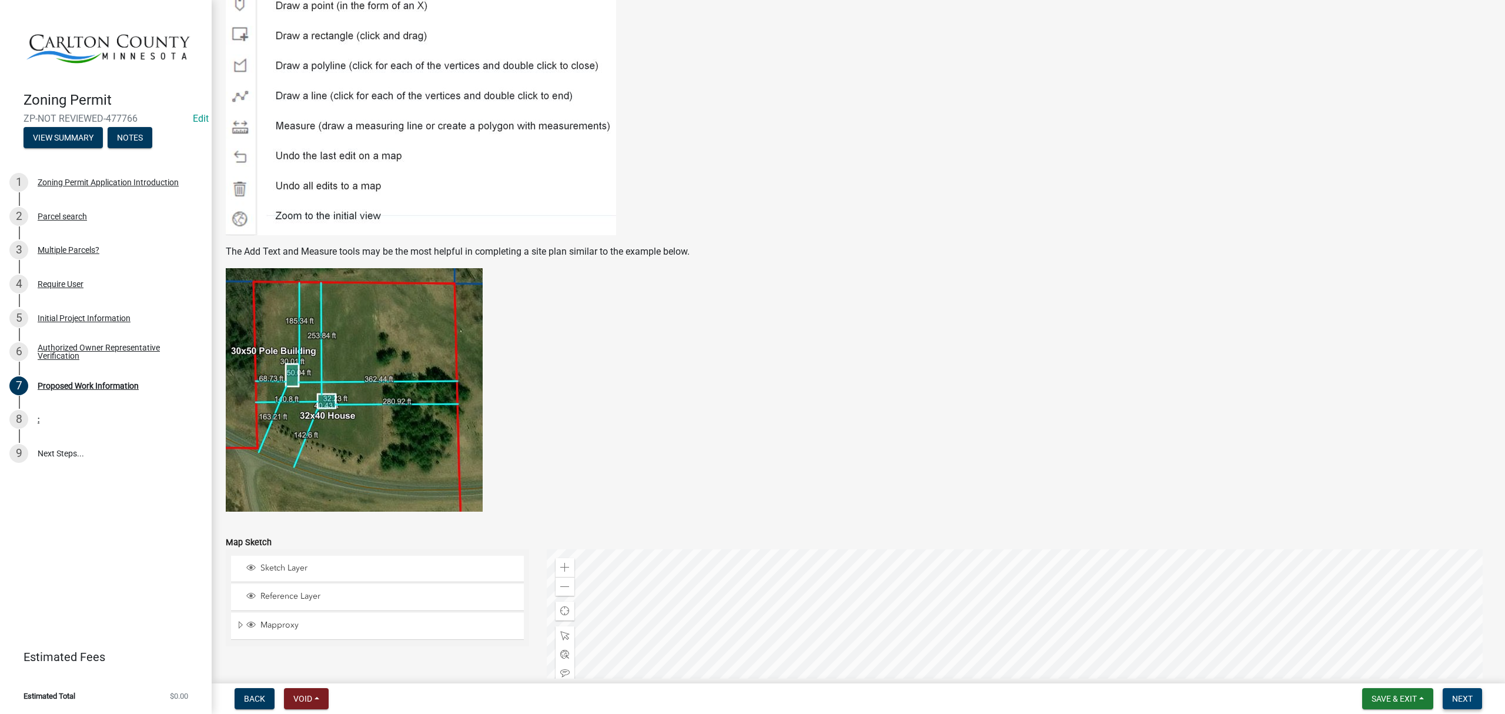
click at [1463, 694] on span "Next" at bounding box center [1462, 698] width 21 height 9
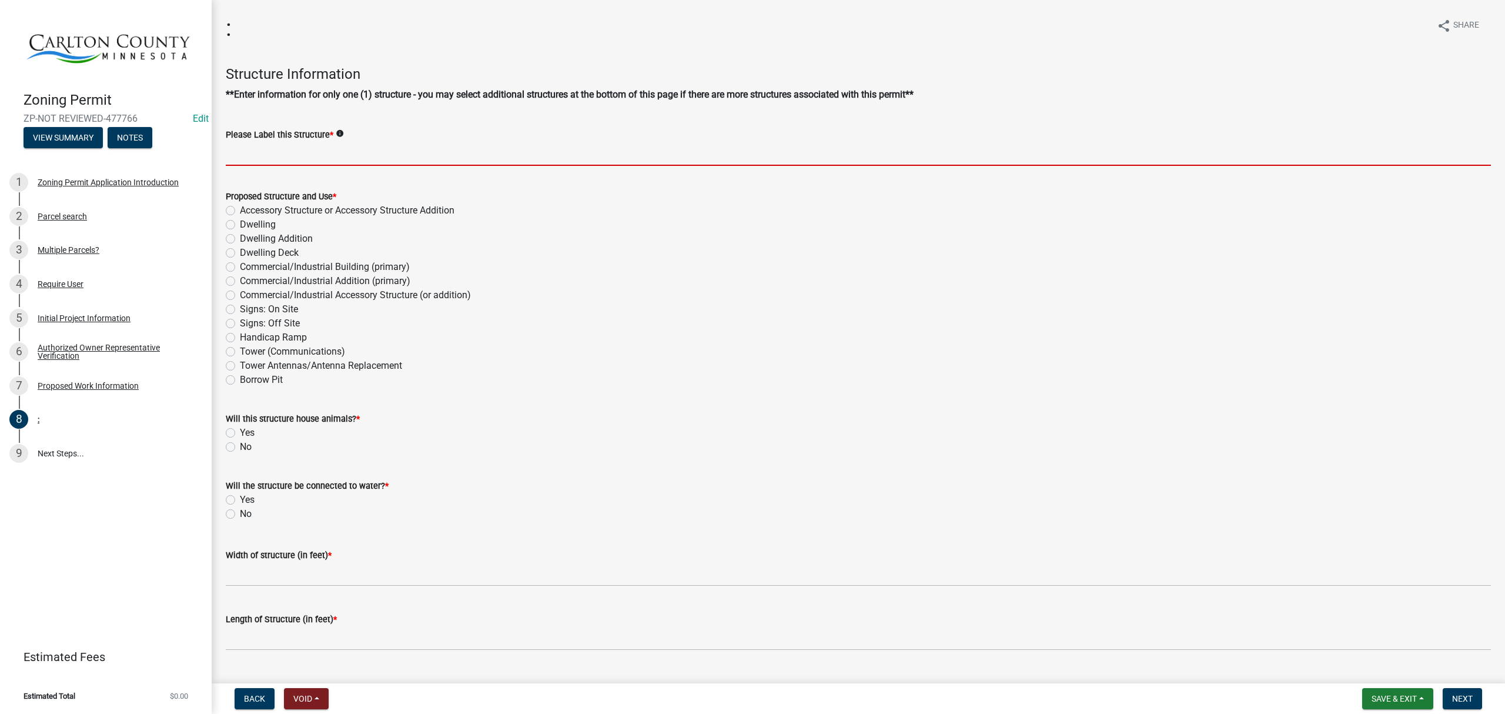
click at [367, 158] on input "Please Label this Structure *" at bounding box center [858, 154] width 1265 height 24
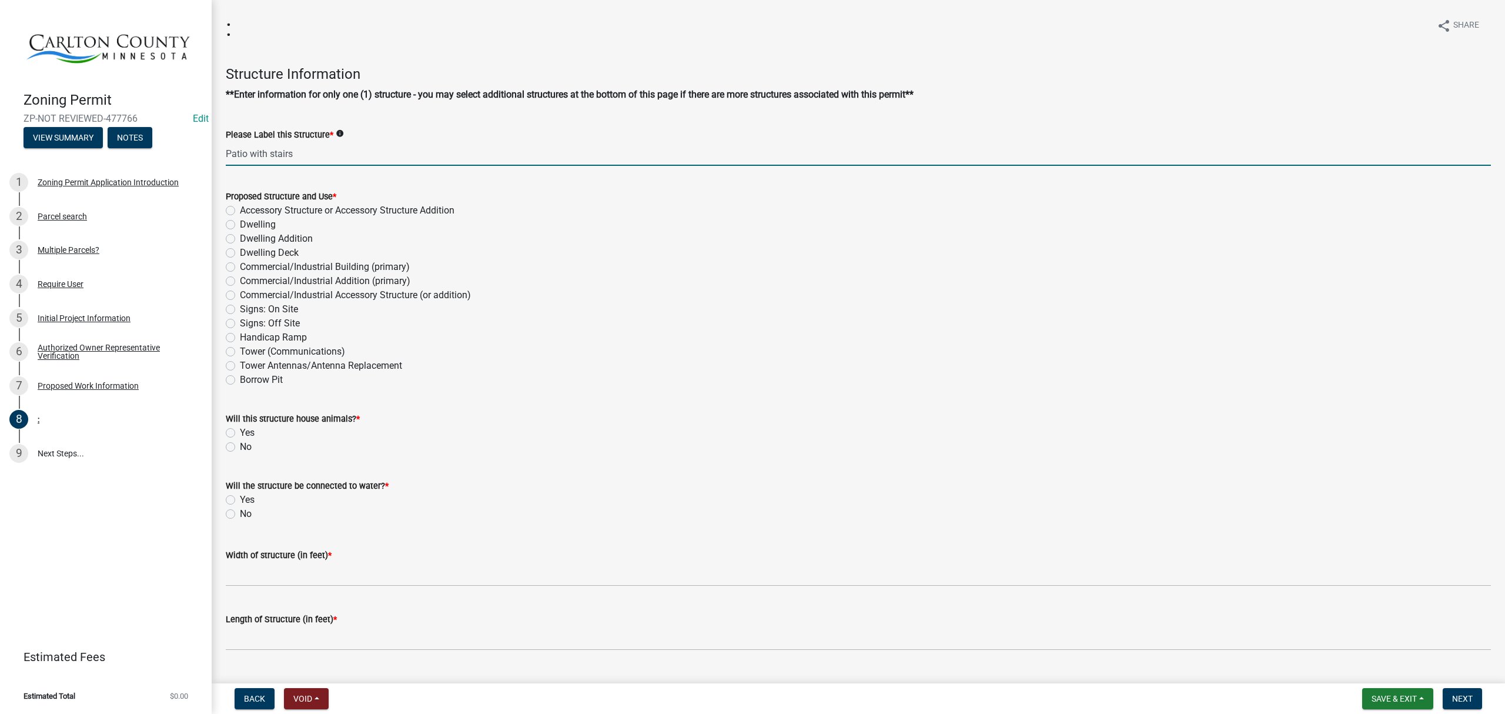
type input "Patio with stairs"
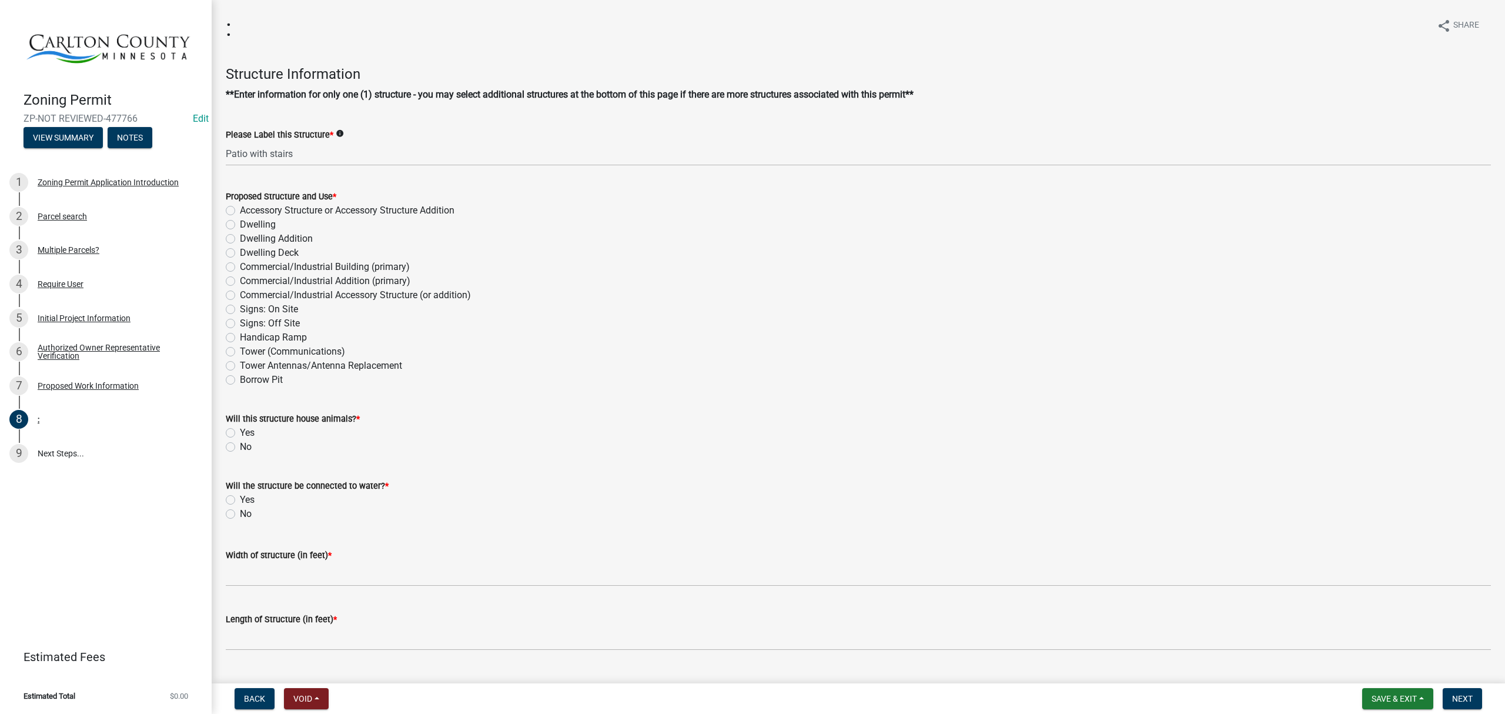
click at [240, 210] on label "Accessory Structure or Accessory Structure Addition" at bounding box center [347, 210] width 215 height 14
click at [240, 210] on input "Accessory Structure or Accessory Structure Addition" at bounding box center [244, 207] width 8 height 8
radio input "true"
click at [240, 443] on label "No" at bounding box center [246, 447] width 12 height 14
click at [240, 443] on input "No" at bounding box center [244, 444] width 8 height 8
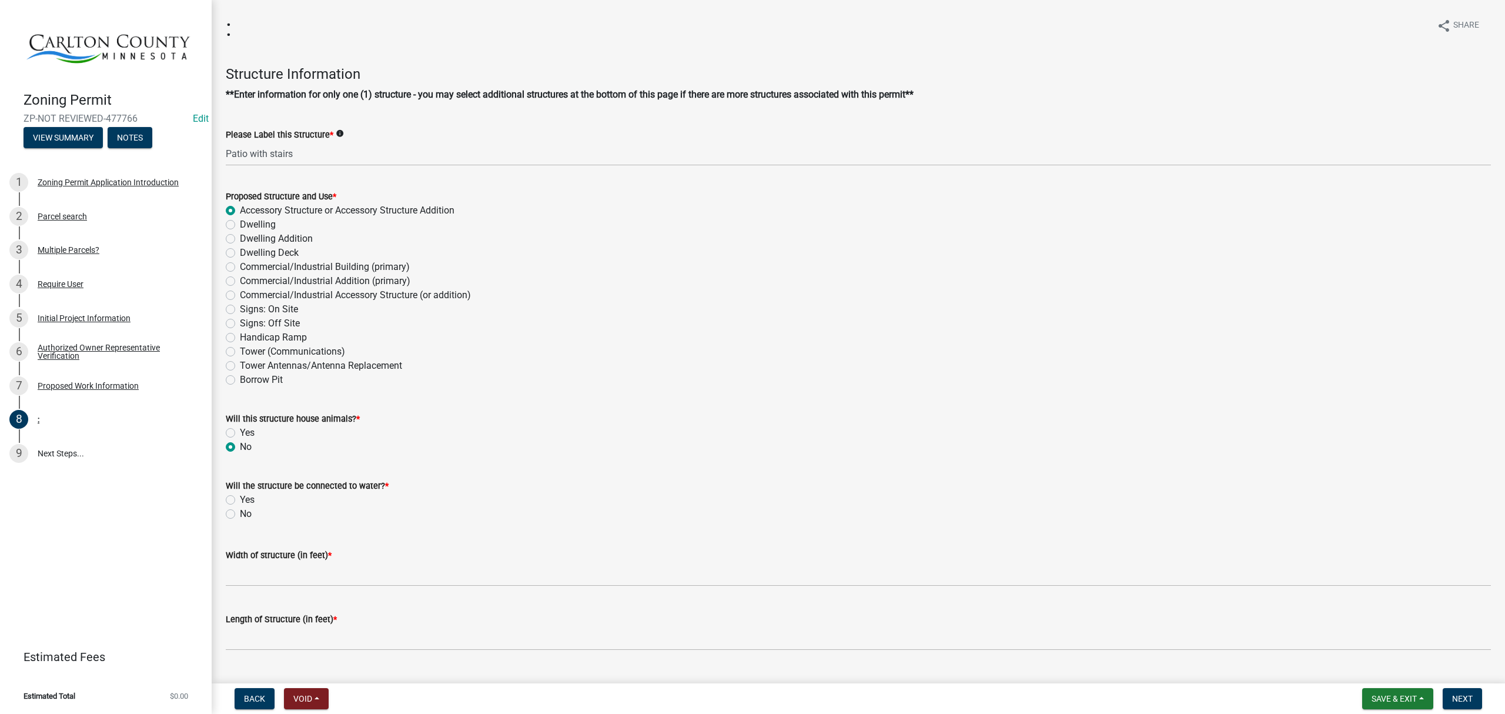
radio input "true"
click at [240, 513] on label "No" at bounding box center [246, 514] width 12 height 14
click at [240, 513] on input "No" at bounding box center [244, 511] width 8 height 8
radio input "true"
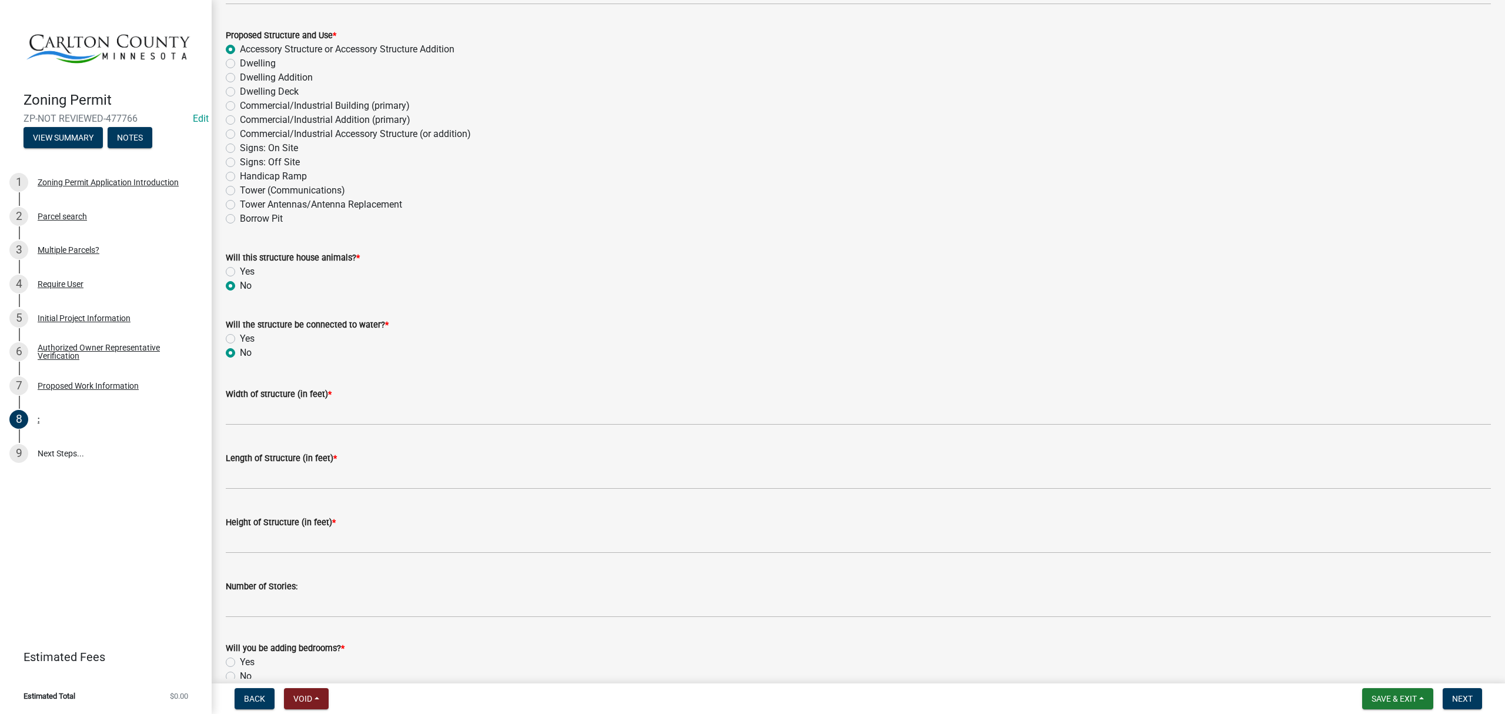
scroll to position [235, 0]
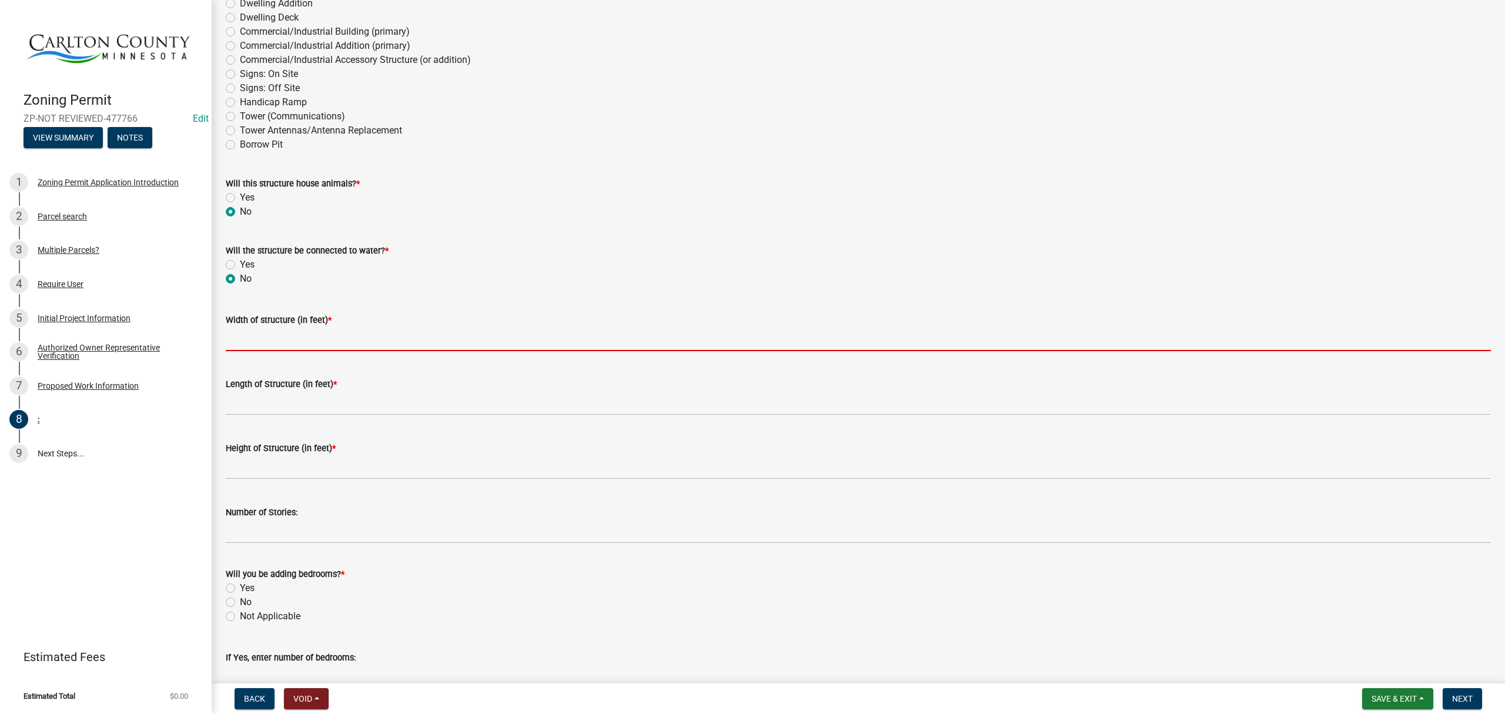
click at [340, 334] on input "Width of structure (in feet) *" at bounding box center [858, 339] width 1265 height 24
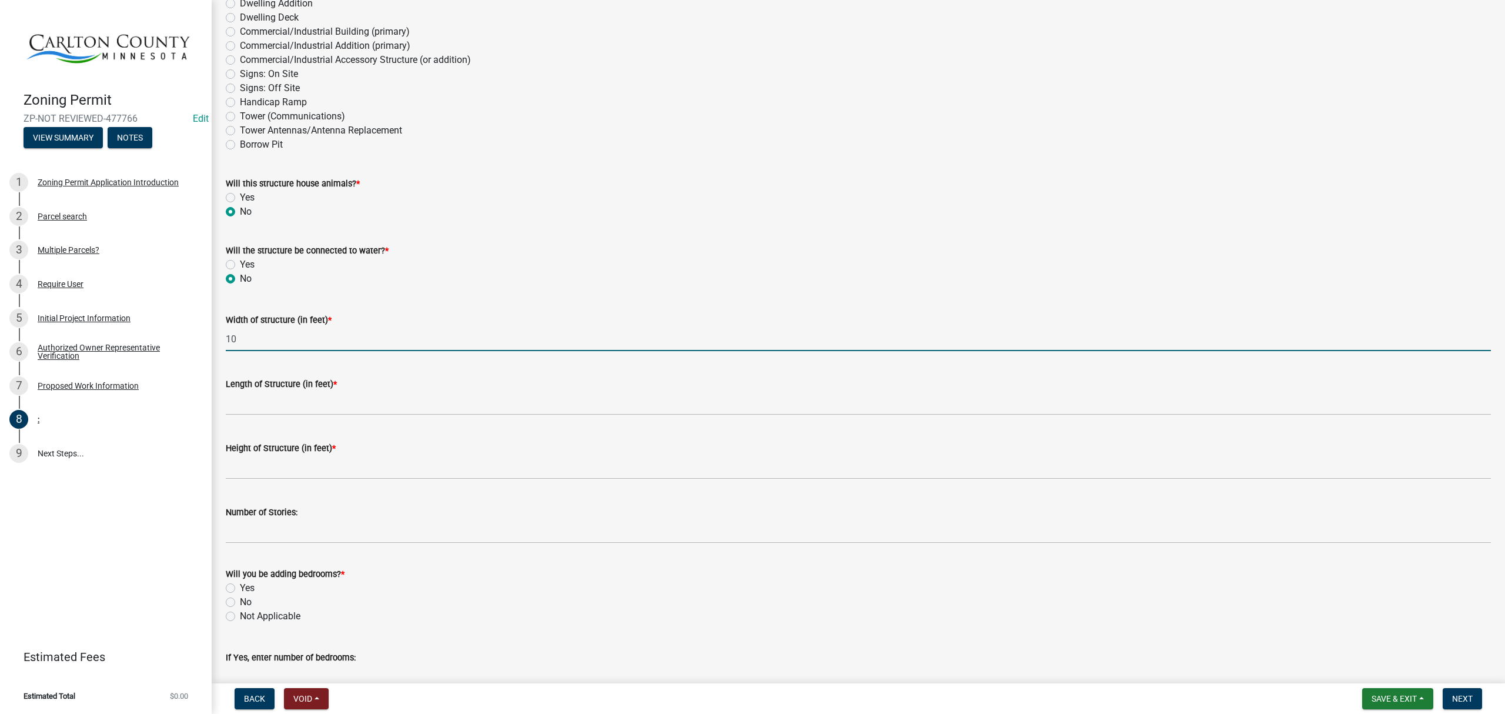
type input "10"
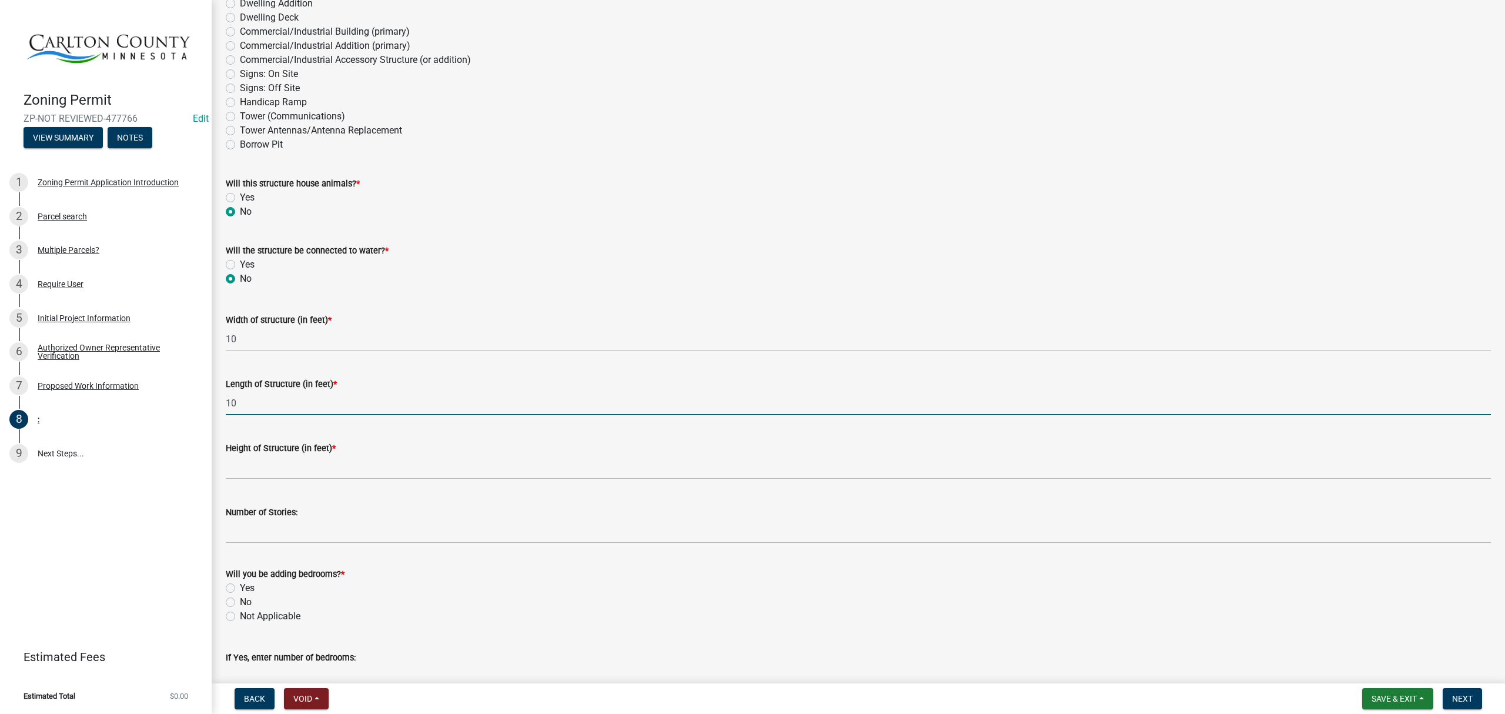
type input "10"
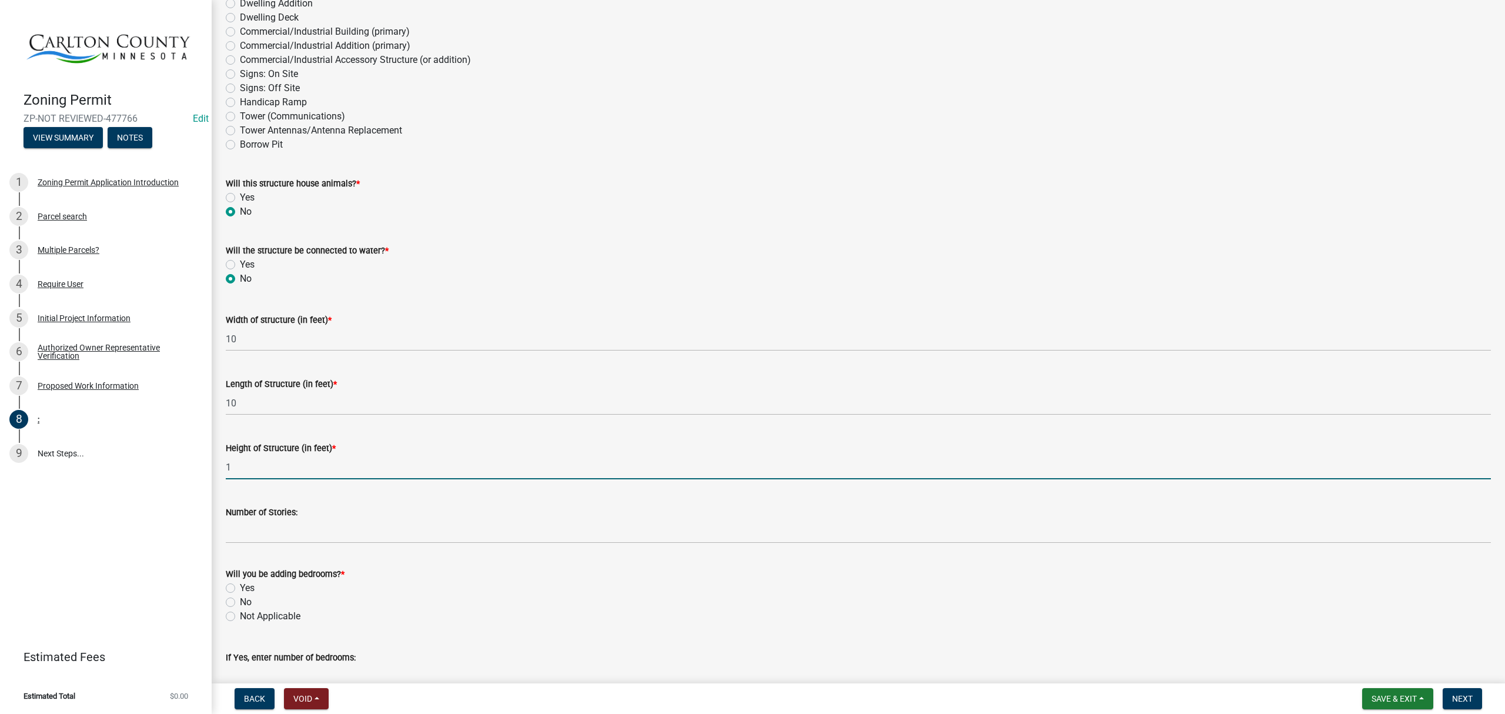
type input "1"
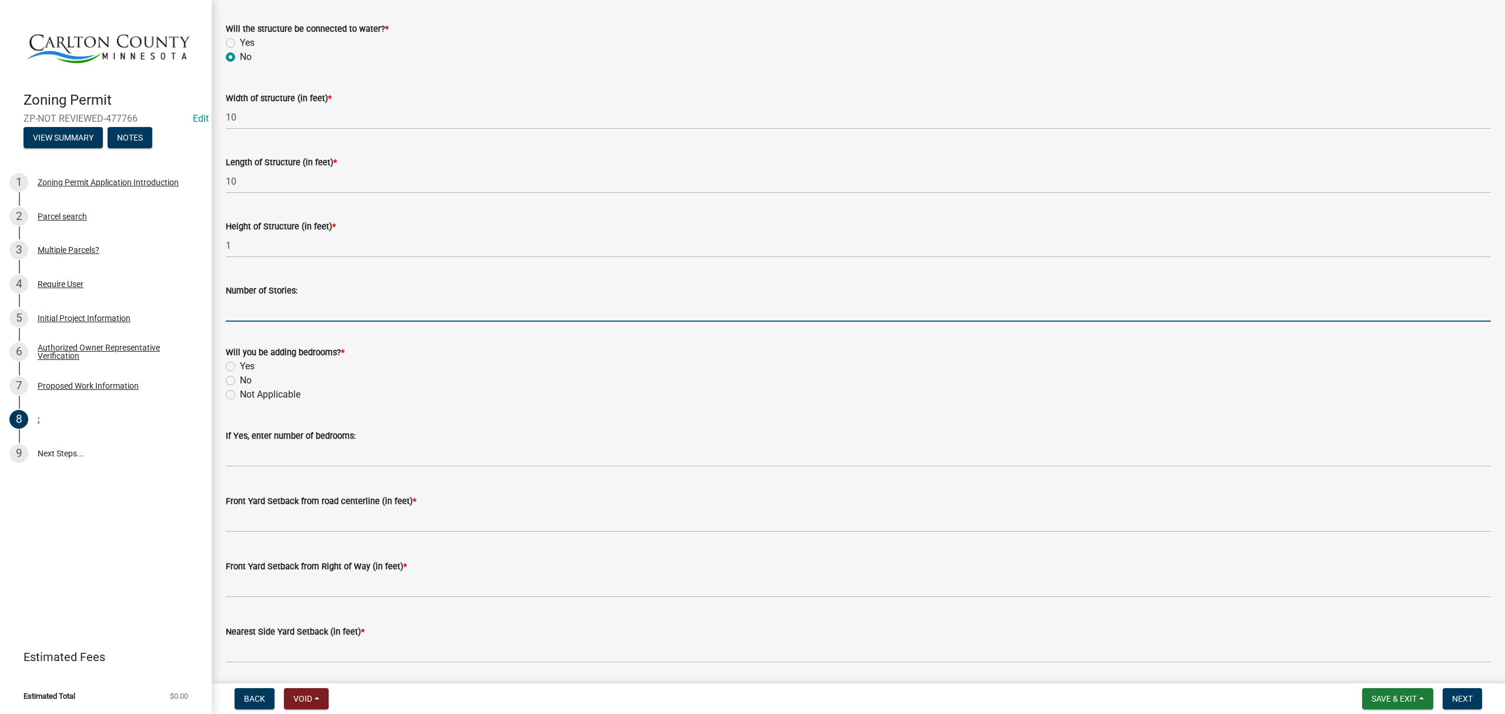
scroll to position [470, 0]
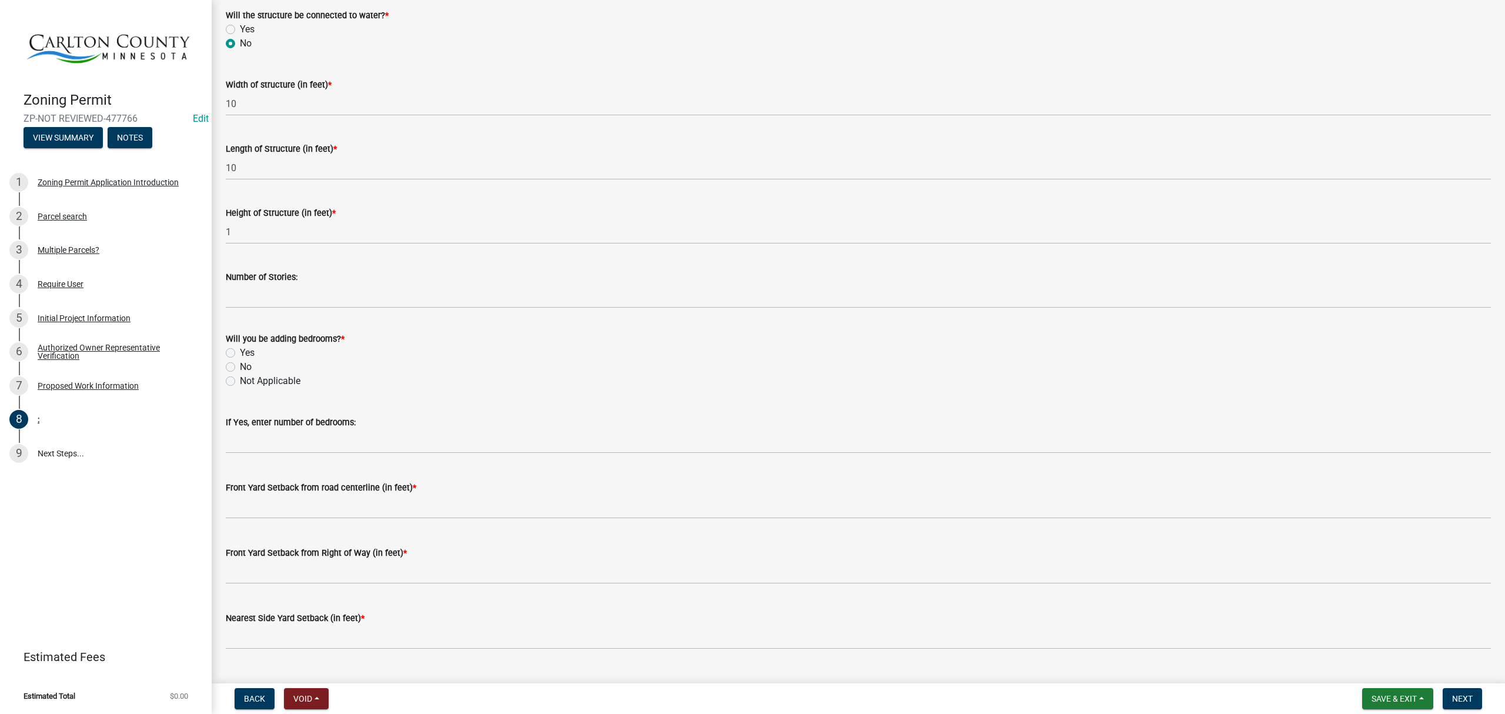
click at [240, 368] on label "No" at bounding box center [246, 367] width 12 height 14
click at [240, 367] on input "No" at bounding box center [244, 364] width 8 height 8
radio input "true"
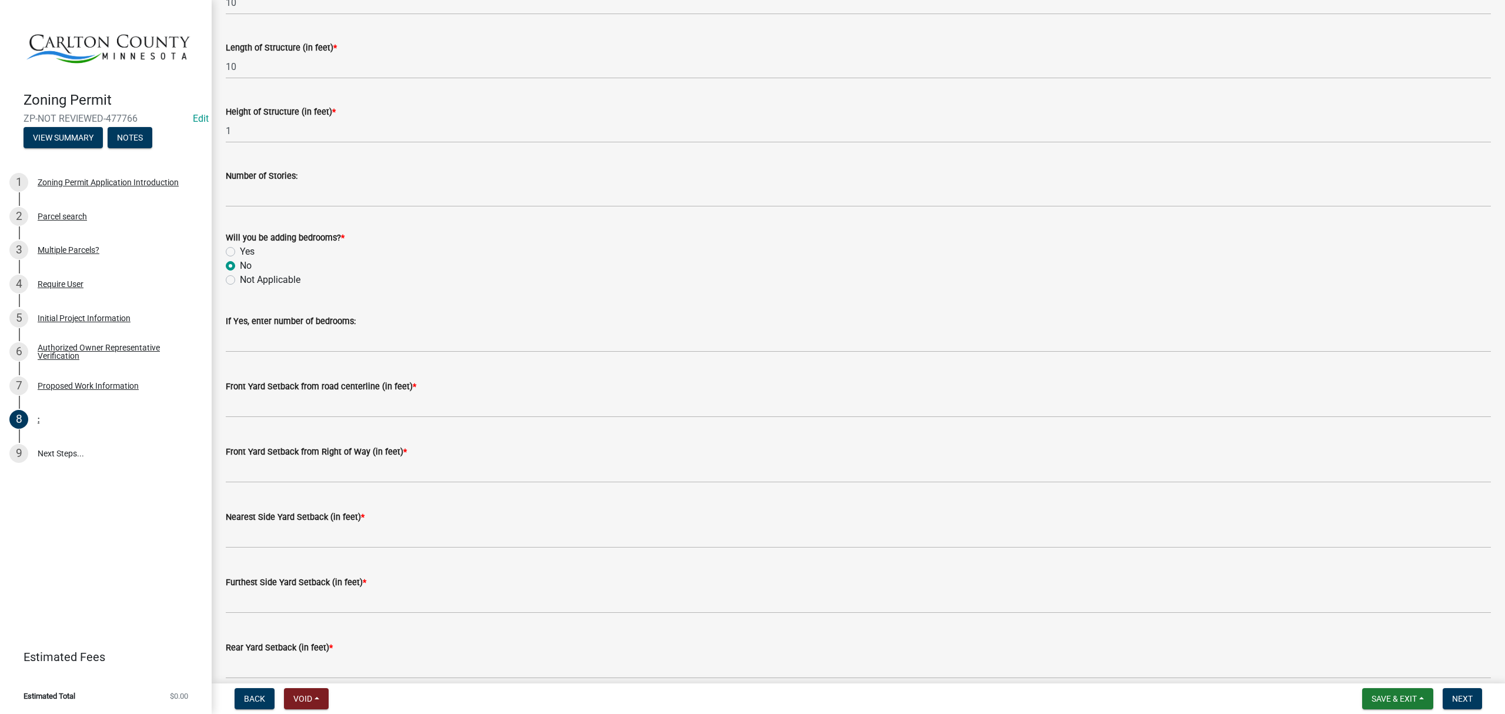
scroll to position [627, 0]
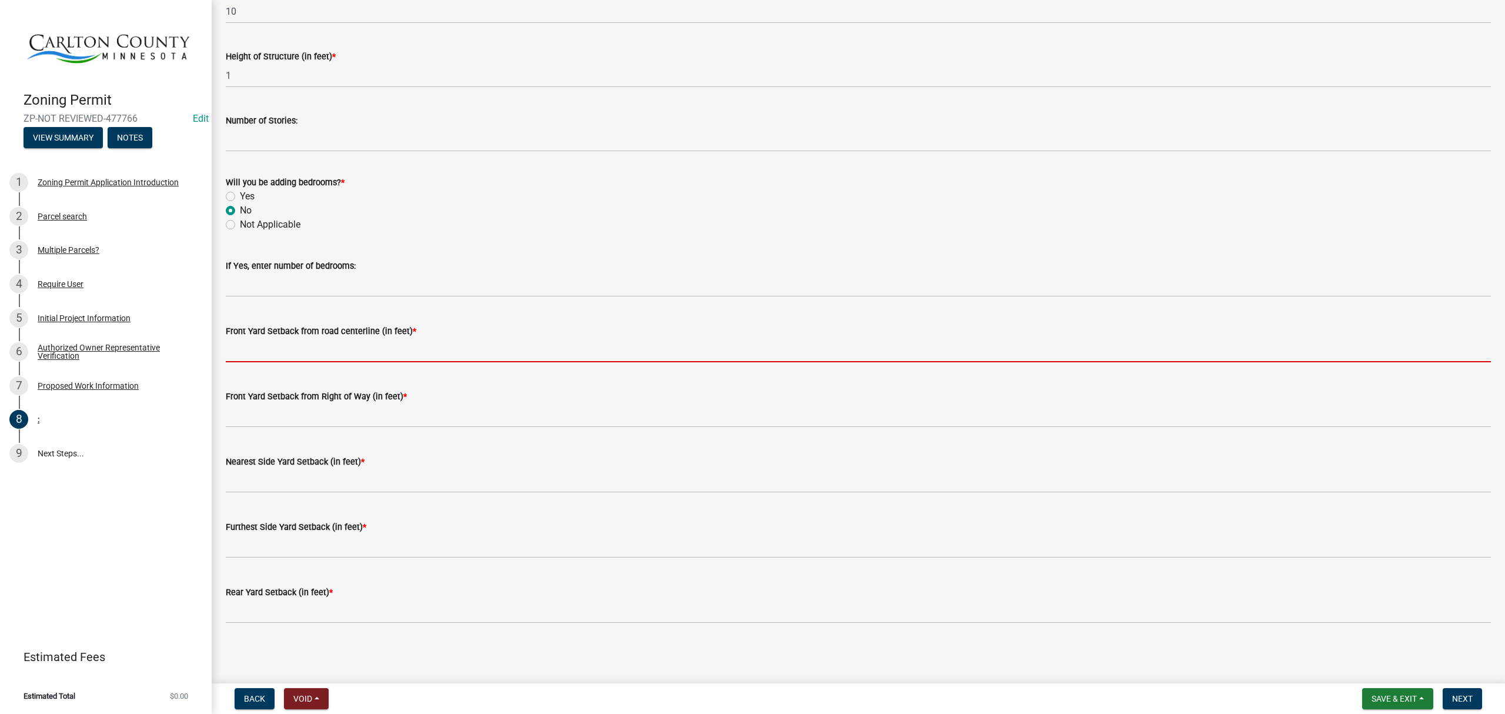
click at [370, 356] on input "text" at bounding box center [858, 350] width 1265 height 24
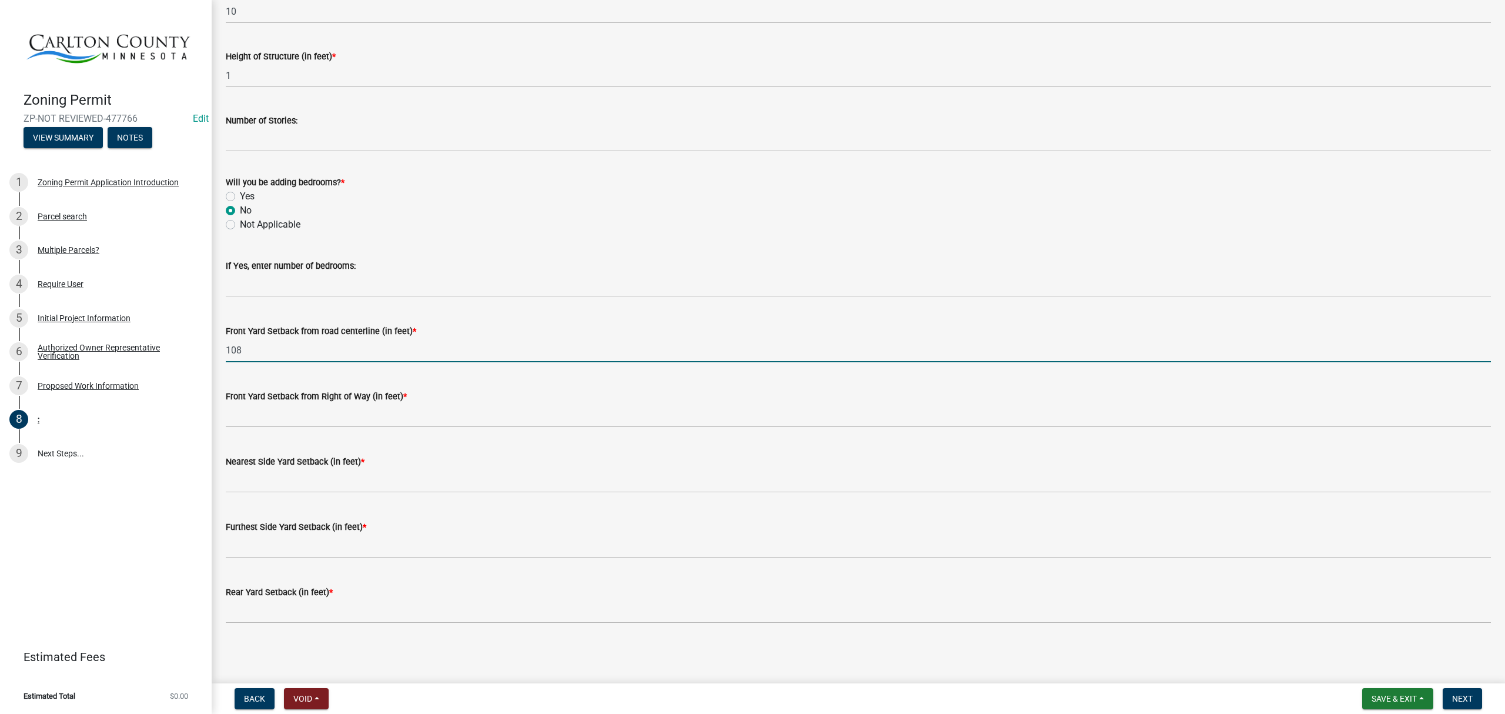
type input "108"
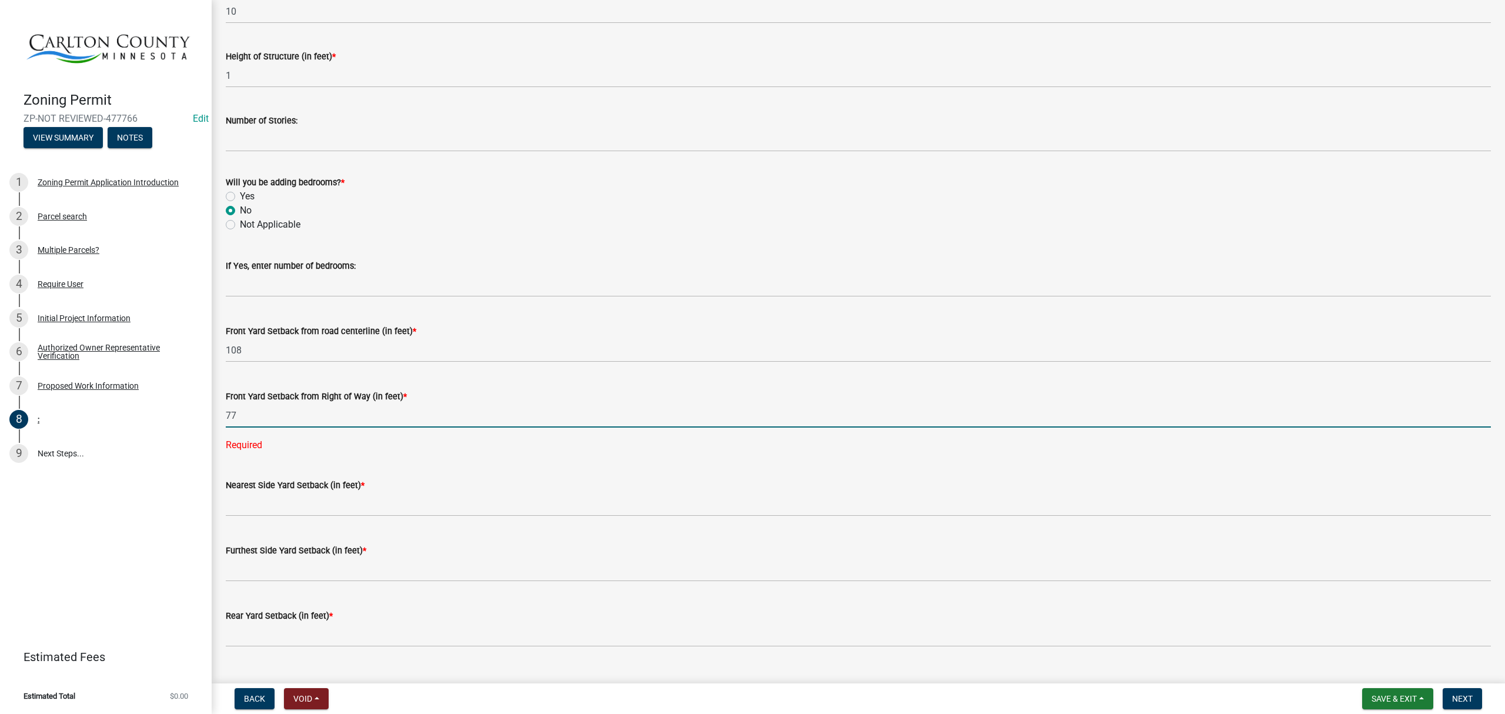
type input "77"
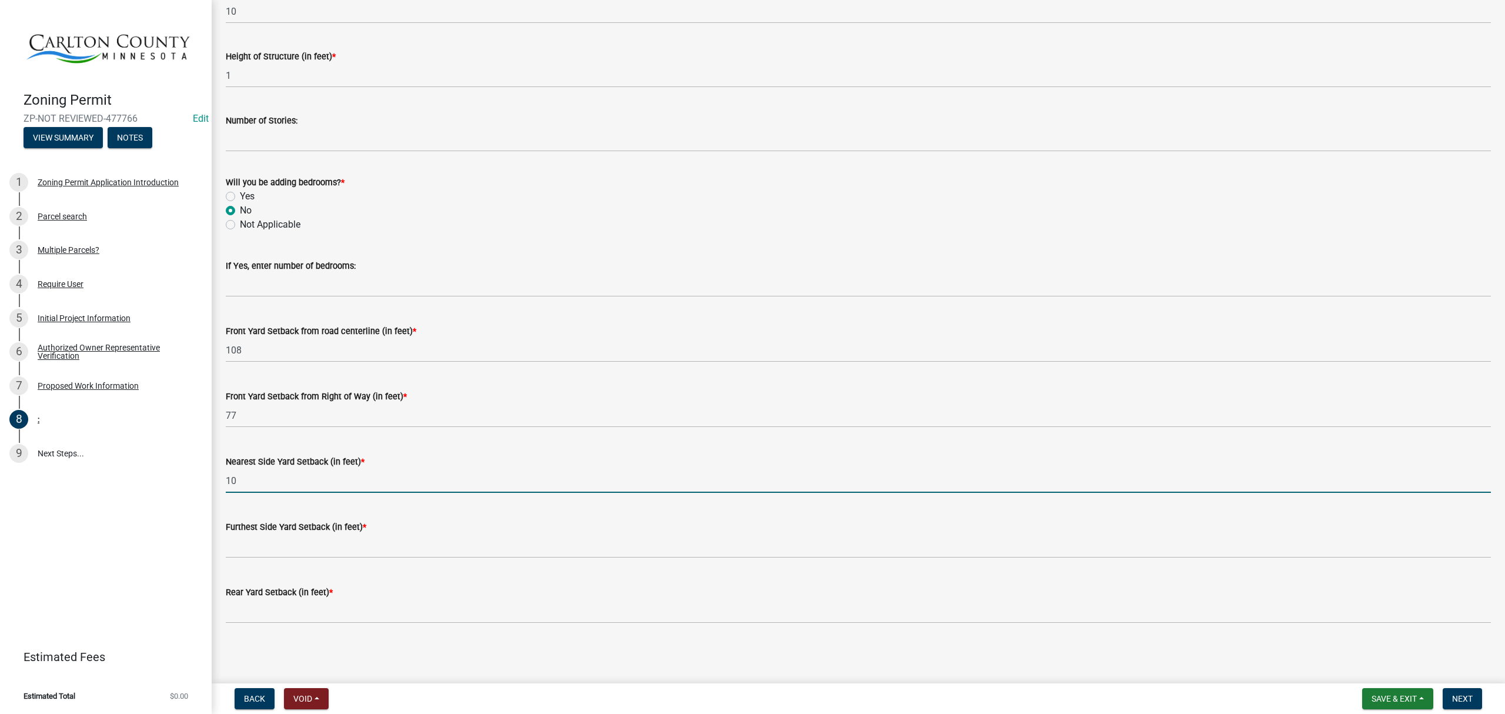
type input "1"
type input "110"
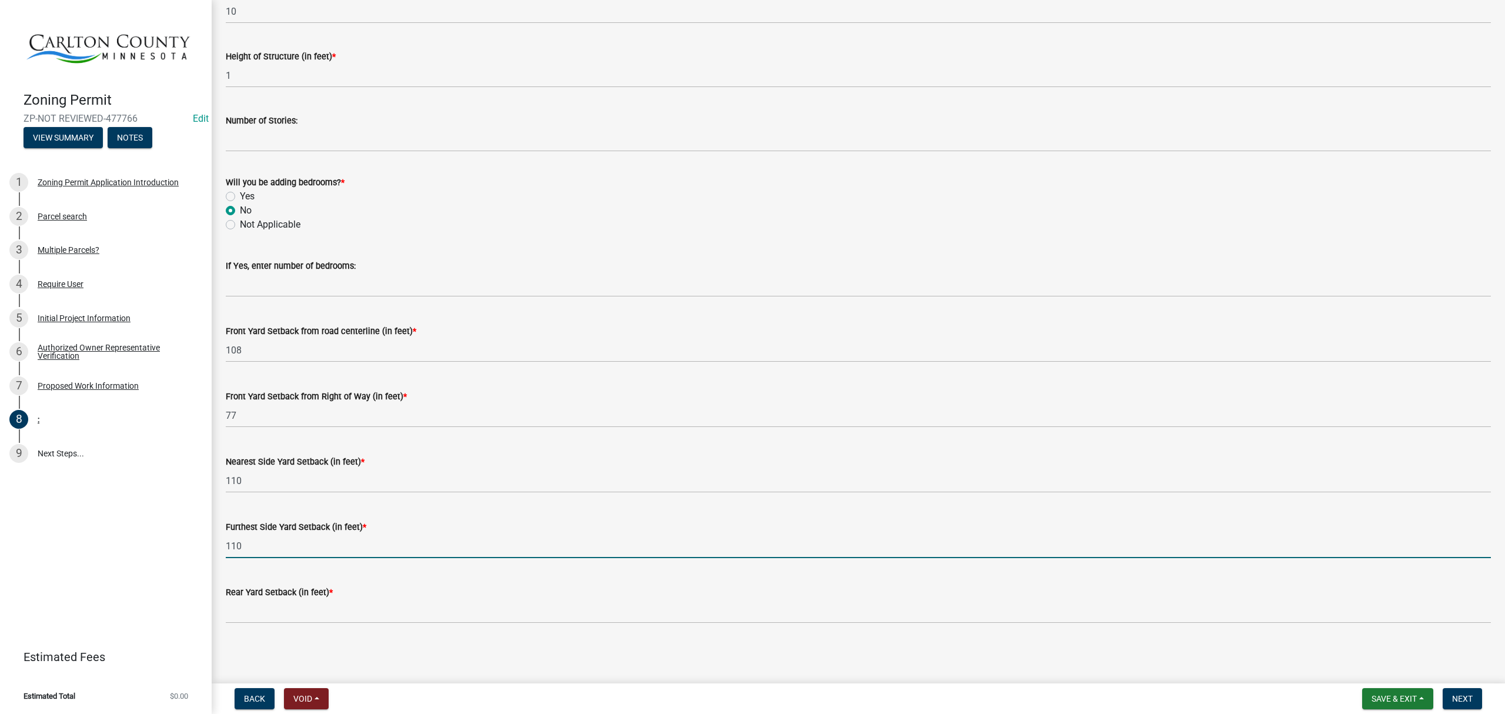
type input "110"
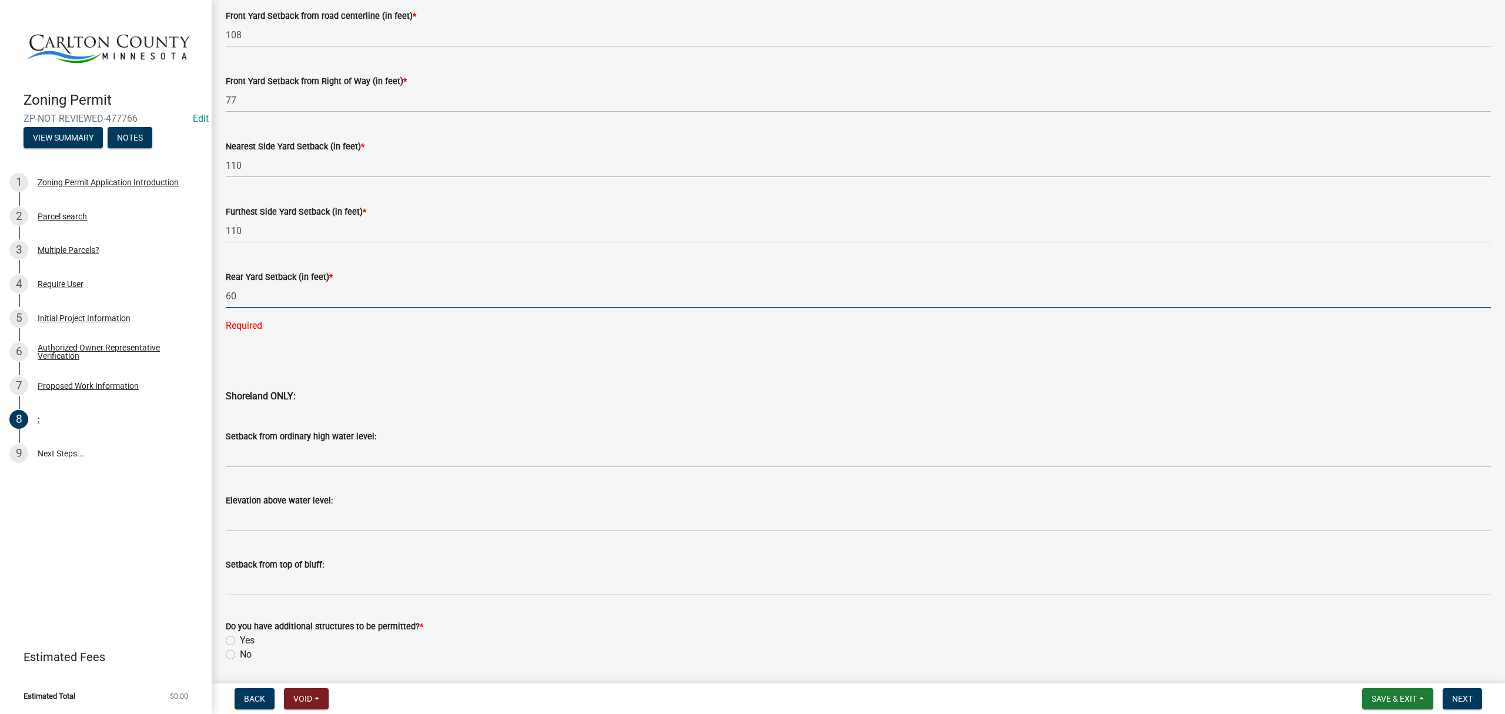
scroll to position [981, 0]
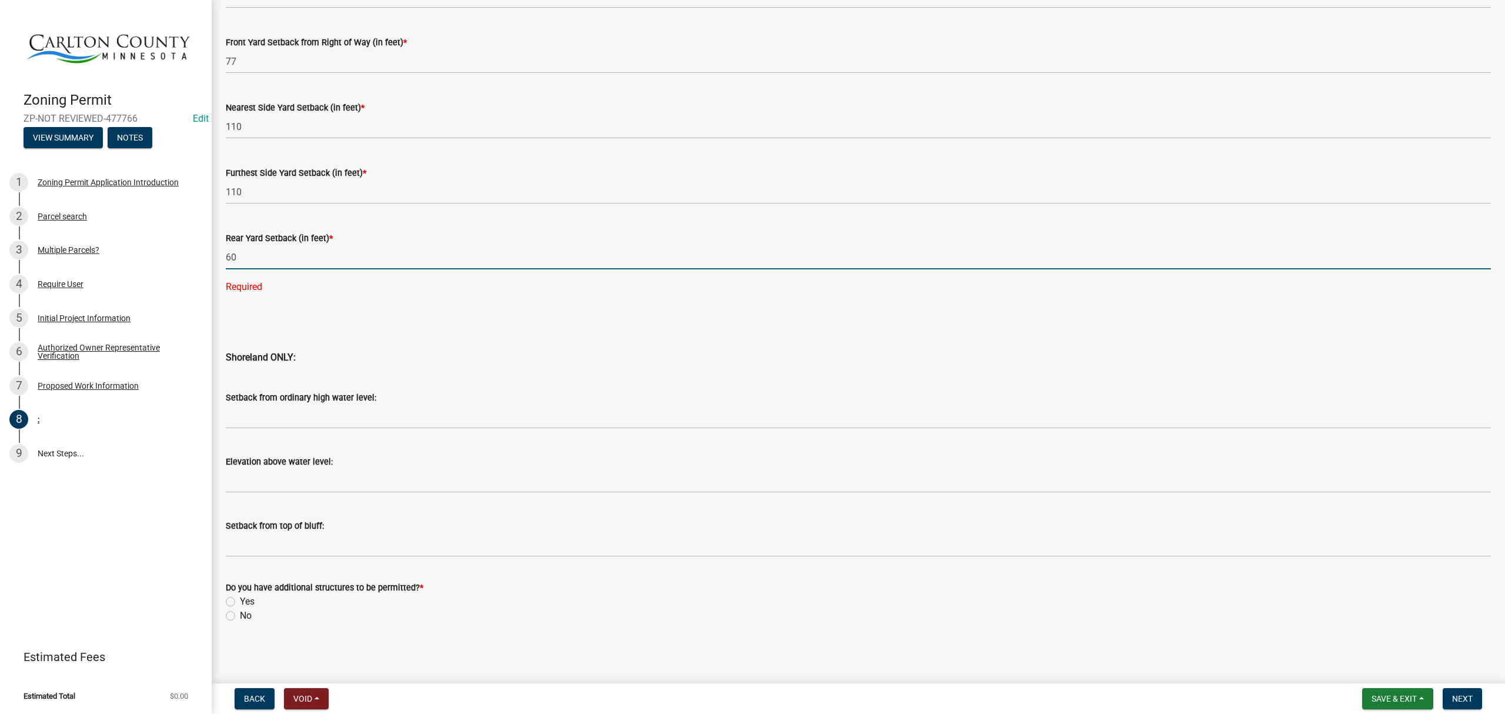
type input "60"
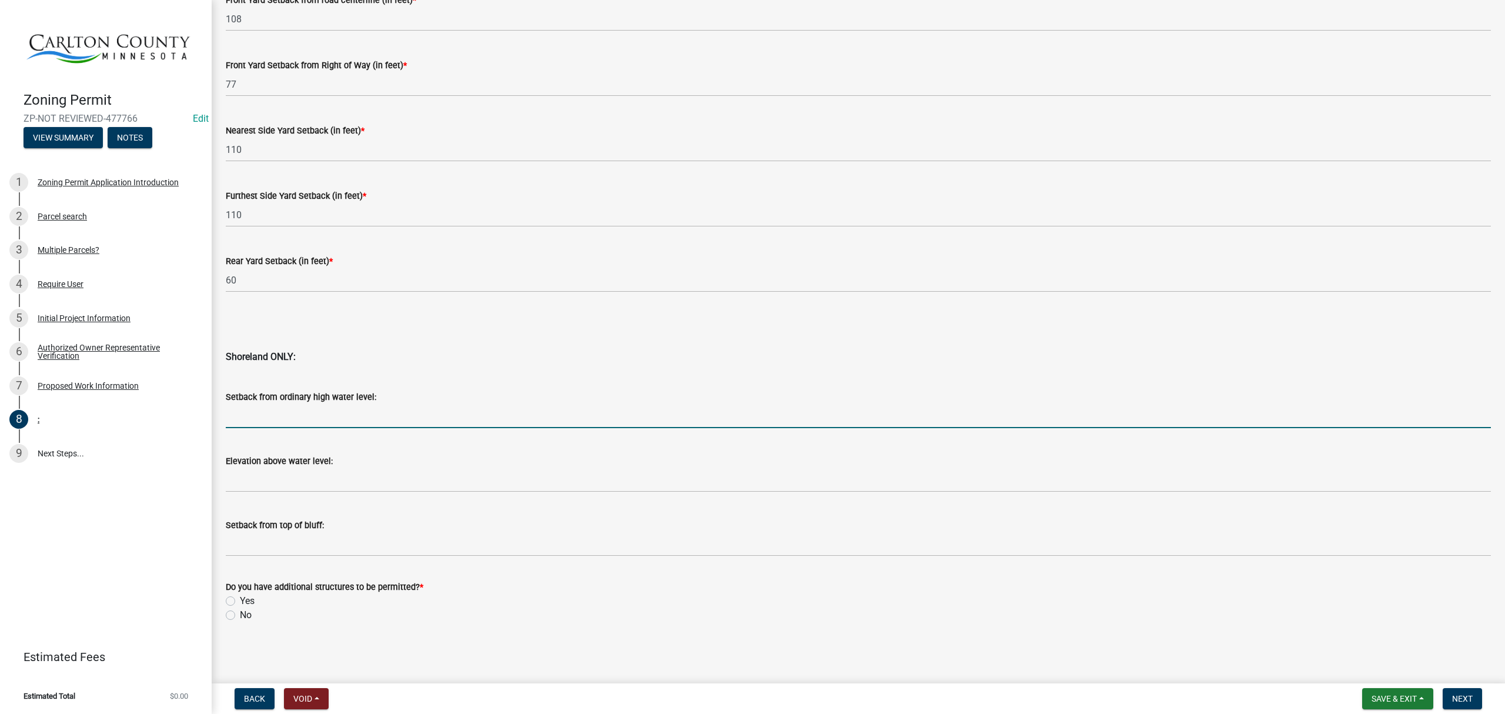
click at [326, 417] on input "Setback from ordinary high water level:" at bounding box center [858, 416] width 1265 height 24
type input "55"
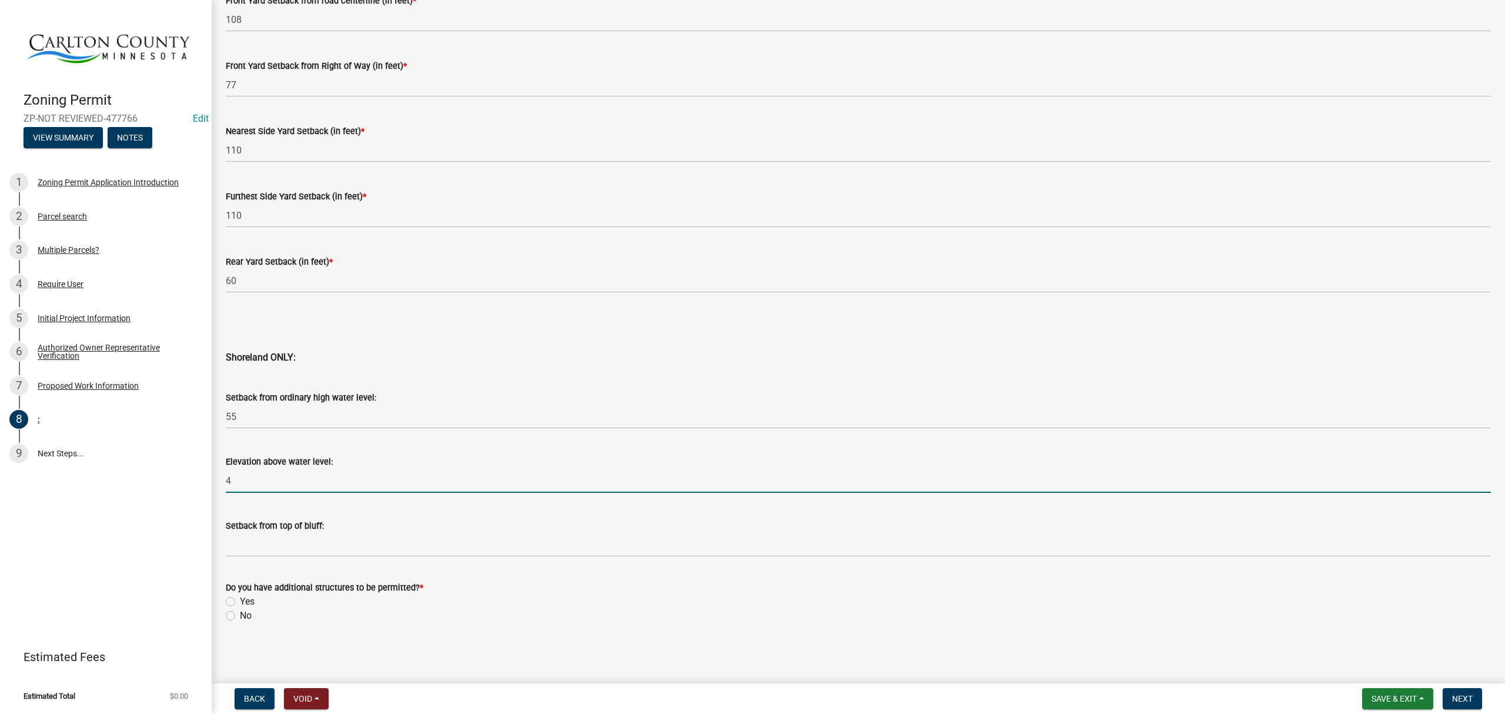
type input "4"
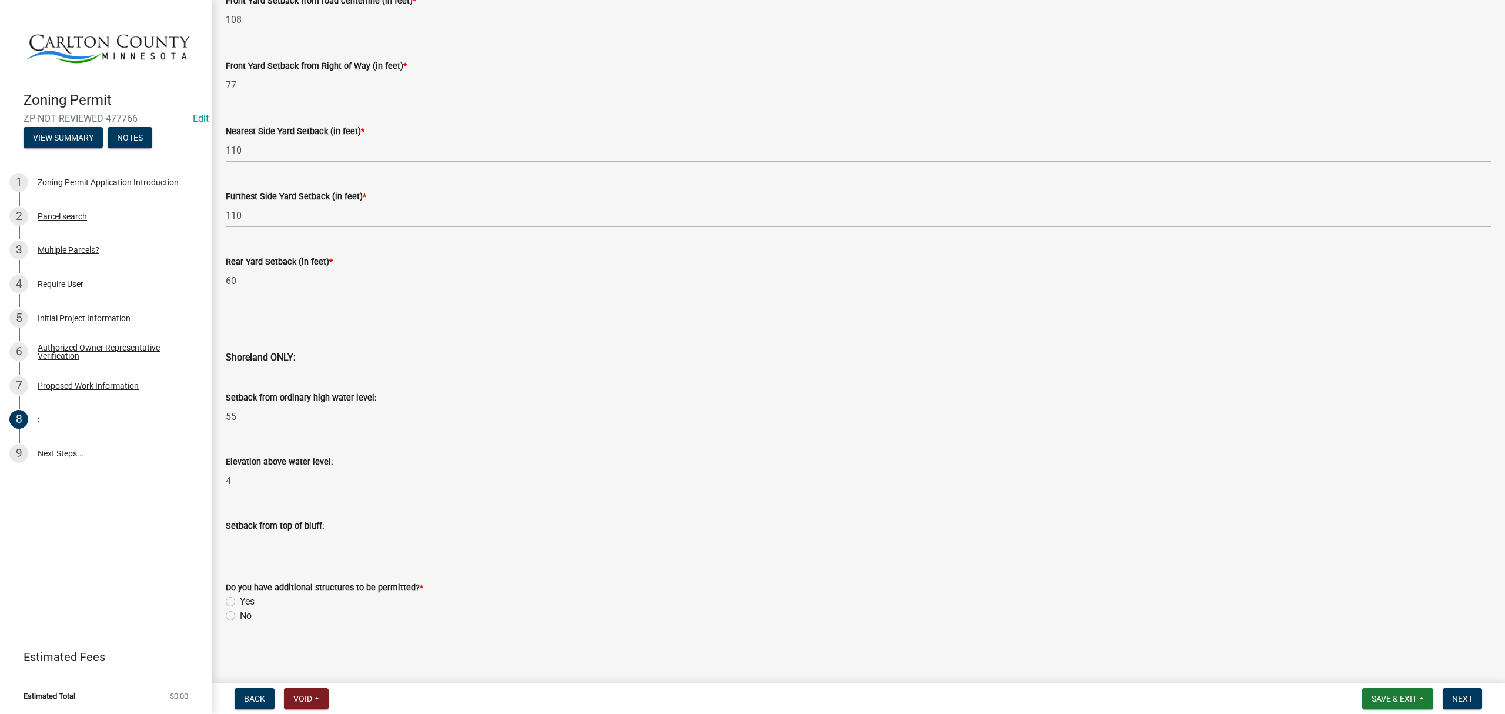
click at [240, 614] on label "No" at bounding box center [246, 616] width 12 height 14
click at [240, 614] on input "No" at bounding box center [244, 613] width 8 height 8
radio input "true"
click at [1473, 698] on button "Next" at bounding box center [1462, 698] width 39 height 21
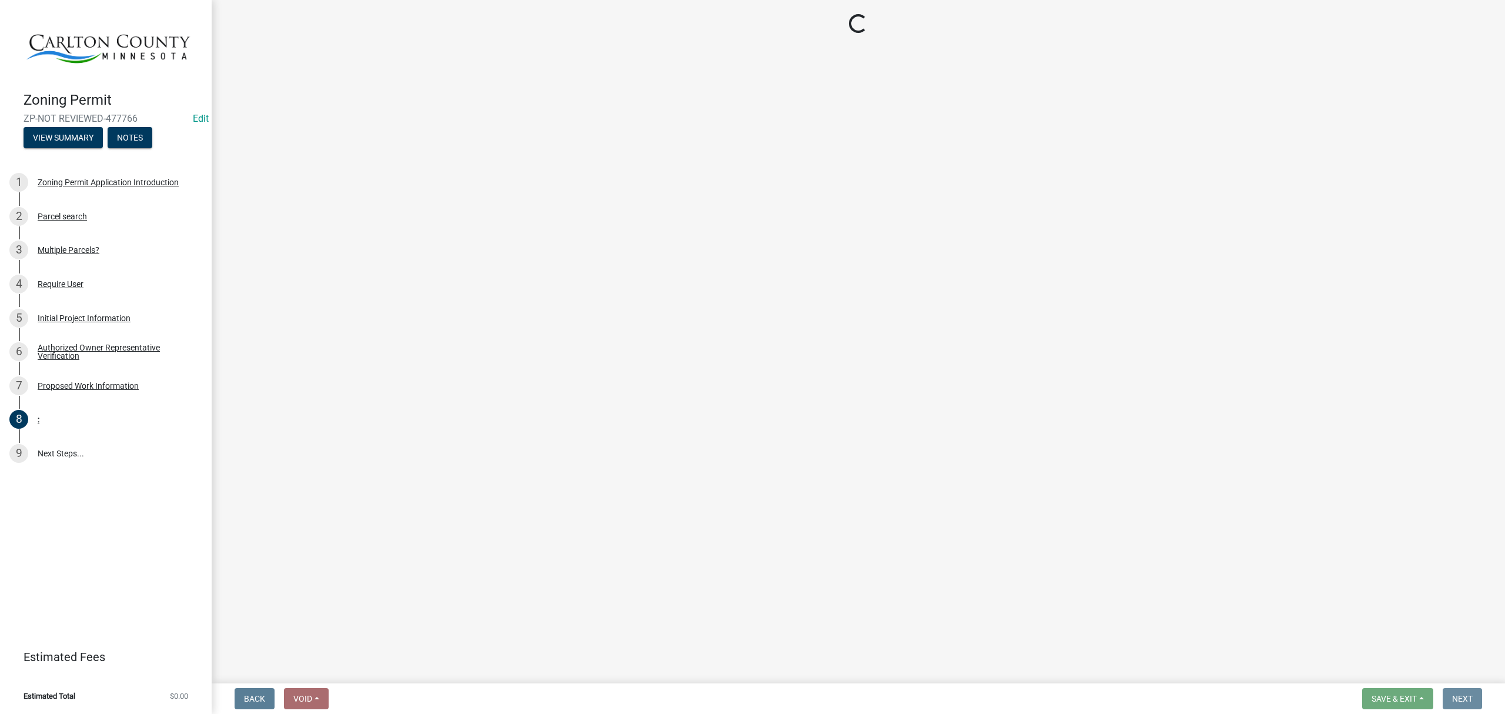
scroll to position [0, 0]
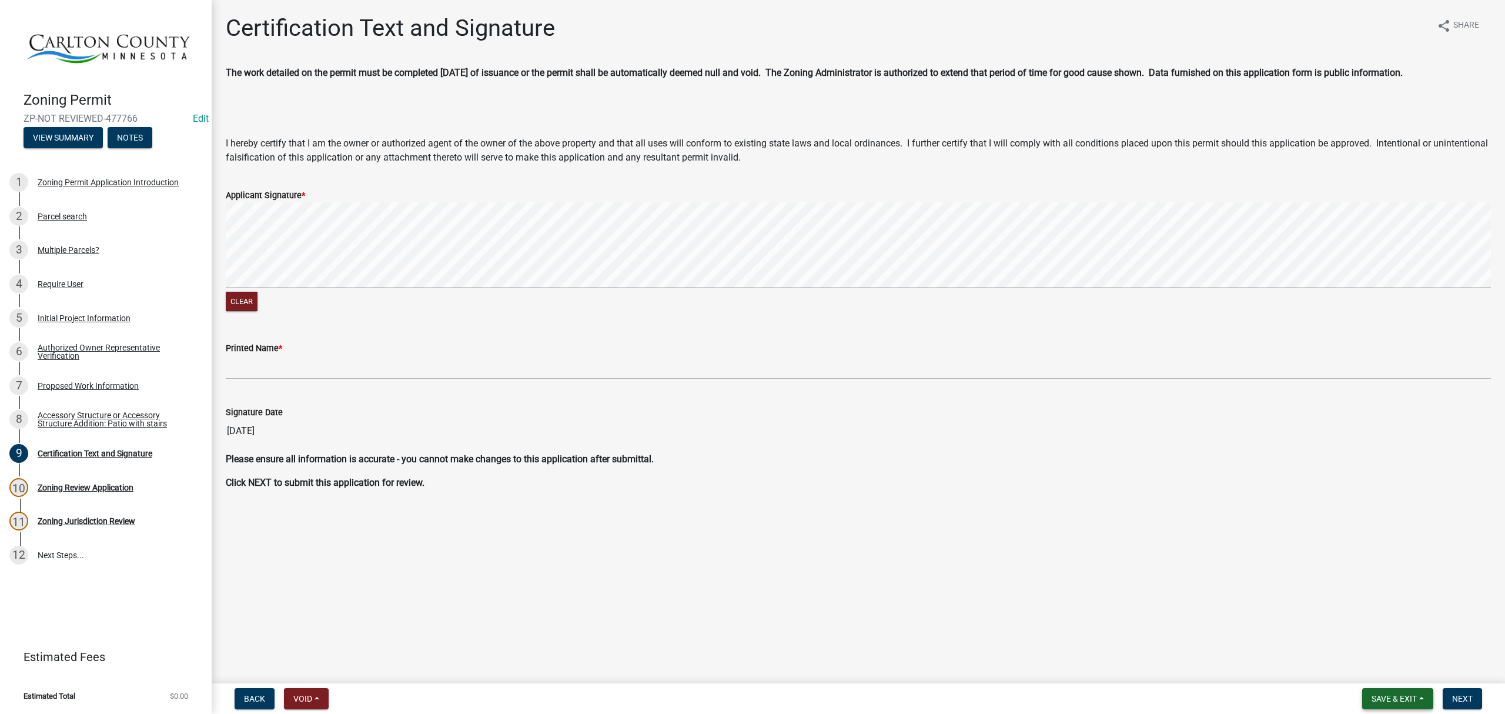
click at [1393, 701] on span "Save & Exit" at bounding box center [1394, 698] width 45 height 9
click at [1386, 671] on button "Save & Exit" at bounding box center [1386, 668] width 94 height 28
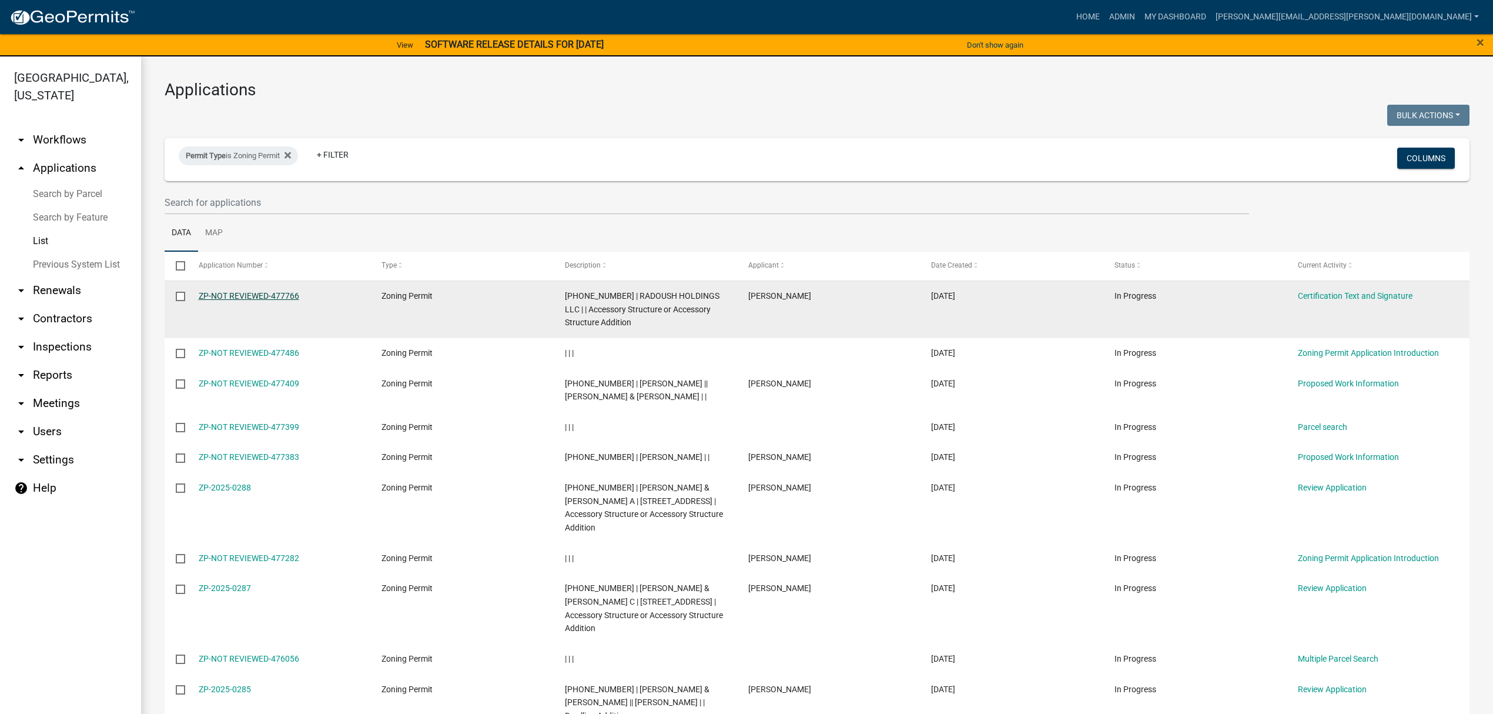
click at [287, 296] on link "ZP-NOT REVIEWED-477766" at bounding box center [249, 295] width 101 height 9
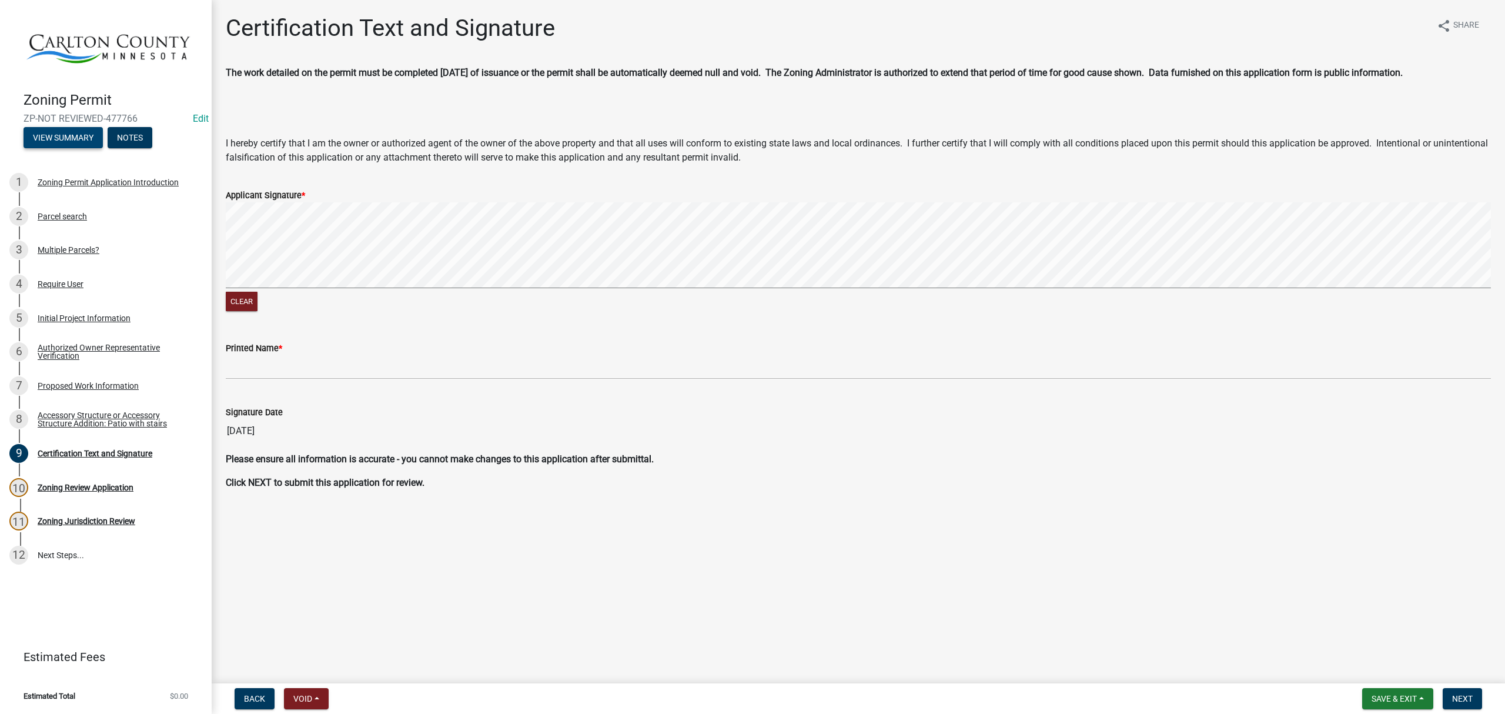
click at [45, 142] on button "View Summary" at bounding box center [63, 137] width 79 height 21
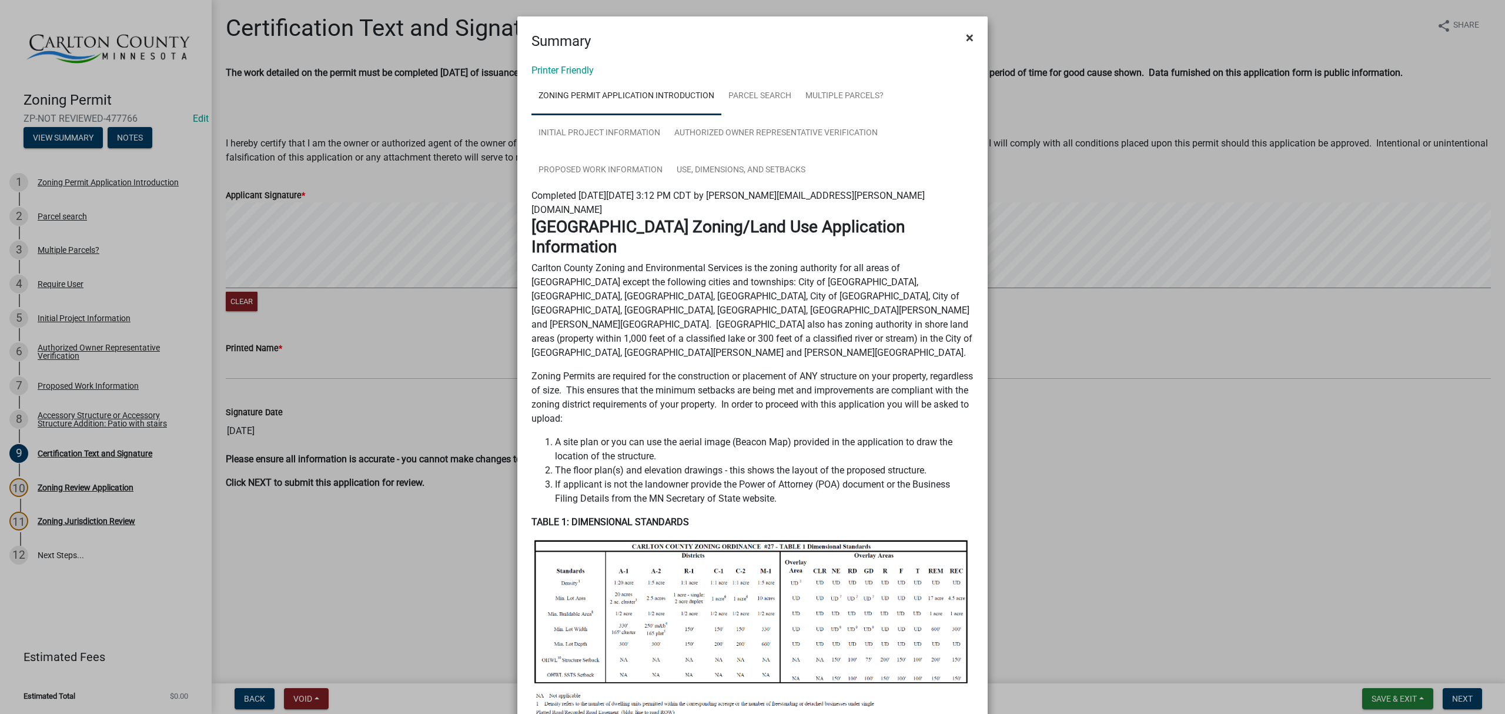
click at [968, 36] on button "×" at bounding box center [970, 37] width 26 height 33
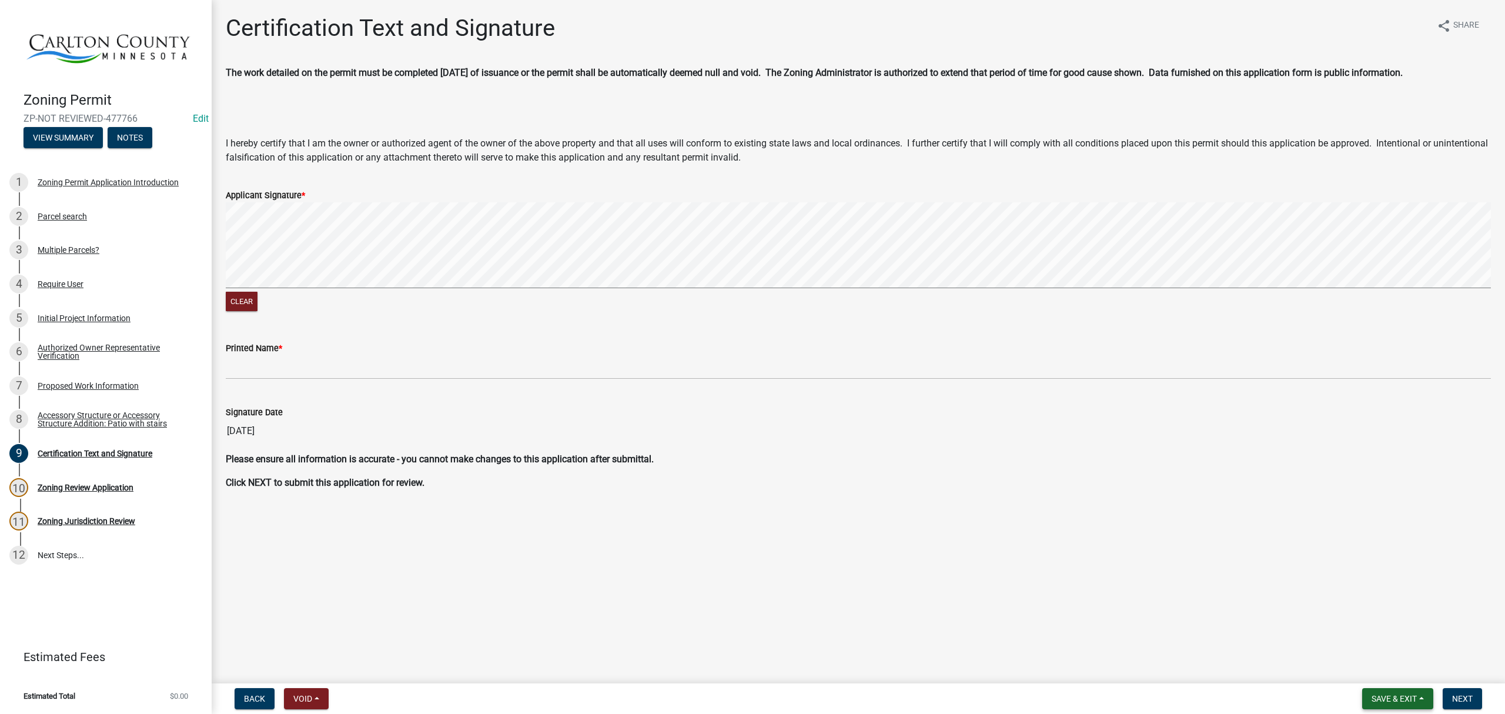
click at [1408, 695] on span "Save & Exit" at bounding box center [1394, 698] width 45 height 9
click at [1401, 676] on button "Save & Exit" at bounding box center [1386, 668] width 94 height 28
